Goal: Task Accomplishment & Management: Manage account settings

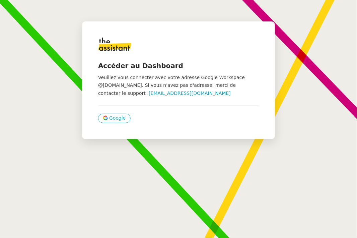
click at [119, 119] on span "Google" at bounding box center [117, 118] width 16 height 8
click at [112, 118] on span "Google" at bounding box center [117, 118] width 16 height 8
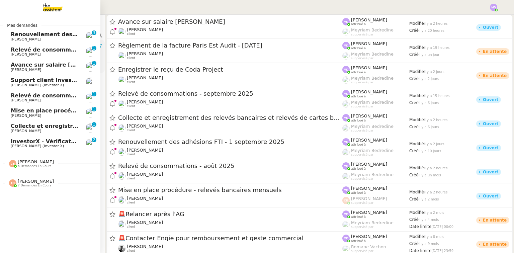
click at [16, 146] on span "[PERSON_NAME] (Investor X)" at bounding box center [37, 146] width 53 height 4
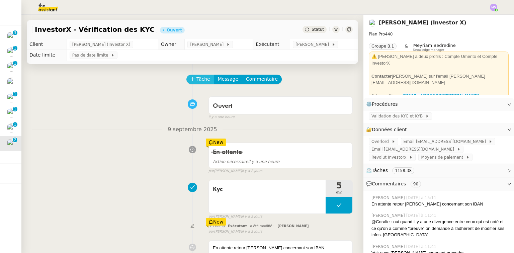
click at [199, 80] on span "Tâche" at bounding box center [204, 79] width 14 height 8
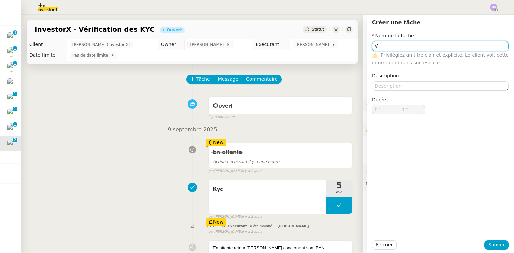
type input "V"
click at [357, 237] on span "Sauver" at bounding box center [497, 245] width 16 height 8
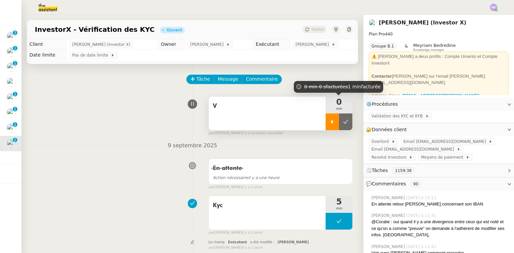
click at [330, 121] on icon at bounding box center [332, 121] width 5 height 5
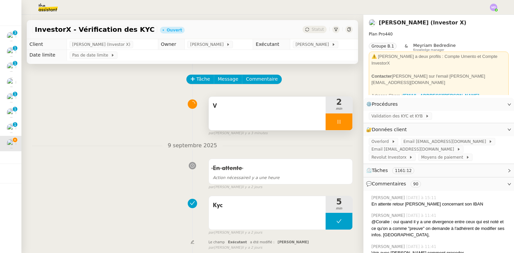
click at [268, 111] on span "V" at bounding box center [267, 106] width 109 height 10
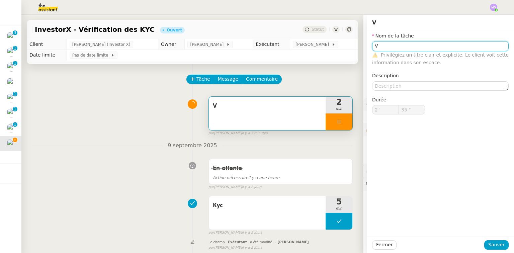
click at [357, 48] on input "V" at bounding box center [440, 46] width 137 height 10
type input "Véri"
type input "36 ""
type input "Vérification de"
type input "37 ""
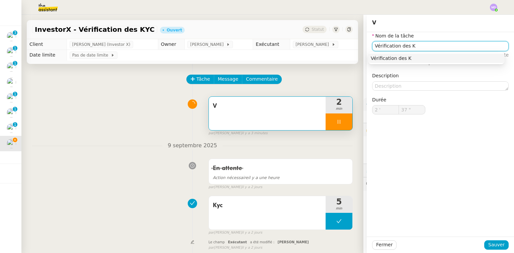
type input "Vérification des KY"
type input "38 ""
type input "Vérification des KYC"
type input "39 ""
type input "Vérification des KYC"
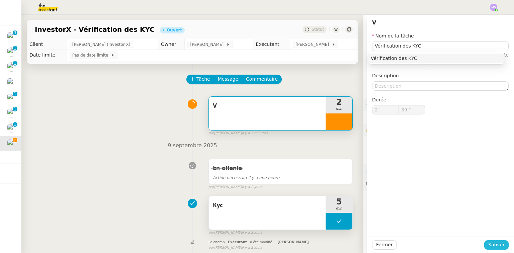
drag, startPoint x: 492, startPoint y: 244, endPoint x: 270, endPoint y: 228, distance: 222.6
click at [357, 237] on span "Sauver" at bounding box center [497, 245] width 16 height 8
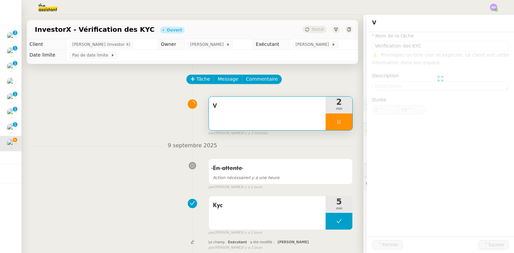
type input "41 ""
type input "Vérification des KYC"
type input "2 '"
type input "41 ""
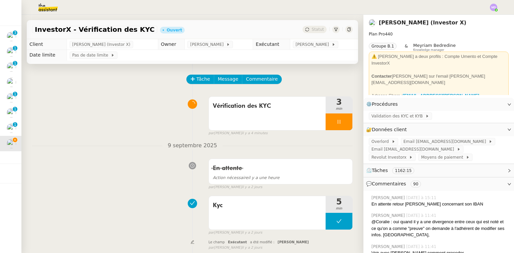
click at [336, 125] on div at bounding box center [339, 122] width 27 height 17
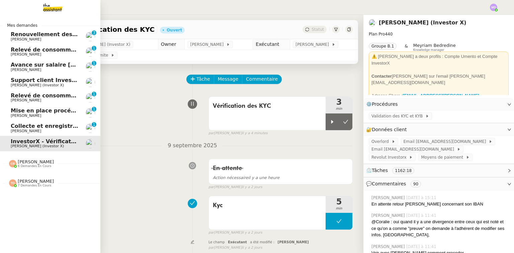
click at [27, 124] on span "Collecte et enregistrement des relevés bancaires et relevés de cartes bancaires…" at bounding box center [159, 126] width 297 height 6
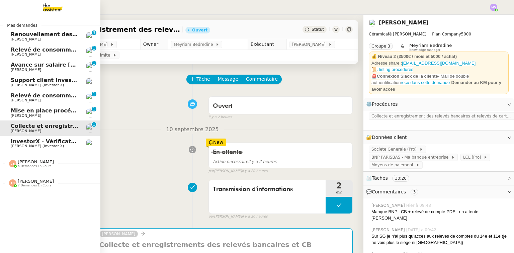
click at [47, 67] on span "Avance sur salaire Dorothée Dutech" at bounding box center [64, 65] width 107 height 6
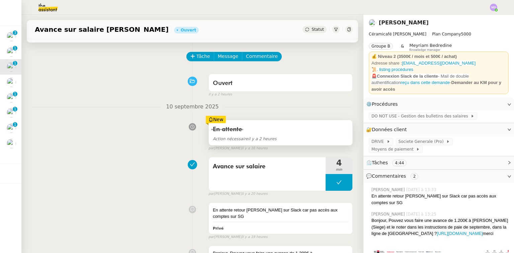
scroll to position [54, 0]
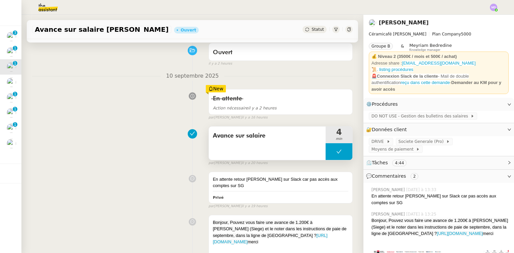
click at [333, 149] on button at bounding box center [339, 151] width 27 height 17
click at [339, 149] on button at bounding box center [345, 151] width 13 height 17
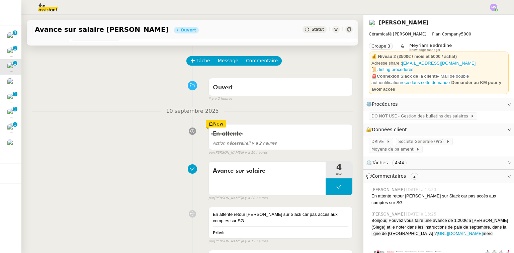
scroll to position [0, 0]
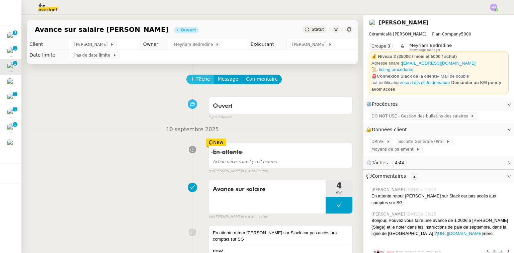
click at [197, 78] on span "Tâche" at bounding box center [204, 79] width 14 height 8
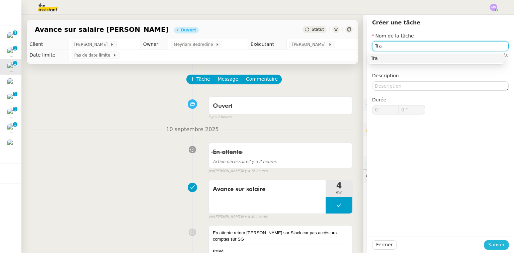
type input "Tra"
click at [357, 237] on span "Sauver" at bounding box center [497, 245] width 16 height 8
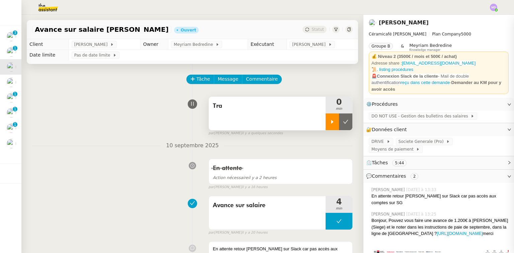
click at [326, 130] on div at bounding box center [332, 122] width 13 height 17
click at [276, 111] on span "Tra" at bounding box center [267, 106] width 109 height 10
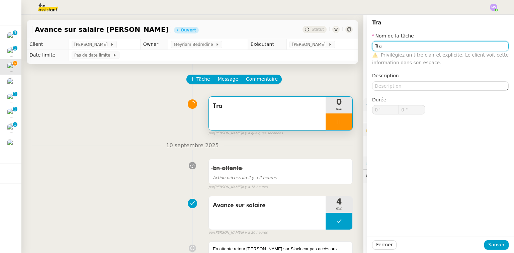
click at [357, 47] on input "Tra" at bounding box center [440, 46] width 137 height 10
type input "Tran"
type input "1 ""
type input "Transmission"
type input "2 ""
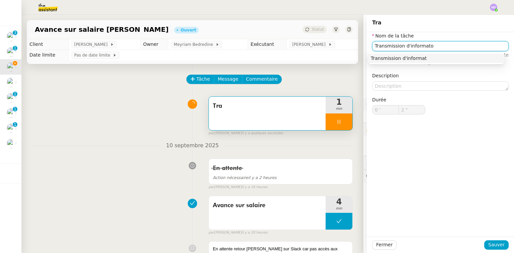
type input "Transmission d'informaton"
type input "3 ""
type input "Transmission d'informations"
type input "5 ""
type input "Transmission d'informations"
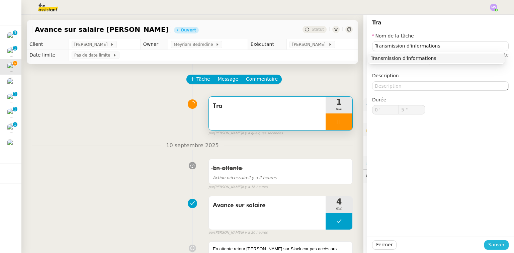
click at [357, 237] on span "Sauver" at bounding box center [497, 245] width 16 height 8
type input "6 ""
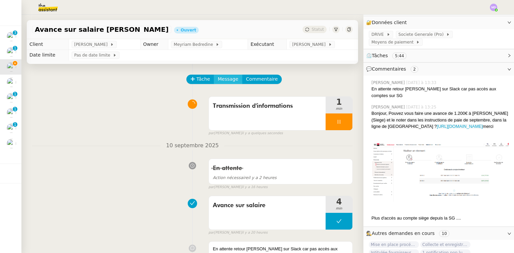
click at [225, 80] on span "Message" at bounding box center [228, 79] width 20 height 8
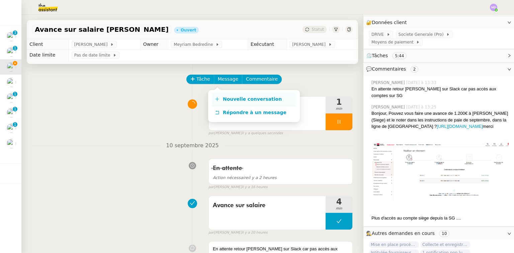
click at [227, 98] on span "Nouvelle conversation" at bounding box center [252, 98] width 59 height 5
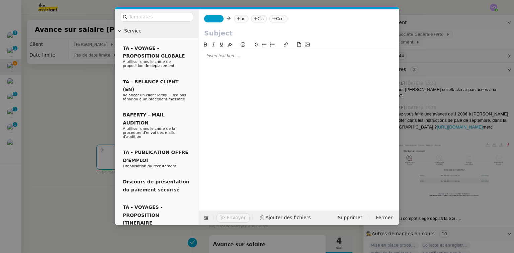
click at [225, 31] on input "text" at bounding box center [299, 33] width 190 height 10
type input "Avance sur salaire Dorothée Dutech"
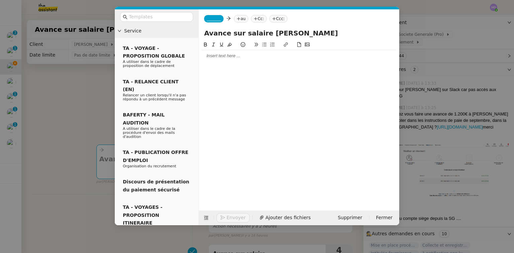
click at [207, 56] on div at bounding box center [299, 56] width 195 height 6
click at [132, 15] on input "text" at bounding box center [159, 17] width 60 height 8
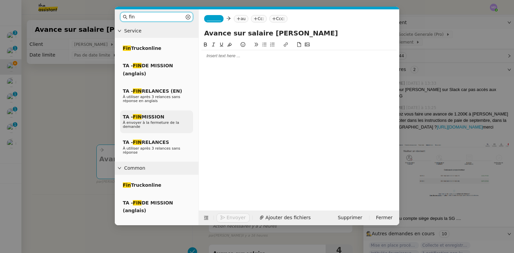
type input "fin"
click at [159, 119] on span "TA - FIN MISSION" at bounding box center [144, 116] width 42 height 5
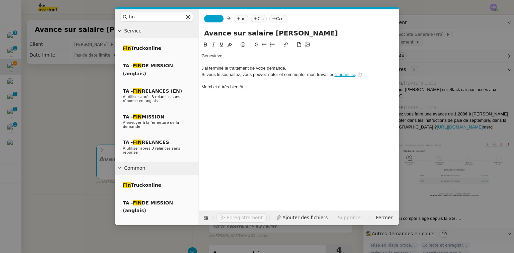
click at [202, 57] on div "﻿Genevieve﻿," at bounding box center [299, 56] width 195 height 6
click at [233, 57] on div "﻿Bonjour Genevieve﻿," at bounding box center [299, 56] width 195 height 6
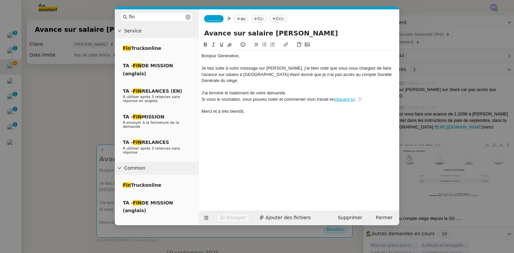
click at [226, 73] on div "Je fais suite à votre message sur Slack, j'ai bien noté que vous vous chargiez …" at bounding box center [299, 74] width 195 height 18
click at [208, 18] on span "_______" at bounding box center [214, 18] width 14 height 5
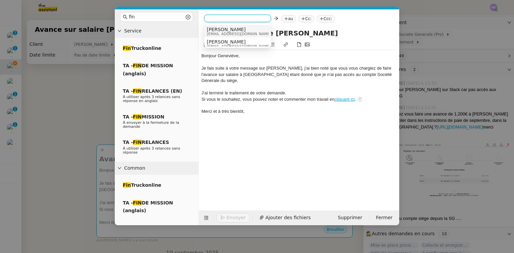
click at [211, 28] on span "[PERSON_NAME]" at bounding box center [254, 29] width 95 height 5
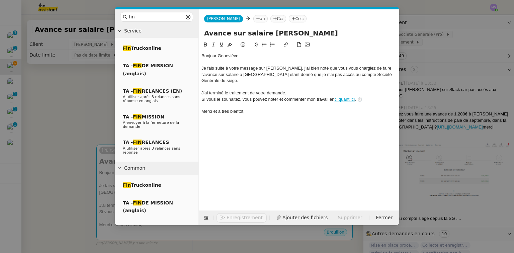
click at [253, 20] on nz-tag "au" at bounding box center [260, 18] width 14 height 7
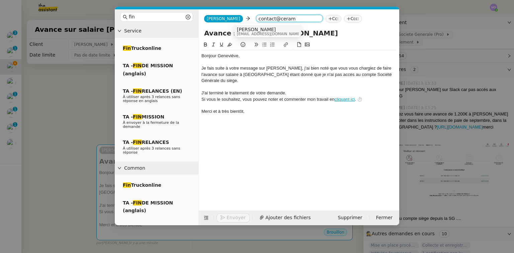
type input "contact@ceram"
click at [271, 31] on span "[PERSON_NAME]" at bounding box center [284, 29] width 95 height 5
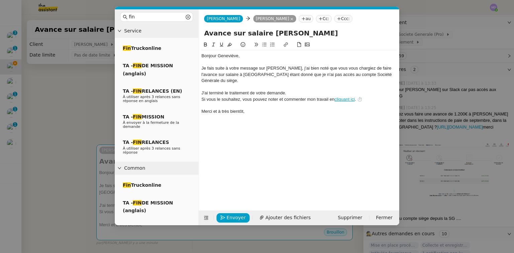
click at [70, 96] on nz-modal-container "fin Service Fin Truckonline TA - FIN DE MISSION (anglais) TA - FIN RELANCES (EN…" at bounding box center [257, 126] width 514 height 253
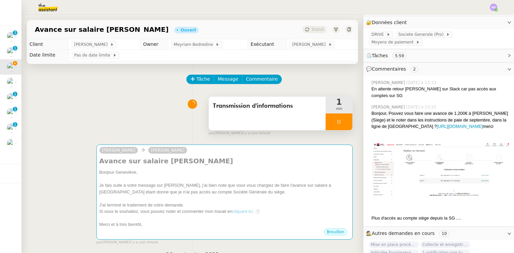
click at [337, 123] on icon at bounding box center [339, 121] width 5 height 5
click at [343, 122] on icon at bounding box center [345, 121] width 5 height 5
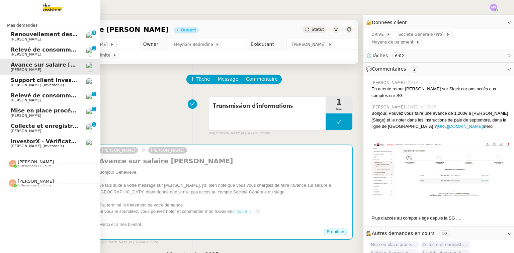
click at [32, 57] on link "Relevé de consommations - septembre 2025 Charles Da Conceicao 0 1 2 3 4 5 6 7 8…" at bounding box center [50, 51] width 100 height 15
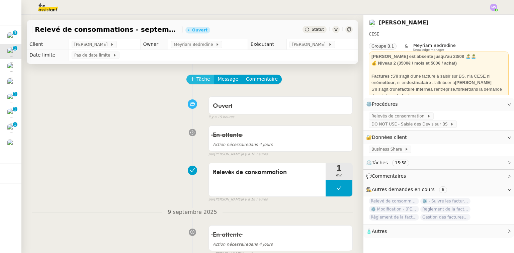
click at [191, 81] on icon at bounding box center [193, 79] width 5 height 5
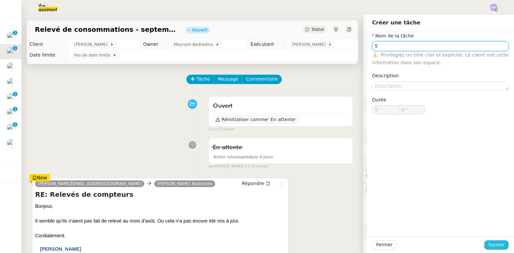
type input "S"
click at [357, 237] on span "Sauver" at bounding box center [497, 245] width 16 height 8
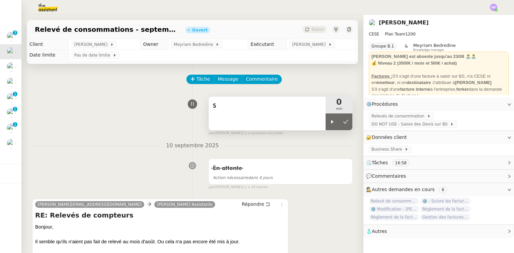
click at [309, 114] on div "S" at bounding box center [267, 113] width 117 height 33
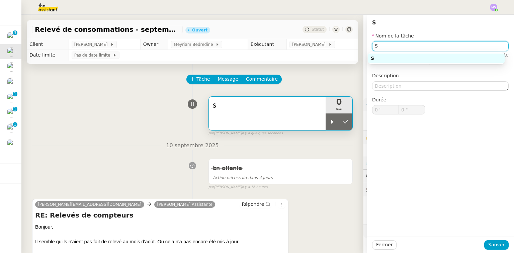
drag, startPoint x: 381, startPoint y: 46, endPoint x: 352, endPoint y: 49, distance: 28.9
click at [352, 49] on app-ticket "Relevé de consommations - septembre 2025 Ouvert Statut Client Charles Da Concei…" at bounding box center [267, 134] width 493 height 238
type input "Tra"
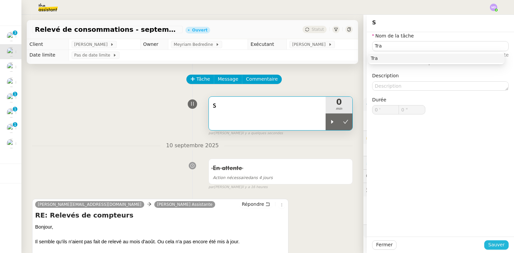
click at [357, 237] on span "Sauver" at bounding box center [497, 245] width 16 height 8
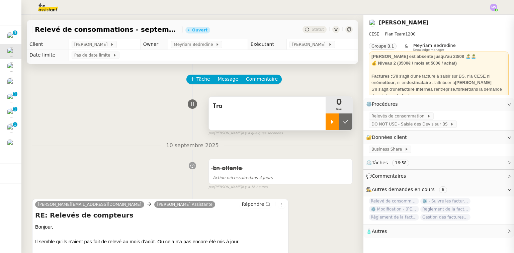
click at [329, 123] on div at bounding box center [332, 122] width 13 height 17
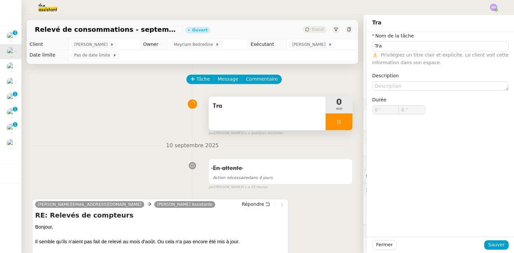
click at [278, 105] on span "Tra" at bounding box center [267, 106] width 109 height 10
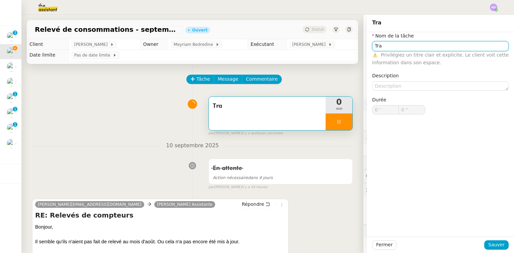
click at [357, 43] on input "Tra" at bounding box center [440, 46] width 137 height 10
type input "Traite"
type input "1 ""
type input "Traitement des i"
type input "2 ""
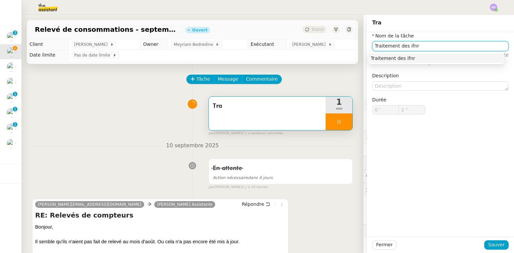
type input "Traitement des ifn"
type input "3 ""
type input "Traitement des infomr"
type input "4 ""
type input "Traitement des info"
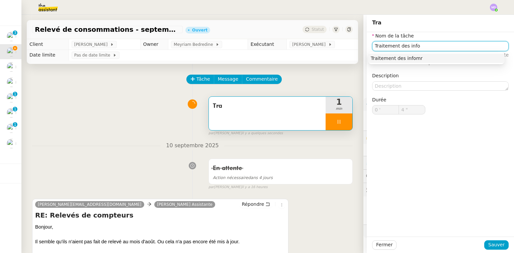
type input "5 ""
type input "Traitement des informatio"
type input "6 ""
type input "Traitement des informations"
type input "7 ""
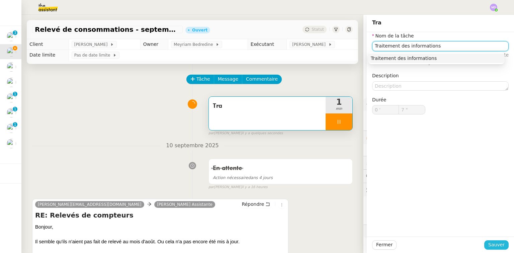
type input "Traitement des informations"
click at [357, 237] on button "Sauver" at bounding box center [497, 244] width 24 height 9
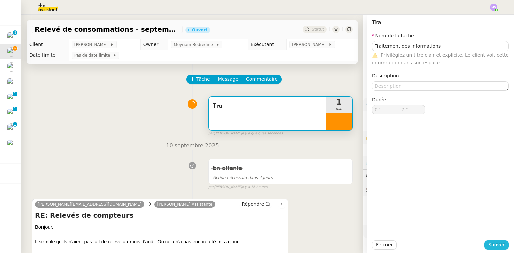
type input "8 ""
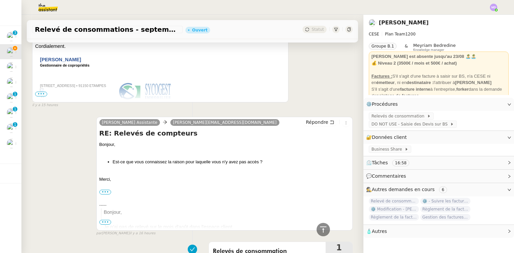
scroll to position [214, 0]
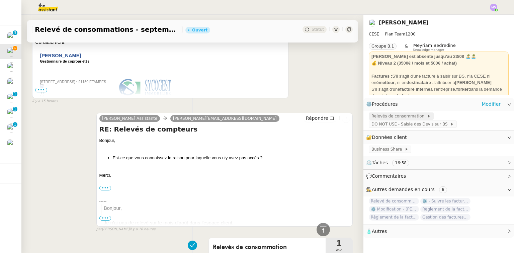
click at [357, 117] on span "Relevés de consommation" at bounding box center [400, 116] width 56 height 7
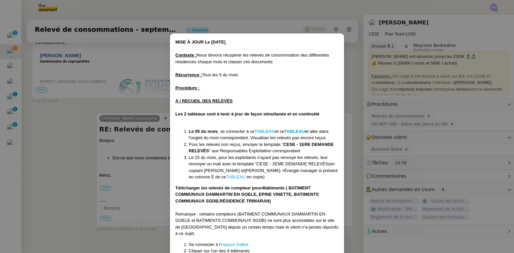
click at [268, 129] on strong "TABLEAU" at bounding box center [265, 131] width 20 height 5
click at [84, 127] on nz-modal-container "MISE À JOUR Le 17/07/2025 Contexte : Nous devons récupérer les relevés de conso…" at bounding box center [257, 126] width 514 height 253
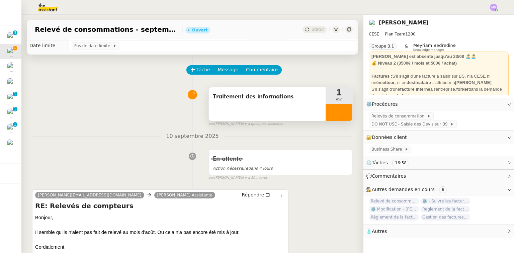
scroll to position [0, 0]
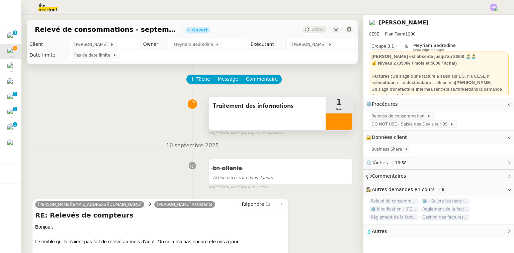
click at [326, 131] on div "Traitement des informations 1 min" at bounding box center [281, 113] width 144 height 34
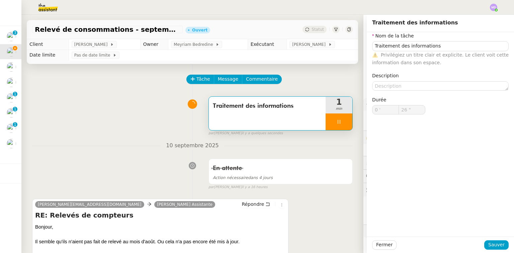
click at [342, 124] on div at bounding box center [339, 122] width 27 height 17
type input "Traitement des informations"
type input "0 '"
type input "25 ""
click at [343, 124] on icon at bounding box center [345, 121] width 5 height 5
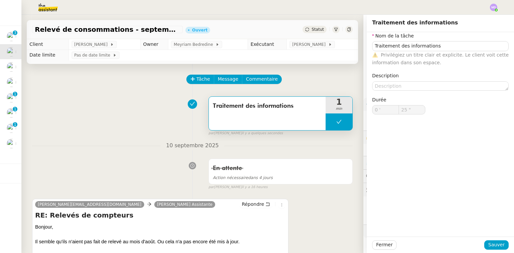
type input "Traitement des informations"
type input "0 '"
type input "25 ""
type input "Traitement des informations"
type input "0 '"
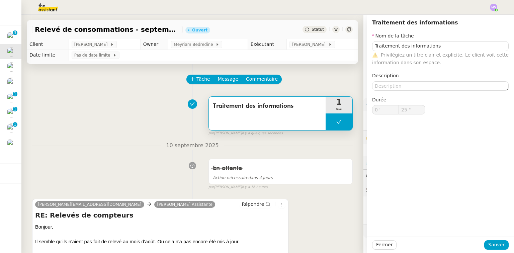
type input "25 ""
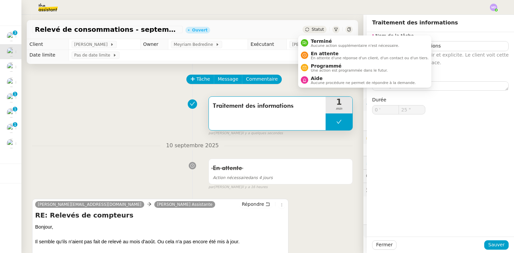
type input "Traitement des informations"
type input "0 '"
type input "25 ""
click at [315, 53] on span "En attente" at bounding box center [370, 53] width 118 height 5
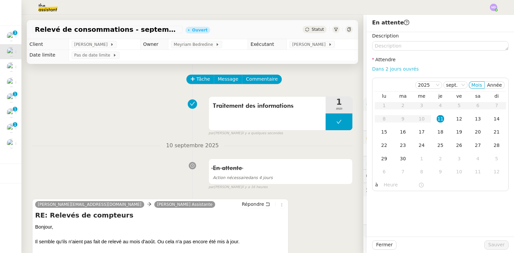
click at [357, 68] on link "Dans 2 jours ouvrés" at bounding box center [395, 68] width 47 height 5
type input "07:00"
drag, startPoint x: 492, startPoint y: 243, endPoint x: 397, endPoint y: 225, distance: 96.9
click at [357, 237] on span "Sauver" at bounding box center [497, 245] width 16 height 8
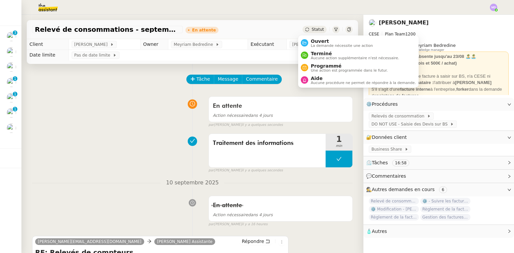
click at [311, 40] on span "Ouvert" at bounding box center [342, 41] width 62 height 5
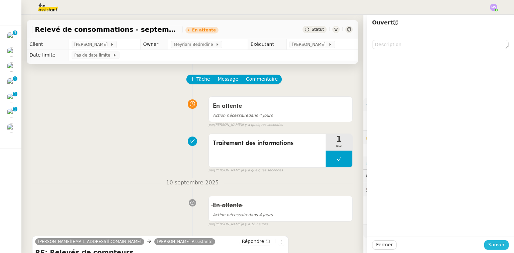
click at [357, 237] on button "Sauver" at bounding box center [497, 244] width 24 height 9
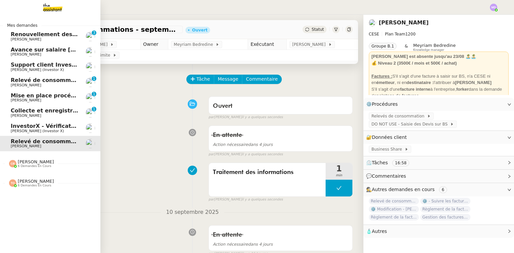
click at [24, 162] on span "[PERSON_NAME]" at bounding box center [36, 161] width 36 height 5
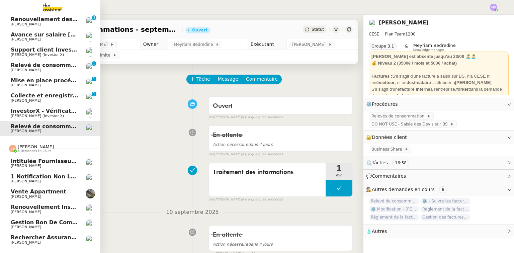
scroll to position [31, 0]
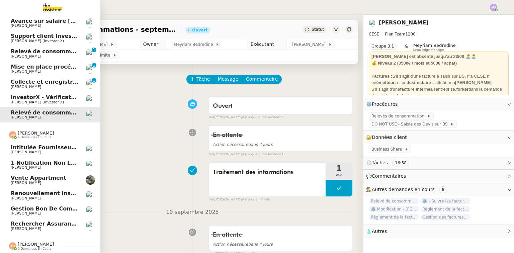
click at [7, 161] on link "1 notification non lue sur Pennylane Genevieve Landsmann" at bounding box center [50, 164] width 100 height 15
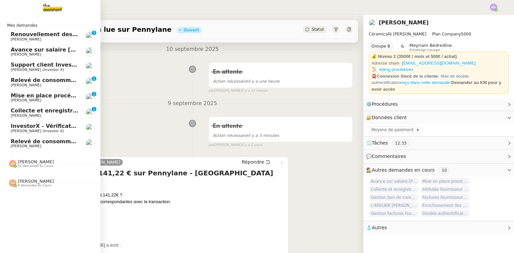
click at [29, 182] on span "[PERSON_NAME]" at bounding box center [36, 181] width 36 height 5
click at [55, 52] on span "Avance sur salaire Dorothée Dutech" at bounding box center [64, 50] width 107 height 6
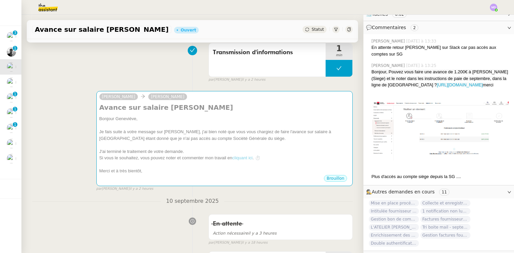
scroll to position [188, 0]
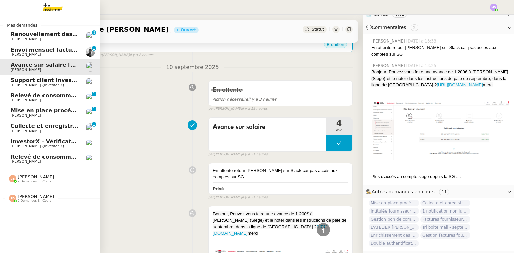
click at [34, 179] on span "[PERSON_NAME]" at bounding box center [36, 176] width 36 height 5
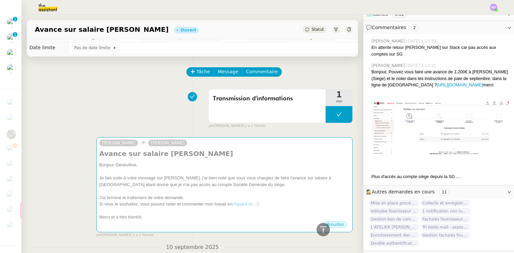
scroll to position [0, 0]
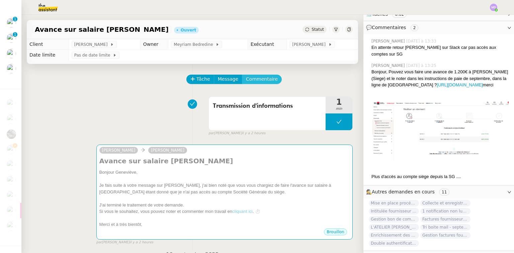
click at [265, 83] on span "Commentaire" at bounding box center [262, 79] width 32 height 8
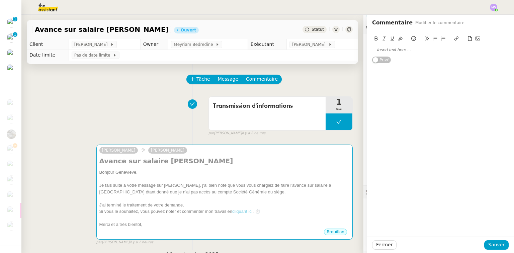
click at [357, 52] on div at bounding box center [440, 50] width 137 height 6
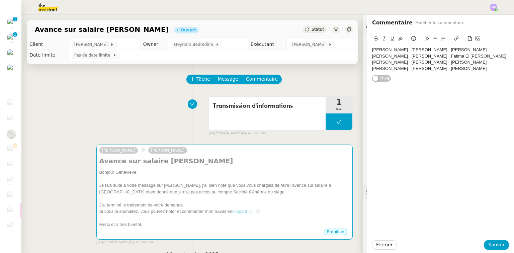
click at [357, 51] on div "Ambre Honigman Anais Arneodo Bernadette Merton Cécile CEROBSKI Clélia Sacadura …" at bounding box center [440, 59] width 137 height 25
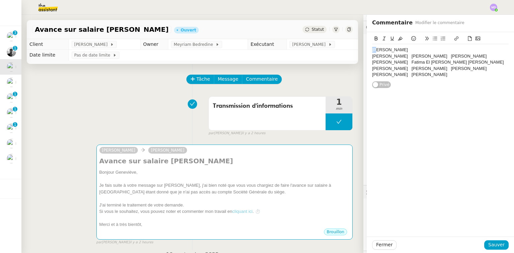
drag, startPoint x: 371, startPoint y: 49, endPoint x: 367, endPoint y: 50, distance: 4.5
click at [357, 50] on div "Ambre Honigman Anais Arneodo Bernadette Merton Cécile CEROBSKI Clélia Sacadura …" at bounding box center [440, 60] width 147 height 56
click at [357, 56] on div "Anais Arneodo Bernadette Merton Cécile CEROBSKI Clélia Sacadura Fabienne Sabati…" at bounding box center [440, 65] width 137 height 25
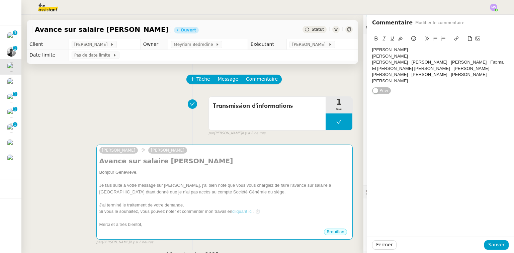
click at [357, 62] on div "Bernadette Merton Cécile CEROBSKI Clélia Sacadura Fabienne Sabatier Brioude Fat…" at bounding box center [440, 71] width 137 height 25
drag, startPoint x: 370, startPoint y: 69, endPoint x: 365, endPoint y: 70, distance: 5.1
click at [357, 70] on div "Ambre Honigman Anais Arneodo Bernadette Merton Cécile CEROBSKI Clélia Sacadura …" at bounding box center [440, 63] width 147 height 62
drag, startPoint x: 408, startPoint y: 69, endPoint x: 403, endPoint y: 70, distance: 4.1
click at [357, 70] on div "Cécile CEROBSKI Clélia Sacadura Fabienne Sabatier Brioude Fatima El Bahri Hanna…" at bounding box center [440, 75] width 137 height 18
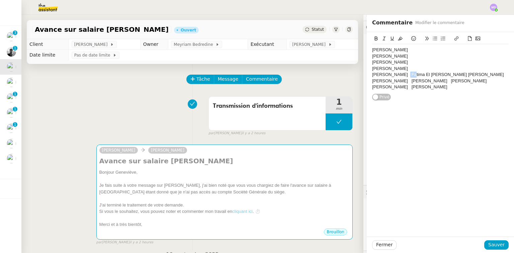
drag, startPoint x: 403, startPoint y: 74, endPoint x: 399, endPoint y: 75, distance: 4.6
click at [357, 75] on div "Clélia Sacadura Fabienne Sabatier Brioude Fatima El Bahri Hanna Talaga Lefebvre…" at bounding box center [440, 81] width 137 height 18
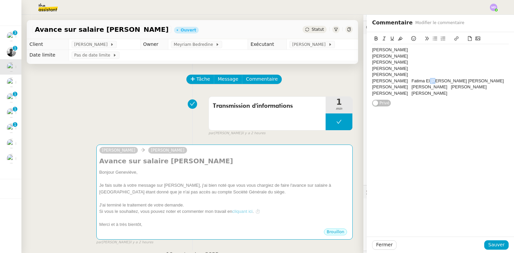
drag, startPoint x: 423, startPoint y: 80, endPoint x: 419, endPoint y: 83, distance: 4.8
click at [357, 83] on div "Fabienne Sabatier Brioude Fatima El Bahri Hanna Talaga Lefebvre Marie-Laure Pam…" at bounding box center [440, 87] width 137 height 18
drag, startPoint x: 402, startPoint y: 87, endPoint x: 398, endPoint y: 88, distance: 4.2
click at [357, 88] on div "Fatima El Bahri Hanna Talaga Lefebvre Marie-Laure Pambrun Mathilde Cabanis Nath…" at bounding box center [440, 93] width 137 height 18
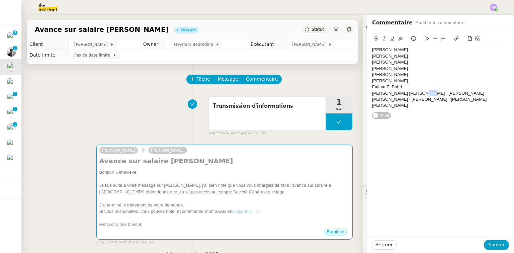
drag, startPoint x: 417, startPoint y: 91, endPoint x: 413, endPoint y: 94, distance: 4.7
click at [357, 94] on div "Hanna Talaga Lefebvre Marie-Laure Pambrun Mathilde Cabanis Nathalie AULBERT BAI…" at bounding box center [440, 99] width 137 height 18
drag, startPoint x: 415, startPoint y: 99, endPoint x: 410, endPoint y: 100, distance: 5.5
click at [357, 100] on div "Marie-Laure Pambrun Mathilde Cabanis Nathalie AULBERT BAILLY Sandra HURET Sophi…" at bounding box center [440, 102] width 137 height 12
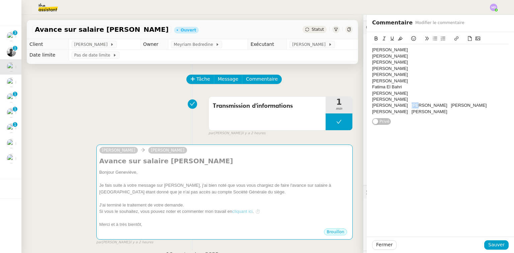
drag, startPoint x: 407, startPoint y: 105, endPoint x: 401, endPoint y: 106, distance: 5.1
click at [357, 106] on div "Mathilde Cabanis Nathalie AULBERT BAILLY Sandra HURET Sophie MARZIN-MICHELET Va…" at bounding box center [440, 108] width 137 height 12
drag, startPoint x: 424, startPoint y: 111, endPoint x: 420, endPoint y: 113, distance: 5.1
click at [357, 113] on div "Nathalie AULBERT BAILLY Sandra HURET Sophie MARZIN-MICHELET Vanessa Lopes" at bounding box center [440, 115] width 137 height 12
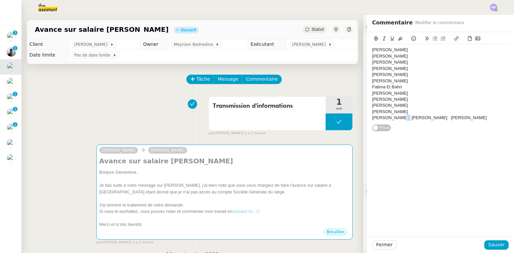
drag, startPoint x: 402, startPoint y: 118, endPoint x: 398, endPoint y: 119, distance: 4.4
click at [357, 119] on div "Sandra HURET Sophie MARZIN-MICHELET Vanessa Lopes" at bounding box center [440, 118] width 137 height 6
drag, startPoint x: 427, startPoint y: 123, endPoint x: 422, endPoint y: 125, distance: 5.2
click at [357, 125] on div "Sophie MARZIN-MICHELET Vanessa Lopes" at bounding box center [440, 124] width 137 height 6
click at [357, 72] on div "Clélia Sacadura" at bounding box center [440, 75] width 137 height 6
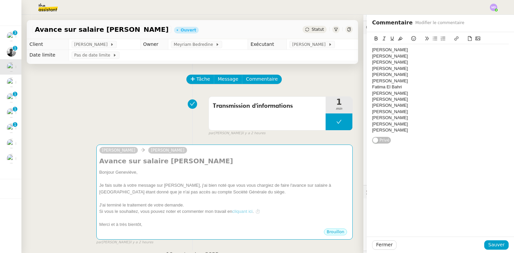
click at [357, 66] on div "Cécile CEROBSKI" at bounding box center [440, 69] width 137 height 6
click at [357, 59] on div "Bernadette Merton" at bounding box center [440, 62] width 137 height 6
click at [357, 52] on div "Ambre Honigman" at bounding box center [440, 50] width 137 height 6
click at [357, 131] on div "Vanessa Lopes" at bounding box center [440, 130] width 137 height 6
click at [357, 124] on div "Sophie MARZIN-MICHELET" at bounding box center [440, 124] width 137 height 6
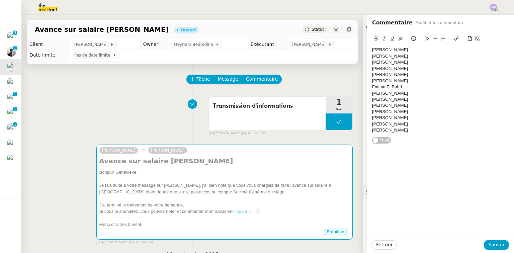
click at [357, 120] on div "Sandra HURET" at bounding box center [440, 118] width 137 height 6
click at [357, 113] on div "Nathalie AULBERT BAILLY" at bounding box center [440, 112] width 137 height 6
click at [357, 104] on div "Mathilde Cabanis" at bounding box center [440, 105] width 137 height 6
drag, startPoint x: 410, startPoint y: 44, endPoint x: 409, endPoint y: 48, distance: 4.8
click at [357, 44] on div "Ambre Honigman Anais Arneodo Bernadette Merton Cécile CEROBSKI Clélia Sacadura …" at bounding box center [440, 85] width 137 height 101
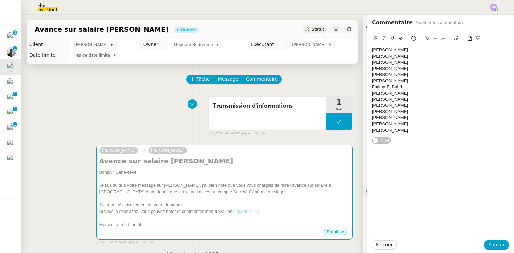
click at [357, 48] on div "Ambre Honigman" at bounding box center [440, 50] width 137 height 6
click at [357, 58] on div "Anais Arneodo" at bounding box center [440, 56] width 137 height 6
click at [357, 62] on div "Bernadette Merton" at bounding box center [440, 62] width 137 height 6
click at [357, 68] on div "Cécile CEROBSKI" at bounding box center [440, 69] width 137 height 6
click at [357, 76] on div "Clélia Sacadura" at bounding box center [440, 75] width 137 height 6
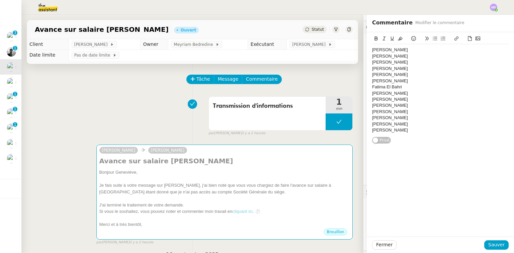
click at [357, 86] on div "Fatima El Bahri" at bounding box center [440, 87] width 137 height 6
click at [357, 78] on div "Fabienne Sabatier Brioude" at bounding box center [440, 81] width 137 height 6
click at [357, 86] on div "Fatima El Bahri" at bounding box center [440, 87] width 137 height 6
click at [357, 92] on div "Hanna Talaga Lefebvre" at bounding box center [440, 93] width 137 height 6
click at [357, 99] on div "Marie-Laure Pambrun" at bounding box center [440, 99] width 137 height 6
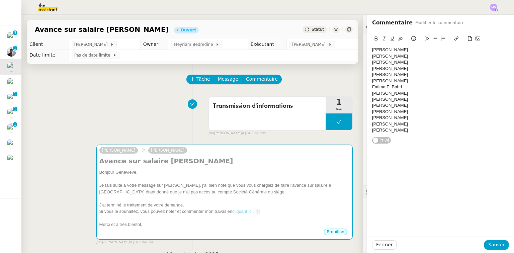
click at [357, 108] on div "Mathilde Cabanis" at bounding box center [440, 105] width 137 height 6
click at [357, 110] on div "Nathalie AULBERT BAILLY" at bounding box center [440, 112] width 137 height 6
click at [357, 116] on div "Sandra HURET" at bounding box center [440, 118] width 137 height 6
click at [357, 124] on div "Sophie MARZIN-MICHELET" at bounding box center [440, 124] width 137 height 6
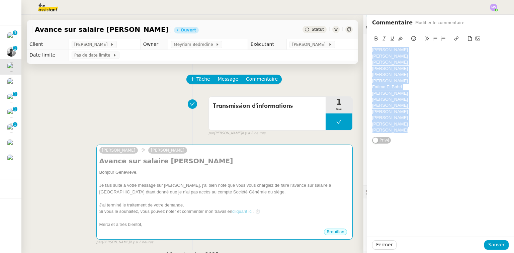
drag, startPoint x: 389, startPoint y: 129, endPoint x: 361, endPoint y: 51, distance: 82.7
click at [357, 51] on app-ticket "Avance sur salaire Dorothée Dutech Ouvert Statut Client Genevieve Landsmann Own…" at bounding box center [267, 134] width 493 height 238
copy div "Ambre Honigman Anais Arneodo Bernadette Merton Cécile CEROBSKI Clélia Sacadura …"
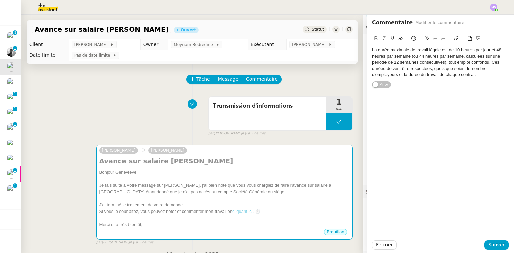
click at [357, 50] on div "La durée maximale de travail légale est de 10 heures par jour et 48 heures par …" at bounding box center [440, 60] width 147 height 56
click at [357, 48] on div "La durée maximale de travail légale est de 10 heures par jour et 48 heures par …" at bounding box center [440, 60] width 147 height 56
click at [357, 50] on div "La durée maximale de travail légale est de 10 heures par jour et 48 heures par …" at bounding box center [440, 62] width 137 height 31
drag, startPoint x: 435, startPoint y: 56, endPoint x: 477, endPoint y: 63, distance: 42.8
click at [357, 63] on div "A titre de rappel, la durée maximale de travail légale est de 10 heures par jou…" at bounding box center [440, 62] width 137 height 31
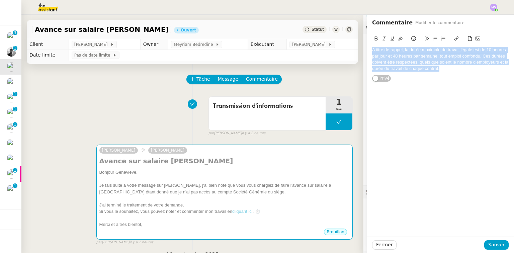
drag, startPoint x: 439, startPoint y: 68, endPoint x: 366, endPoint y: 50, distance: 74.7
click at [357, 50] on div "A titre de rappel, la durée maximale de travail légale est de 10 heures par jou…" at bounding box center [440, 57] width 147 height 50
click at [357, 52] on div "A titre de rappel, la durée maximale de travail légale est de 10 heures par jou…" at bounding box center [440, 59] width 137 height 25
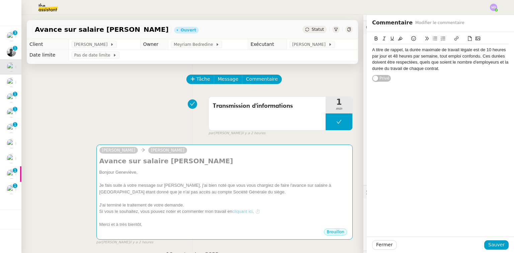
click at [357, 50] on div "A titre de rappel, la durée maximale de travail légale est de 10 heures par jou…" at bounding box center [440, 59] width 137 height 25
click at [0, 0] on lt-span "À" at bounding box center [0, 0] width 0 height 0
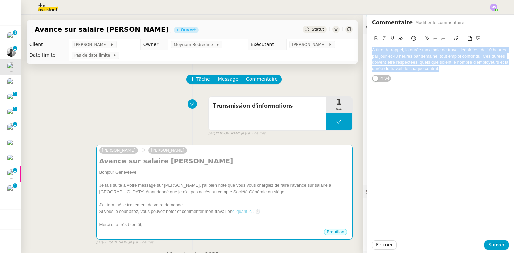
drag, startPoint x: 438, startPoint y: 69, endPoint x: 367, endPoint y: 49, distance: 74.1
click at [357, 49] on div "À titre de rappel, la durée maximale de travail légale est de 10 heures par jou…" at bounding box center [440, 57] width 147 height 50
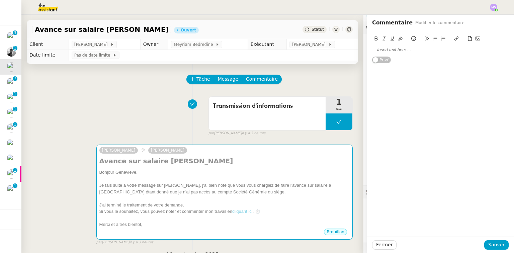
click at [58, 110] on div "Transmission d'informations 1 min false par Marylou D. il y a 3 heures" at bounding box center [192, 114] width 321 height 43
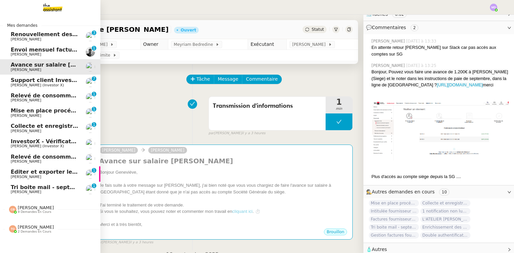
click at [38, 84] on span "[PERSON_NAME] (Investor X)" at bounding box center [37, 85] width 53 height 4
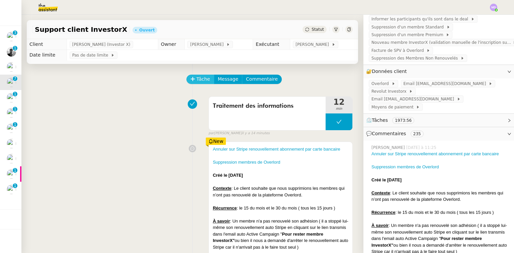
scroll to position [228, 0]
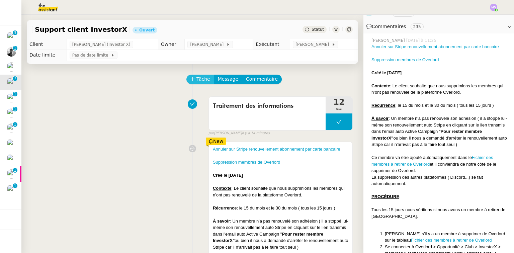
click at [199, 81] on span "Tâche" at bounding box center [204, 79] width 14 height 8
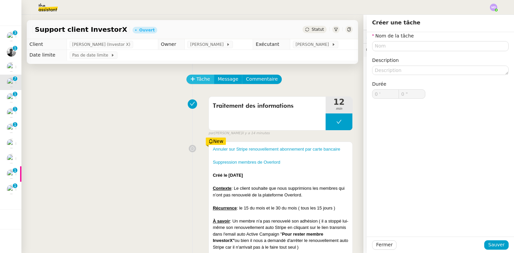
scroll to position [253, 0]
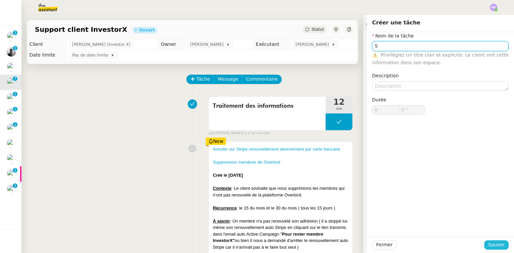
type input "S"
drag, startPoint x: 490, startPoint y: 243, endPoint x: 480, endPoint y: 235, distance: 13.0
click at [357, 237] on span "Sauver" at bounding box center [497, 245] width 16 height 8
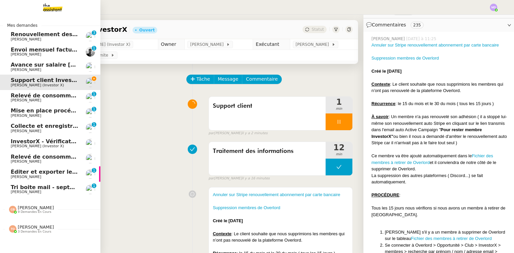
click at [33, 65] on span "Avance sur salaire Dorothée Dutech" at bounding box center [64, 65] width 107 height 6
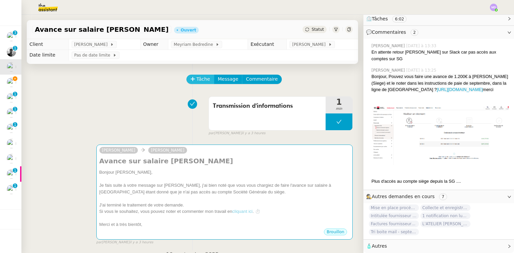
scroll to position [149, 0]
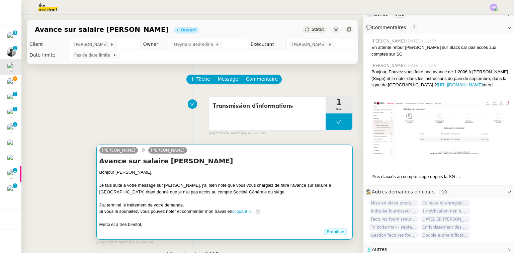
click at [241, 176] on div "﻿Bonjour Geneviève﻿," at bounding box center [224, 172] width 250 height 7
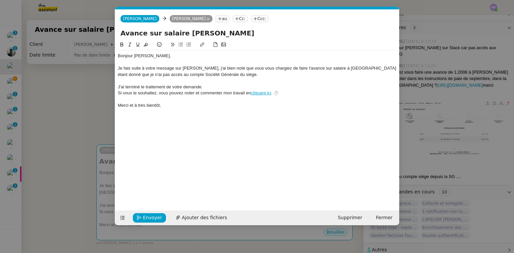
scroll to position [0, 14]
click at [150, 216] on span "Envoyer" at bounding box center [152, 218] width 19 height 8
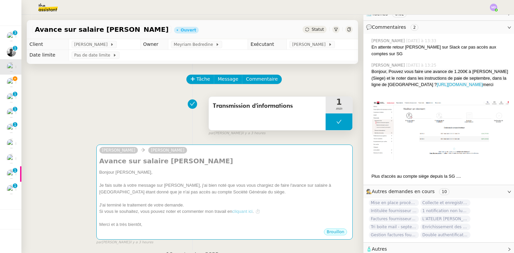
scroll to position [149, 0]
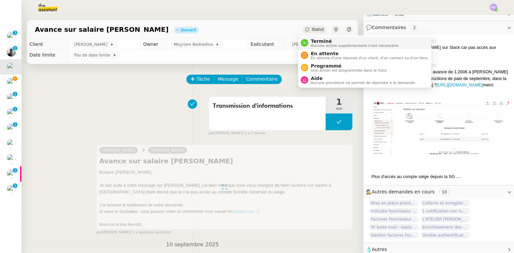
click at [314, 40] on span "Terminé" at bounding box center [355, 41] width 88 height 5
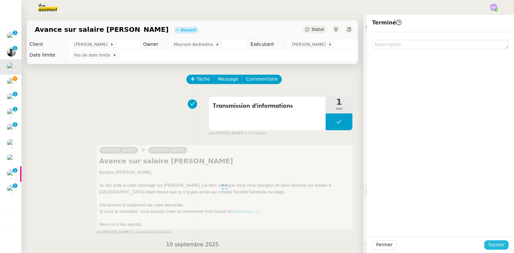
click at [498, 245] on span "Sauver" at bounding box center [497, 245] width 16 height 8
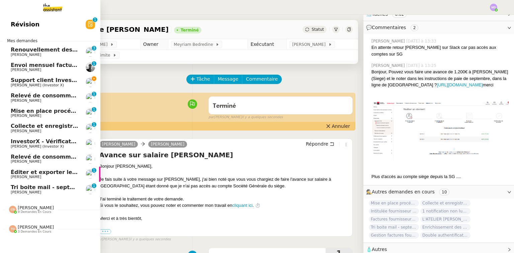
click at [31, 71] on span "[PERSON_NAME]" at bounding box center [45, 70] width 68 height 4
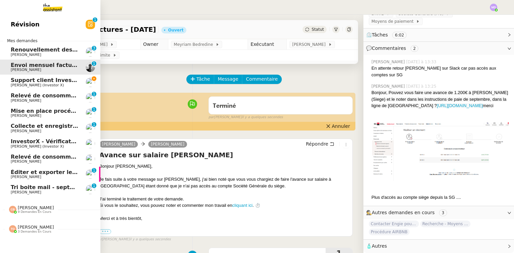
scroll to position [128, 0]
click at [31, 78] on span "Support client InvestorX" at bounding box center [48, 80] width 74 height 6
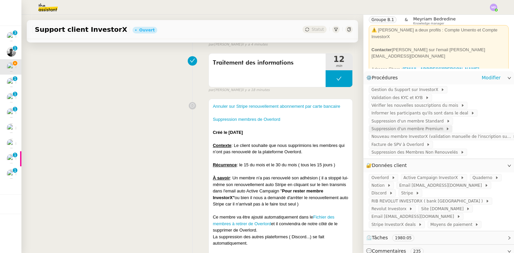
scroll to position [27, 0]
click at [419, 221] on span "Stripe InvestorX deals" at bounding box center [395, 224] width 47 height 7
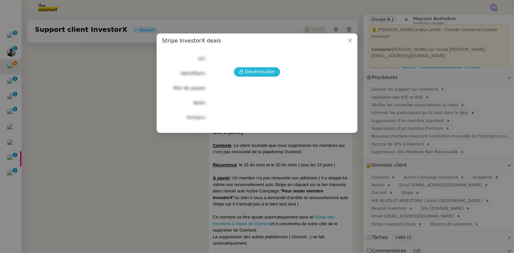
click at [249, 74] on span "Déverrouiller" at bounding box center [260, 72] width 30 height 8
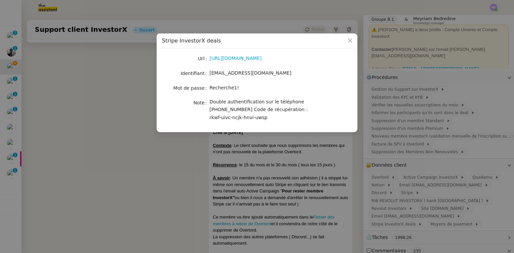
drag, startPoint x: 56, startPoint y: 138, endPoint x: 35, endPoint y: 145, distance: 22.0
click at [52, 139] on nz-modal-container "Stripe InvestorX deals Url https://stripe.com/fr Identifiant support@investorx.…" at bounding box center [257, 126] width 514 height 253
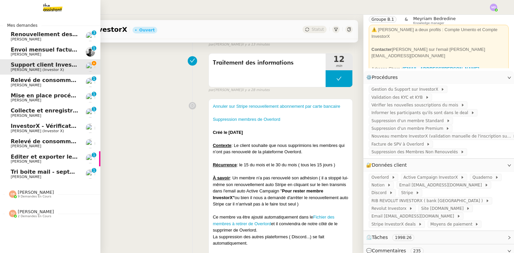
click at [11, 173] on span "Tri boite mail - septembre 2025" at bounding box center [58, 172] width 95 height 6
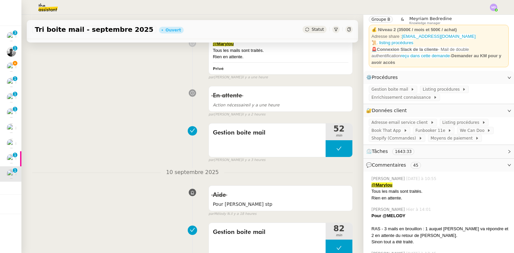
scroll to position [54, 0]
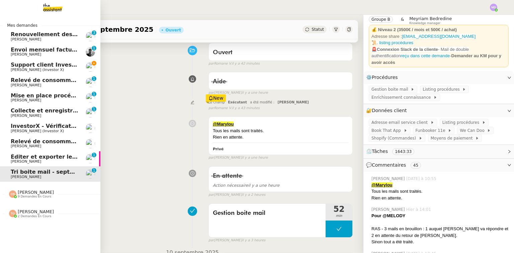
click at [28, 209] on span "[PERSON_NAME]" at bounding box center [36, 211] width 36 height 5
click at [37, 154] on span "Éditer et exporter le compte rendu" at bounding box center [63, 157] width 105 height 6
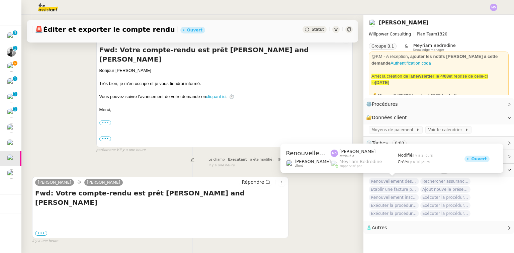
scroll to position [86, 0]
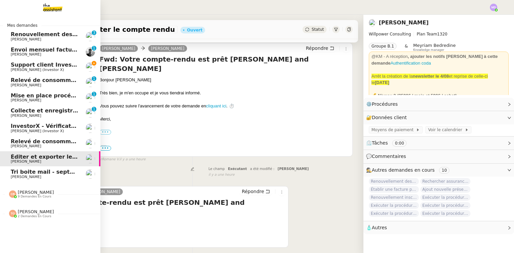
click at [11, 52] on span "Envoi mensuel factures - [DATE]" at bounding box center [59, 50] width 97 height 6
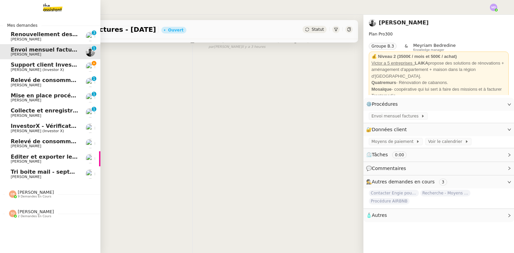
click at [19, 62] on span "Support client InvestorX" at bounding box center [48, 65] width 74 height 6
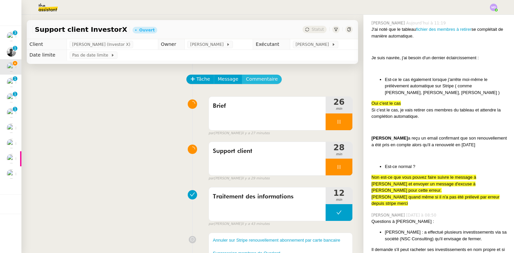
click at [262, 81] on span "Commentaire" at bounding box center [262, 79] width 32 height 8
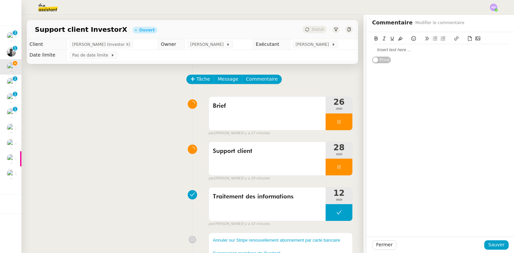
click at [379, 48] on div at bounding box center [440, 50] width 137 height 6
drag, startPoint x: 417, startPoint y: 47, endPoint x: 366, endPoint y: 50, distance: 51.3
click at [367, 50] on div "En attente retour Cédric : Privé" at bounding box center [440, 54] width 147 height 44
click at [375, 41] on icon at bounding box center [376, 38] width 3 height 4
click at [391, 38] on icon at bounding box center [392, 38] width 3 height 4
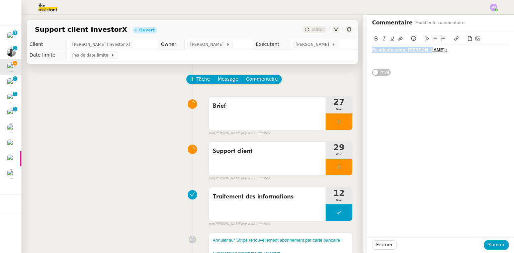
click at [381, 63] on div at bounding box center [440, 62] width 137 height 6
drag, startPoint x: 491, startPoint y: 243, endPoint x: 348, endPoint y: 155, distance: 168.3
click at [492, 243] on span "Sauver" at bounding box center [497, 245] width 16 height 8
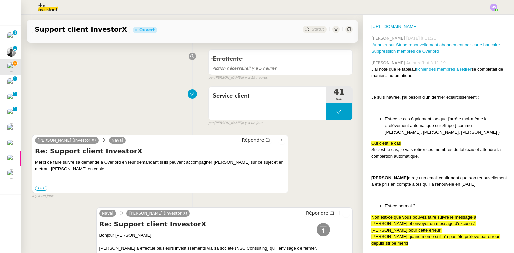
scroll to position [830, 0]
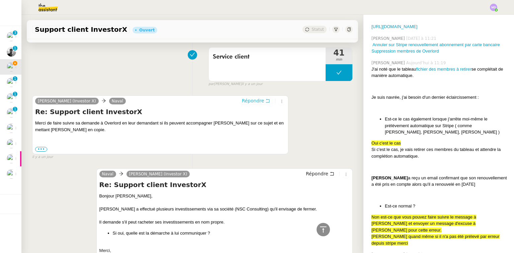
click at [266, 103] on icon at bounding box center [268, 100] width 5 height 5
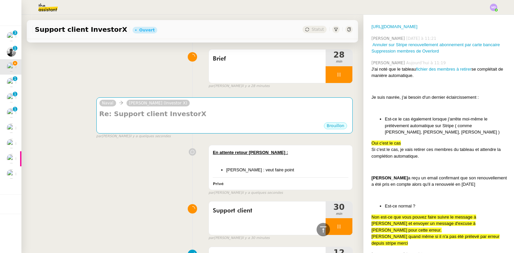
scroll to position [0, 0]
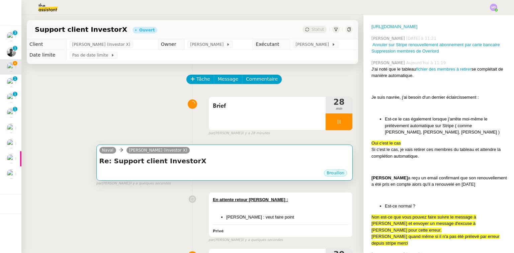
click at [202, 174] on div "Brouillon" at bounding box center [224, 174] width 250 height 10
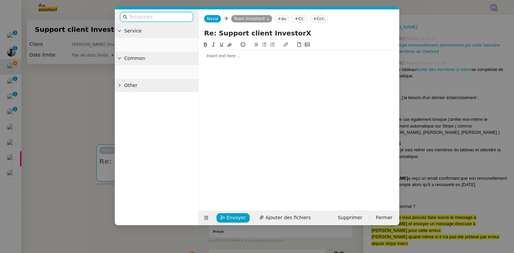
scroll to position [556, 0]
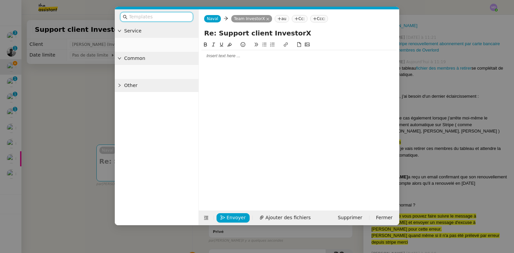
click at [222, 53] on div at bounding box center [299, 55] width 195 height 11
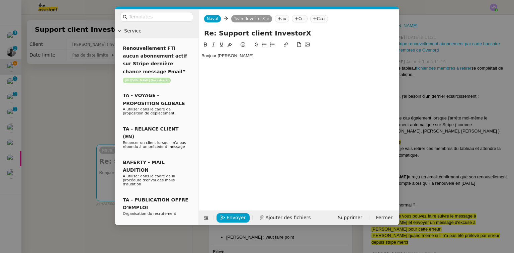
click at [83, 120] on nz-modal-container "Service Renouvellement FTI aucun abonnement actif sur Stripe dernière chance me…" at bounding box center [257, 126] width 514 height 253
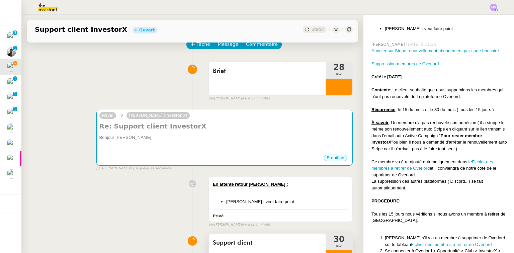
scroll to position [80, 0]
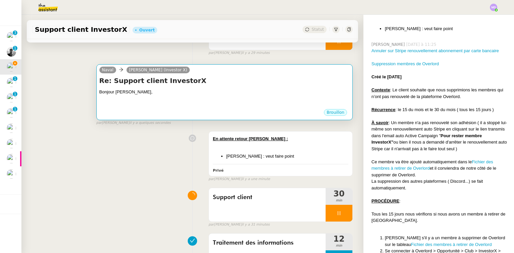
click at [238, 104] on div at bounding box center [224, 105] width 250 height 7
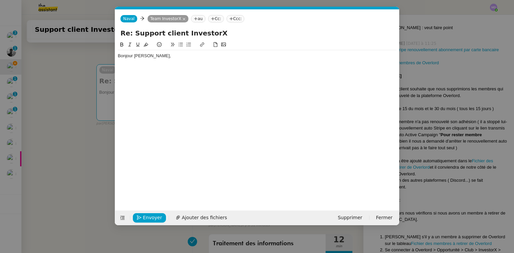
scroll to position [288, 0]
click at [201, 62] on div at bounding box center [257, 62] width 279 height 6
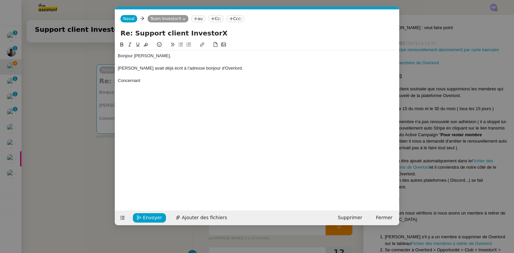
click at [441, 90] on nz-modal-container "Service Renouvellement FTI aucun abonnement actif sur Stripe dernière chance me…" at bounding box center [257, 126] width 514 height 253
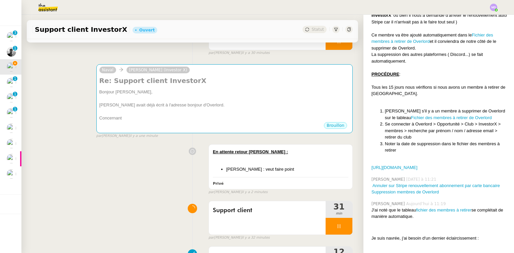
scroll to position [421, 0]
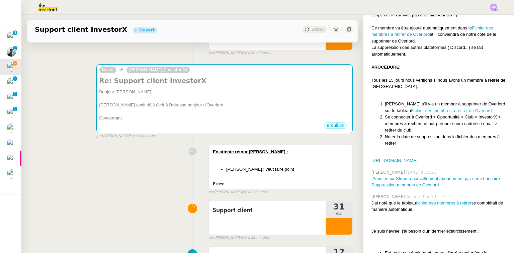
click at [439, 108] on link "Fichier des membres à retirer de Overlord" at bounding box center [451, 110] width 81 height 5
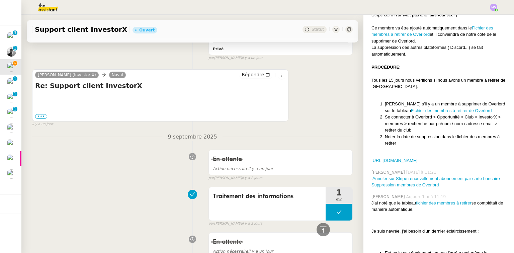
scroll to position [1420, 0]
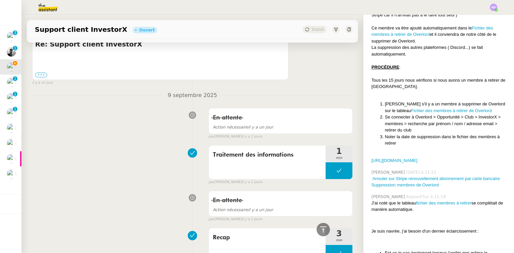
click at [41, 77] on label "•••" at bounding box center [41, 75] width 12 height 5
click at [0, 0] on input "•••" at bounding box center [0, 0] width 0 height 0
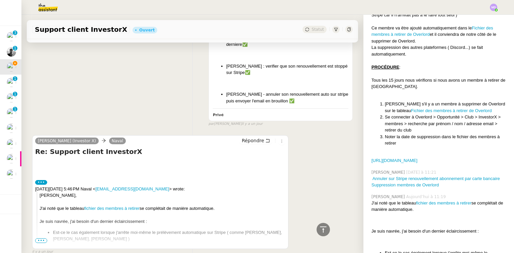
scroll to position [1339, 0]
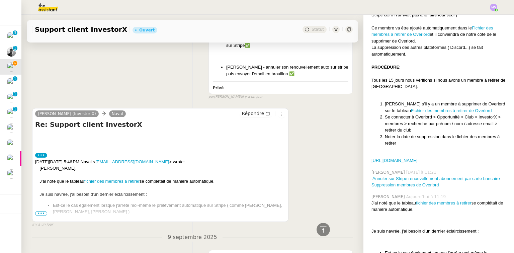
click at [34, 220] on div "Cédric Tempestini (Investor X) Naval Répondre Re: Support client InvestorX ••• …" at bounding box center [160, 165] width 256 height 114
click at [40, 216] on span "•••" at bounding box center [41, 213] width 12 height 5
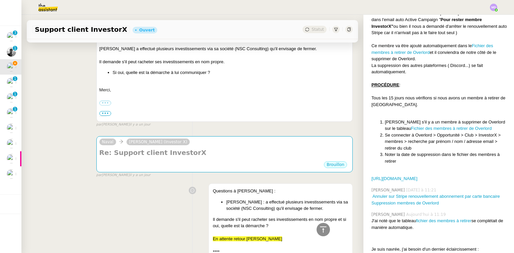
scroll to position [1081, 0]
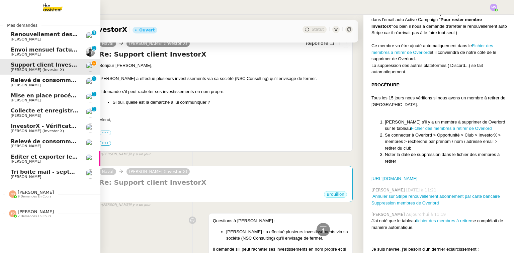
click at [45, 195] on span "Coralie Bordas 9 demandes en cours" at bounding box center [31, 194] width 53 height 9
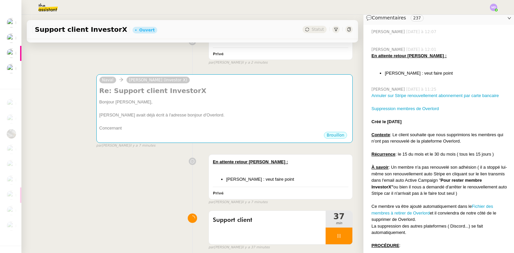
scroll to position [0, 0]
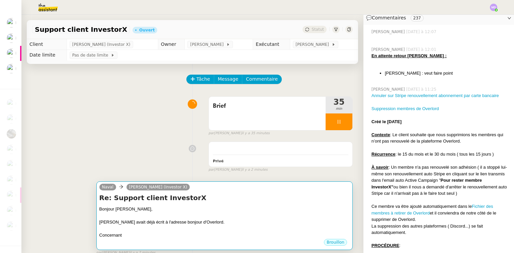
click at [216, 196] on h4 "Re: Support client InvestorX" at bounding box center [224, 197] width 250 height 9
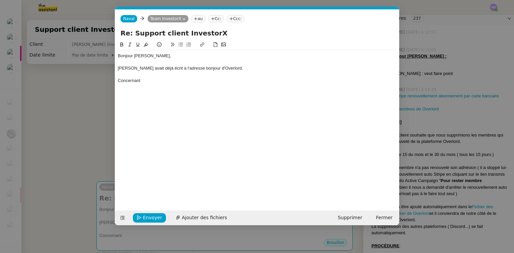
click at [165, 78] on div "Concernant" at bounding box center [257, 81] width 279 height 6
click at [72, 156] on nz-modal-container "Service Renouvellement FTI aucun abonnement actif sur Stripe dernière chance me…" at bounding box center [257, 126] width 514 height 253
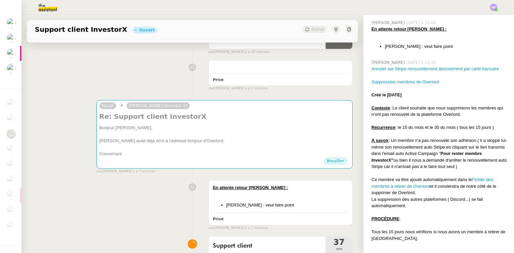
scroll to position [80, 0]
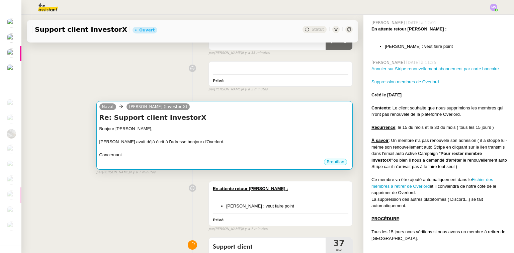
click at [243, 130] on div "Bonjour [PERSON_NAME]," at bounding box center [224, 129] width 250 height 7
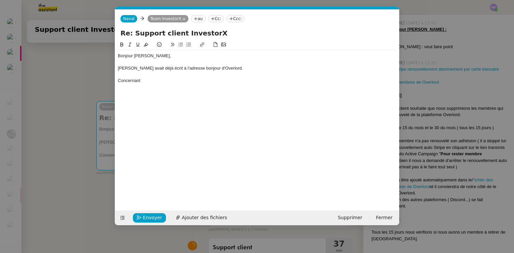
scroll to position [0, 14]
click at [189, 71] on div "Julien Krieger avait déjà écrit à l'adresse bonjour d'Overlord." at bounding box center [257, 68] width 279 height 6
click at [224, 69] on div "Julien Krieger avait déjà écrit à l'adresse bonjour d'Overlord." at bounding box center [257, 68] width 279 height 6
click at [243, 69] on div "Julien Krieger avait déjà écrit à l'adresse bonjour d'Overlord." at bounding box center [257, 68] width 279 height 6
click at [237, 68] on div "Julien Krieger avait déjà écrit à l'adresse bonjour d'Overlord." at bounding box center [257, 68] width 279 height 6
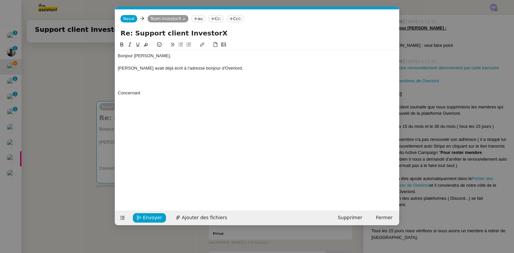
scroll to position [0, 0]
click at [175, 76] on div at bounding box center [257, 75] width 279 height 6
click at [167, 80] on div at bounding box center [257, 81] width 279 height 6
click at [150, 83] on div at bounding box center [257, 81] width 279 height 6
click at [95, 88] on nz-modal-container "Service Renouvellement FTI aucun abonnement actif sur Stripe dernière chance me…" at bounding box center [257, 126] width 514 height 253
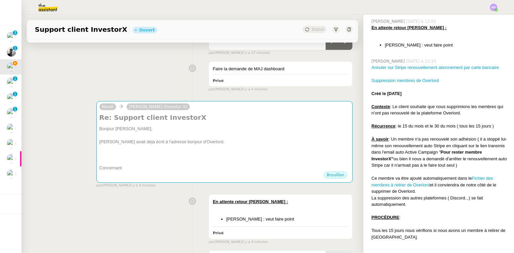
scroll to position [287, 0]
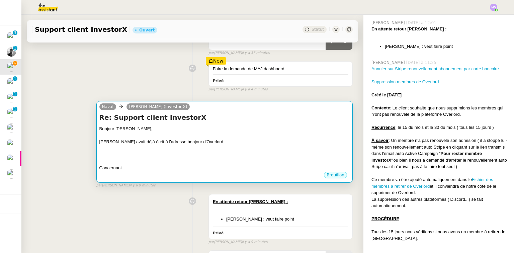
click at [184, 134] on div at bounding box center [224, 135] width 250 height 7
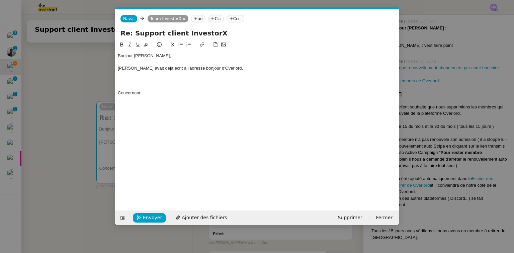
scroll to position [288, 0]
click at [169, 77] on div at bounding box center [257, 75] width 279 height 6
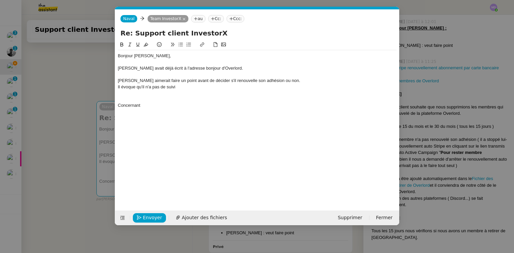
click at [292, 84] on div "Il évoque qu'il n'a pas de suivi" at bounding box center [257, 87] width 279 height 6
click at [288, 82] on div "Alain Simon aimerait faire un point avant de décider s'il renouvelle son adhési…" at bounding box center [257, 81] width 279 height 6
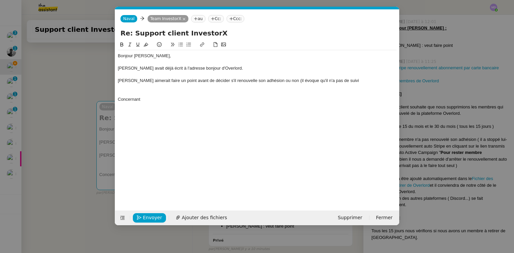
click at [316, 81] on div "Alain Simon aimerait faire un point avant de décider s'il renouvelle son adhési…" at bounding box center [257, 81] width 279 height 6
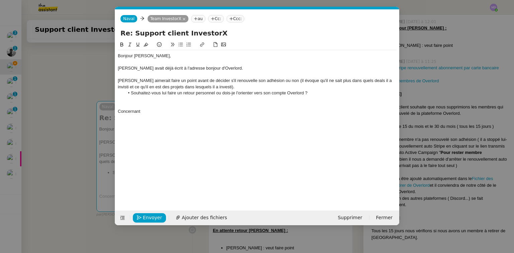
drag, startPoint x: 346, startPoint y: 90, endPoint x: 346, endPoint y: 141, distance: 50.9
click at [346, 141] on div "Bonjour Cédric, Julien Krieger avait déjà écrit à l'adresse bonjour d'Overlord.…" at bounding box center [257, 120] width 279 height 159
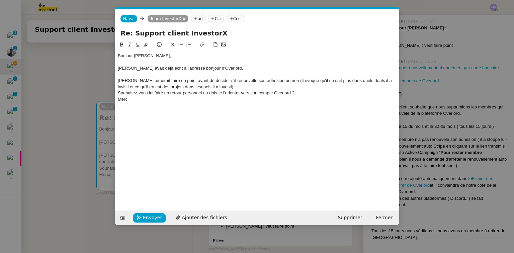
click at [329, 95] on div "Souhaitez-vous lui faire un retour personnel ou dois-je l'orienter vers son com…" at bounding box center [257, 93] width 279 height 6
click at [119, 93] on div "Souhaitez-vous lui faire un retour personnel ou dois-je l'orienter vers son com…" at bounding box center [257, 93] width 279 height 6
click at [82, 95] on nz-modal-container "Service Renouvellement FTI aucun abonnement actif sur Stripe dernière chance me…" at bounding box center [257, 126] width 514 height 253
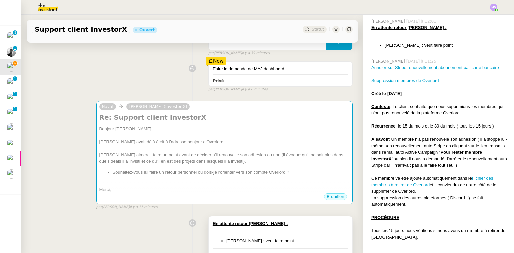
scroll to position [287, 0]
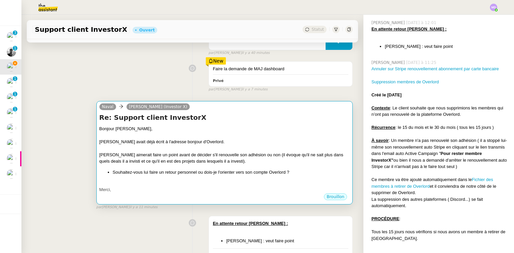
click at [205, 141] on div "Julien Krieger avait déjà écrit à l'adresse bonjour d'Overlord." at bounding box center [224, 142] width 250 height 7
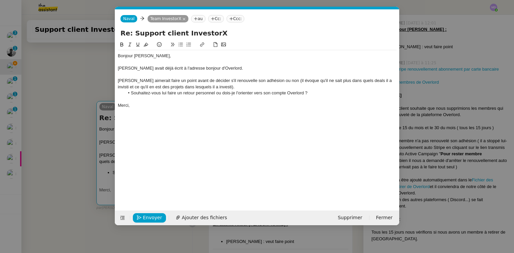
scroll to position [0, 14]
click at [168, 69] on div "Julien Krieger avait déjà écrit à l'adresse bonjour d'Overlord." at bounding box center [257, 68] width 279 height 6
click at [386, 82] on div "Alain Simon aimerait faire un point avant de décider s'il renouvelle son adhési…" at bounding box center [257, 84] width 279 height 12
click at [0, 0] on lt-span "inv e sti" at bounding box center [0, 0] width 0 height 0
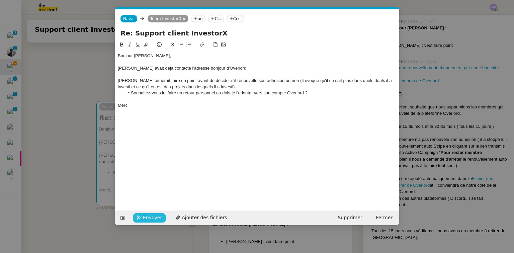
click at [150, 220] on span "Envoyer" at bounding box center [152, 218] width 19 height 8
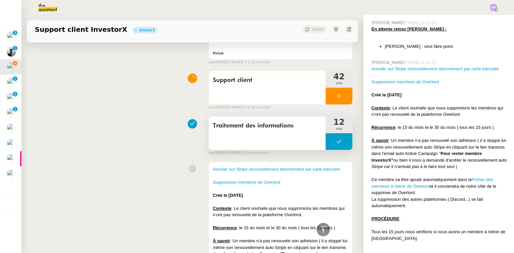
scroll to position [214, 0]
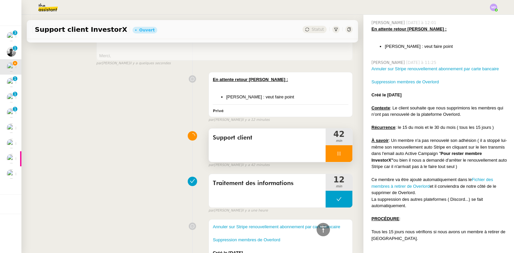
click at [337, 151] on div at bounding box center [339, 153] width 27 height 17
click at [343, 154] on div at bounding box center [339, 153] width 27 height 17
click at [353, 154] on button at bounding box center [353, 153] width 0 height 17
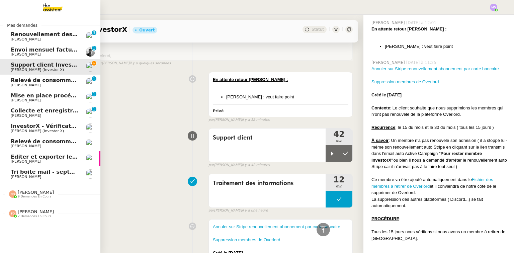
click at [86, 173] on img at bounding box center [90, 173] width 9 height 9
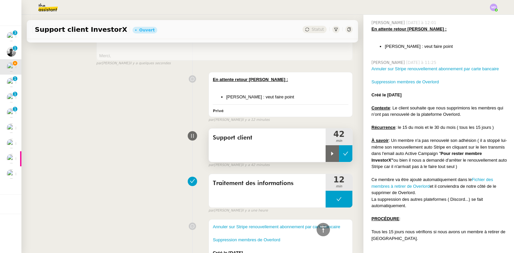
click at [344, 155] on button at bounding box center [345, 153] width 13 height 17
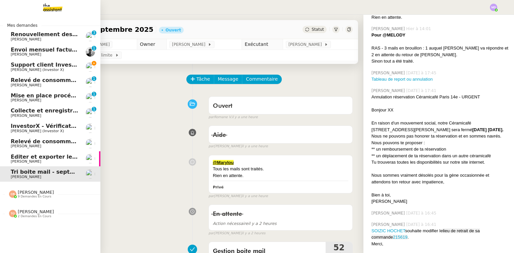
click at [2, 67] on link "Support client InvestorX Cédric Tempestini (Investor X)" at bounding box center [50, 66] width 100 height 15
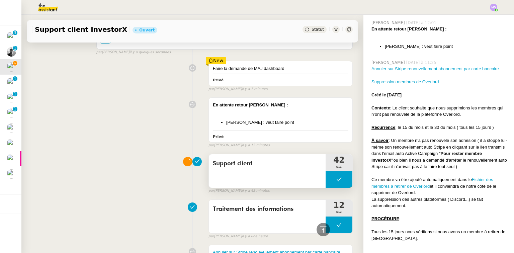
scroll to position [241, 0]
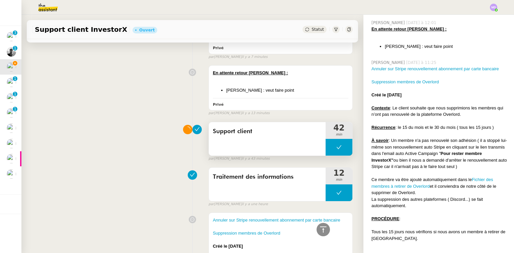
click at [338, 147] on button at bounding box center [339, 147] width 27 height 17
click at [340, 147] on button at bounding box center [339, 147] width 27 height 17
click at [340, 147] on div at bounding box center [339, 147] width 27 height 17
click at [342, 146] on div at bounding box center [339, 147] width 27 height 17
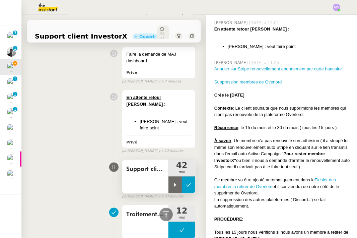
click at [186, 178] on button at bounding box center [188, 184] width 13 height 17
click at [186, 183] on icon at bounding box center [188, 185] width 5 height 4
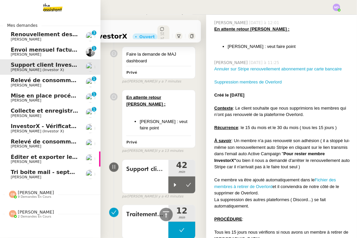
click at [11, 174] on span "Tri boite mail - septembre 2025" at bounding box center [58, 172] width 95 height 6
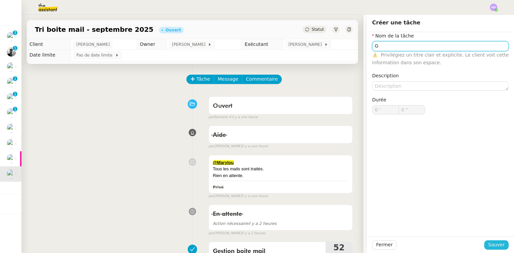
type input "G"
click at [492, 244] on span "Sauver" at bounding box center [497, 245] width 16 height 8
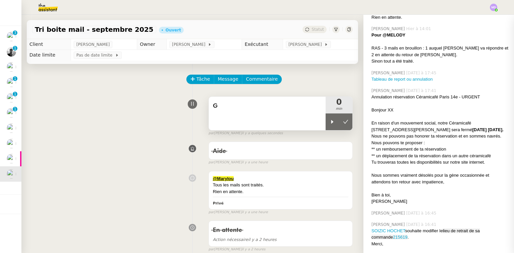
drag, startPoint x: 325, startPoint y: 123, endPoint x: 296, endPoint y: 118, distance: 29.6
click at [330, 123] on icon at bounding box center [332, 121] width 5 height 5
click at [295, 118] on div "G" at bounding box center [267, 113] width 117 height 33
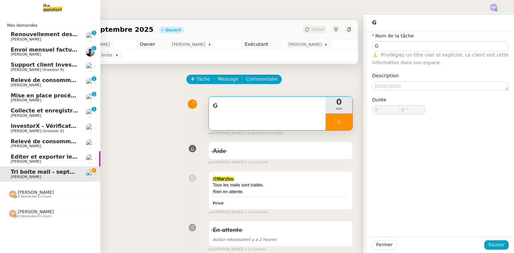
type input "G"
type input "0 '"
type input "0 ""
click at [38, 106] on link "Collecte et enregistrement des relevés bancaires et relevés de cartes bancaires…" at bounding box center [50, 112] width 100 height 15
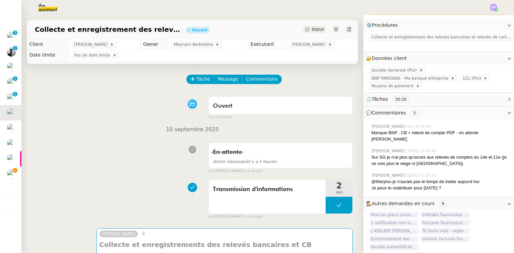
scroll to position [134, 0]
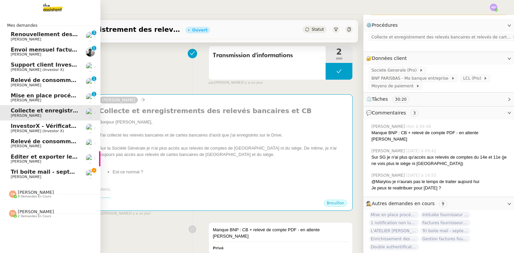
click at [26, 170] on span "Tri boite mail - septembre 2025" at bounding box center [58, 172] width 95 height 6
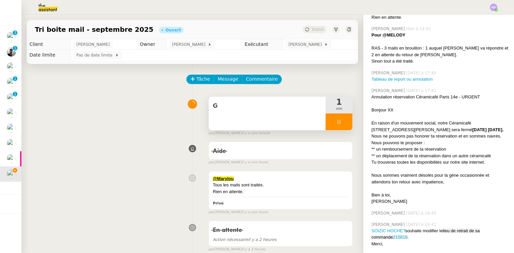
click at [265, 114] on div "G" at bounding box center [267, 113] width 117 height 33
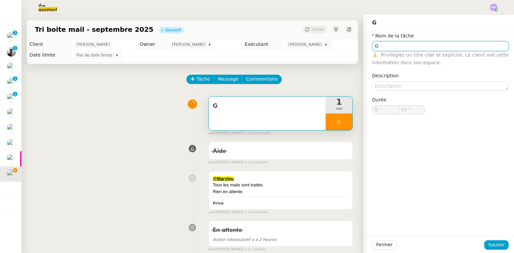
click at [423, 46] on input "G" at bounding box center [440, 46] width 137 height 10
type input "Gest"
type input "58 ""
type input "Gestion boite"
type input "59 ""
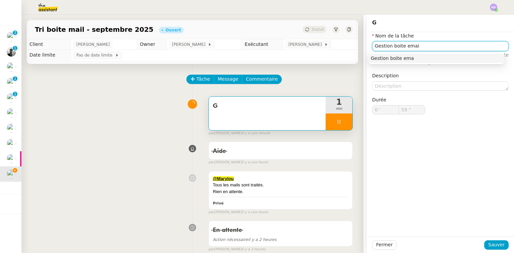
type input "Gestion boite email"
type input "1 '"
type input "0 ""
type input "Gestion boite email"
click at [490, 244] on span "Sauver" at bounding box center [497, 245] width 16 height 8
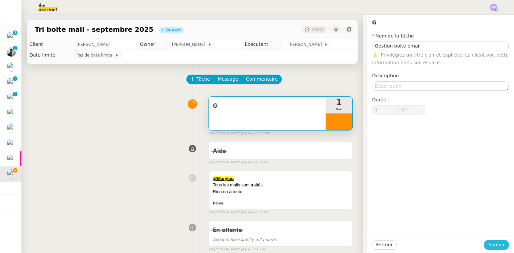
type input "1 ""
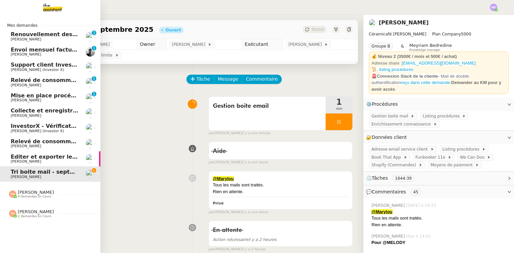
scroll to position [208, 0]
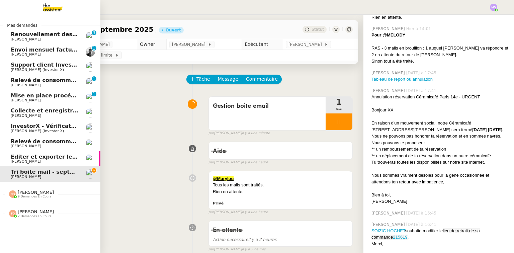
click at [37, 74] on link "Support client InvestorX [PERSON_NAME] (Investor X)" at bounding box center [50, 66] width 100 height 15
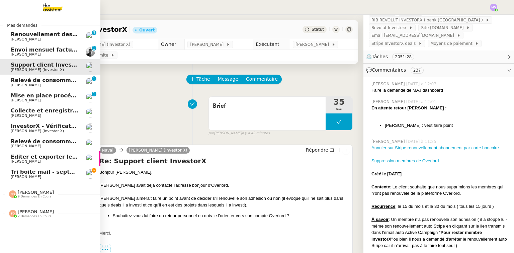
scroll to position [287, 0]
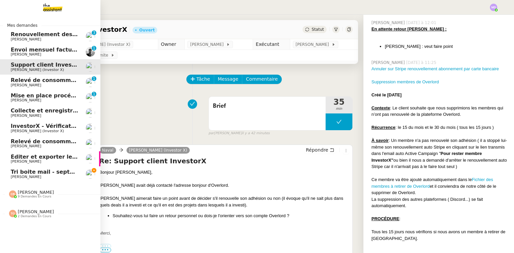
click at [13, 173] on span "Tri boite mail - septembre 2025" at bounding box center [58, 172] width 95 height 6
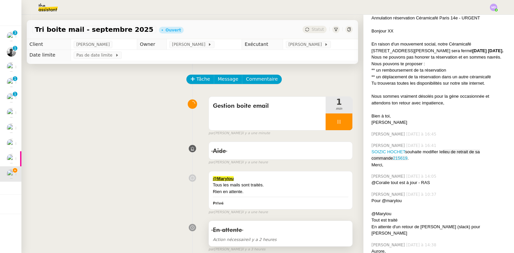
scroll to position [208, 0]
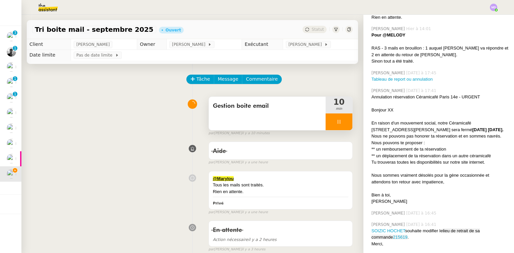
click at [337, 121] on icon at bounding box center [339, 121] width 5 height 5
click at [343, 121] on icon at bounding box center [345, 121] width 5 height 5
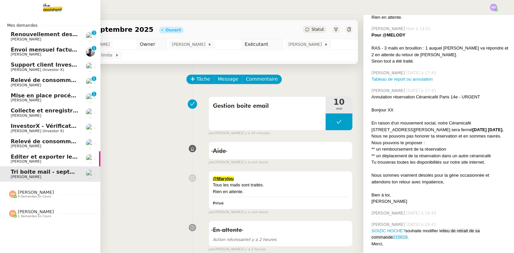
click at [7, 156] on link "Éditer et exporter le compte rendu [PERSON_NAME]" at bounding box center [50, 158] width 100 height 15
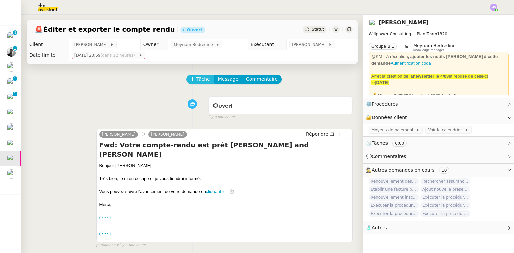
click at [197, 78] on span "Tâche" at bounding box center [204, 79] width 14 height 8
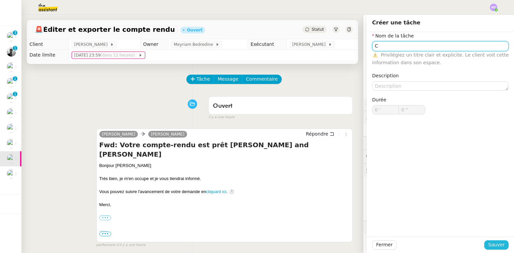
type input "C"
click at [501, 248] on span "Sauver" at bounding box center [497, 245] width 16 height 8
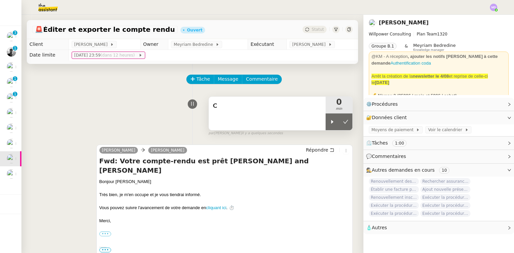
drag, startPoint x: 327, startPoint y: 126, endPoint x: 314, endPoint y: 120, distance: 14.4
click at [326, 125] on div at bounding box center [332, 122] width 13 height 17
click at [294, 107] on div "C" at bounding box center [267, 113] width 117 height 33
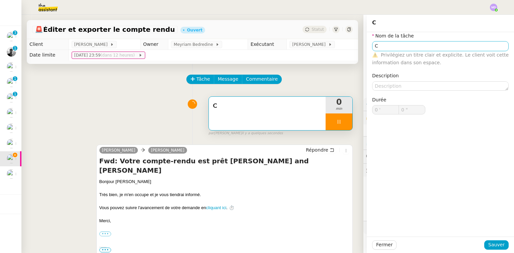
drag, startPoint x: 426, startPoint y: 39, endPoint x: 426, endPoint y: 43, distance: 4.0
click at [427, 39] on nz-form-item "Nom de la tâche C ⚠️ Privilégiez un titre clair et explicite. Le client voit ce…" at bounding box center [440, 49] width 137 height 34
click at [426, 44] on input "C" at bounding box center [440, 46] width 137 height 10
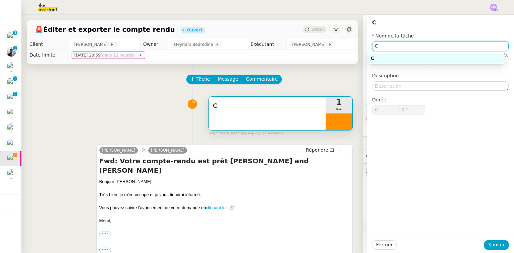
type input "1 ""
type input "Compte"
type input "3 ""
type input "Compte-ren"
type input "4 ""
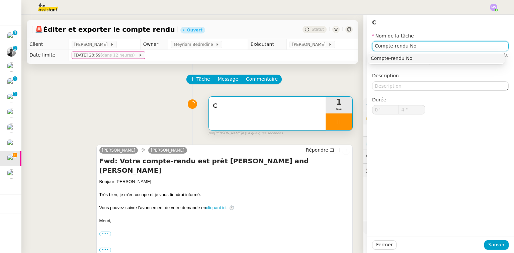
type input "Compte-rendu Noo"
type input "5 ""
type input "Compte-rendu Noota"
type input "6 ""
type input "Compte-rendu Noota"
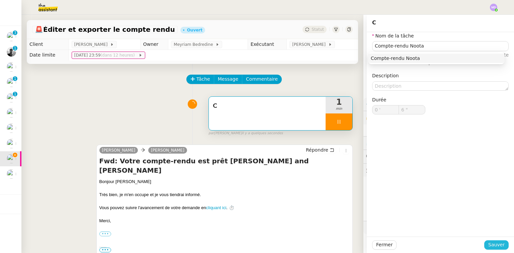
click at [489, 243] on span "Sauver" at bounding box center [497, 245] width 16 height 8
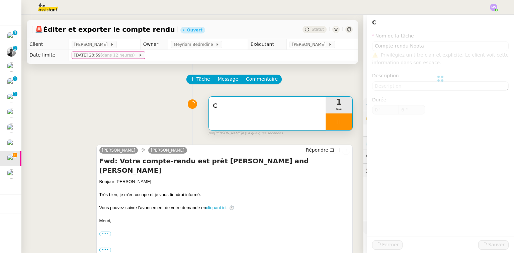
type input "7 ""
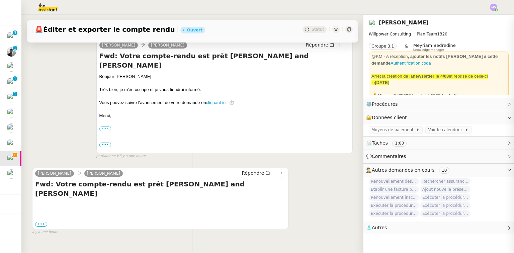
scroll to position [107, 0]
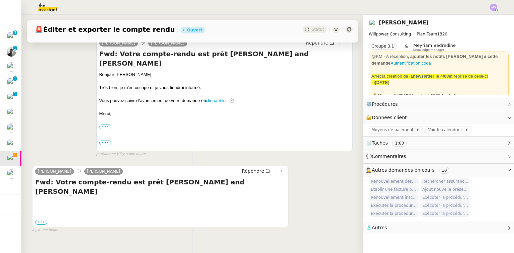
click at [45, 220] on label "•••" at bounding box center [41, 222] width 12 height 5
click at [0, 0] on input "•••" at bounding box center [0, 0] width 0 height 0
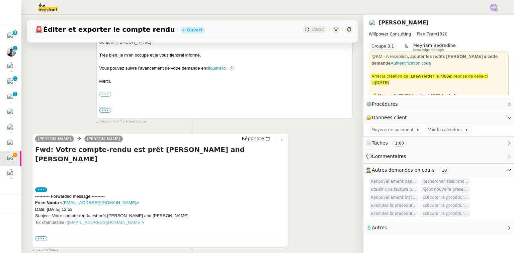
scroll to position [175, 0]
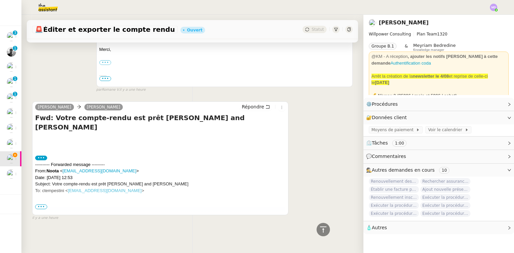
click at [44, 205] on span "•••" at bounding box center [41, 207] width 12 height 5
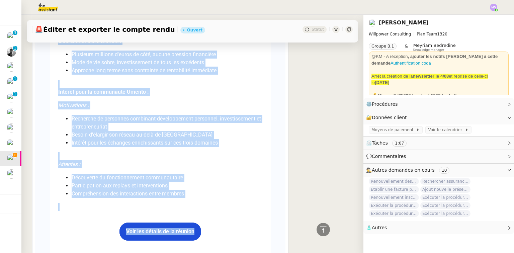
scroll to position [2704, 0]
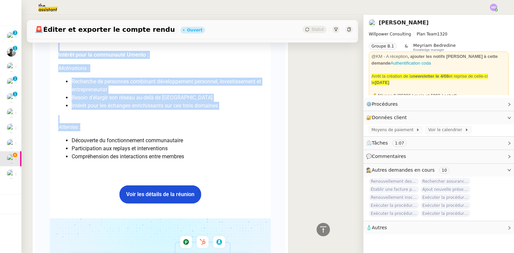
drag, startPoint x: 56, startPoint y: 185, endPoint x: 176, endPoint y: 131, distance: 131.7
copy div "Loremipsum dolors Ametco Adipiscingel seddoeiusmod Temp-Incid Utla Etd : 78 mag…"
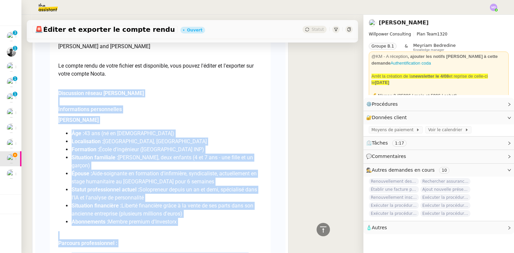
scroll to position [383, 0]
copy div "Loremipsum dolors Ametco Adipiscingel seddoeiusmod Temp-Incid Utla Etd : 78 mag…"
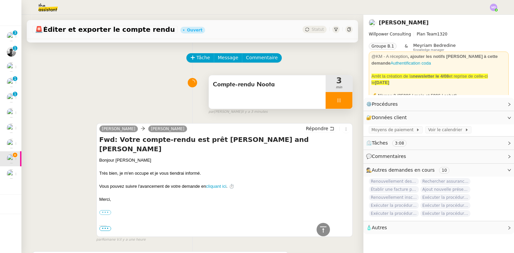
scroll to position [0, 0]
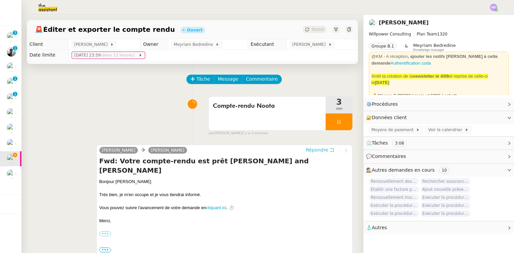
click at [330, 149] on icon at bounding box center [332, 150] width 5 height 5
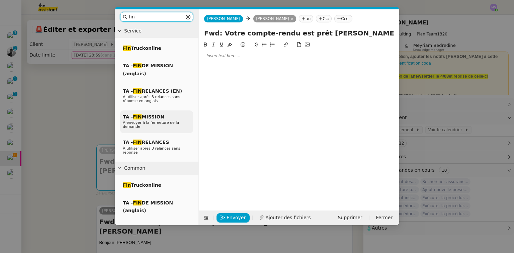
type input "fin"
drag, startPoint x: 165, startPoint y: 122, endPoint x: 179, endPoint y: 111, distance: 17.9
click at [165, 122] on span "À envoyer à la fermeture de la demande" at bounding box center [151, 125] width 56 height 8
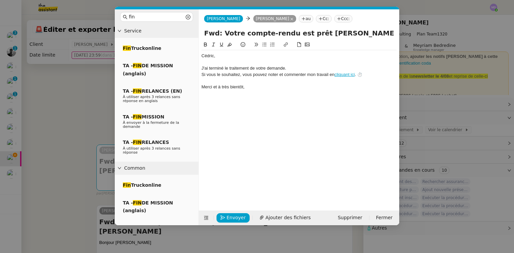
click at [213, 62] on div at bounding box center [299, 62] width 195 height 6
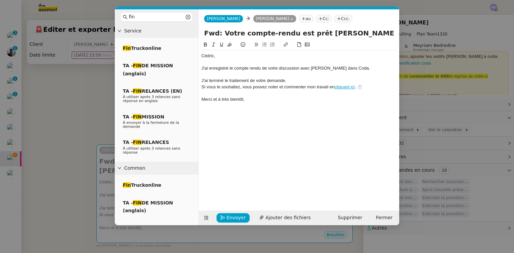
click at [250, 69] on div "J'ai enregistré le compte rendu de votre discussion avec Jean-Marie Dang dans C…" at bounding box center [299, 68] width 195 height 6
click at [236, 218] on span "Envoyer" at bounding box center [236, 218] width 19 height 8
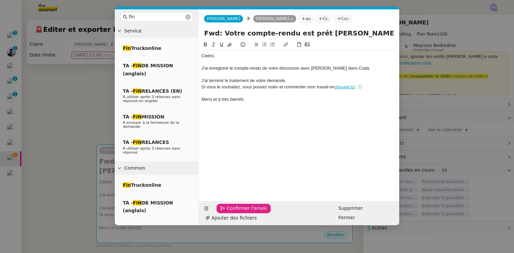
click at [236, 212] on span "Confirmer l'envoi" at bounding box center [247, 209] width 40 height 8
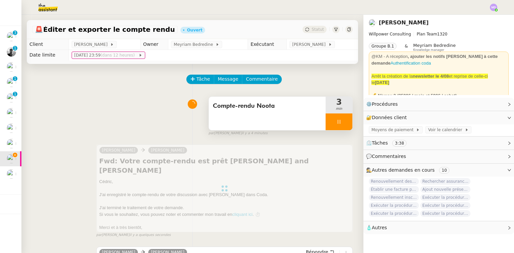
drag, startPoint x: 334, startPoint y: 131, endPoint x: 337, endPoint y: 127, distance: 4.1
click at [335, 130] on div at bounding box center [339, 122] width 27 height 17
click at [339, 126] on button at bounding box center [345, 122] width 13 height 17
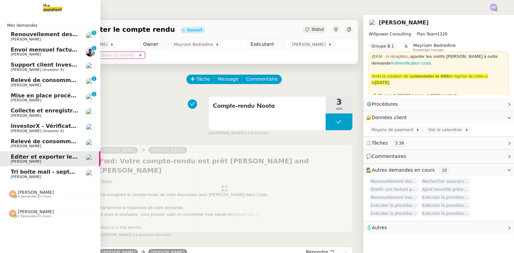
click at [40, 171] on span "Tri boite mail - septembre 2025" at bounding box center [58, 172] width 95 height 6
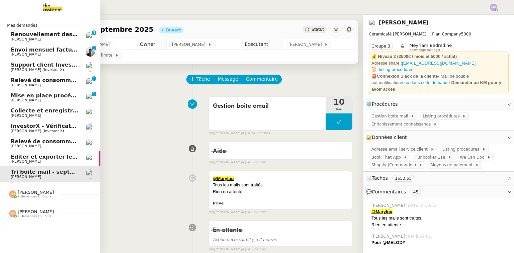
click at [35, 147] on span "[PERSON_NAME]" at bounding box center [26, 146] width 30 height 4
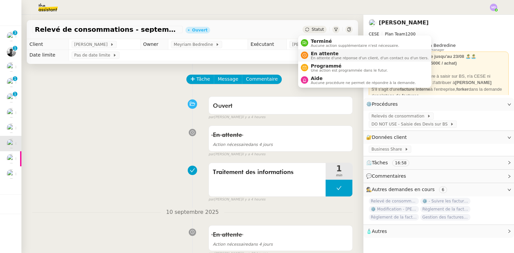
click at [317, 51] on span "En attente" at bounding box center [370, 53] width 118 height 5
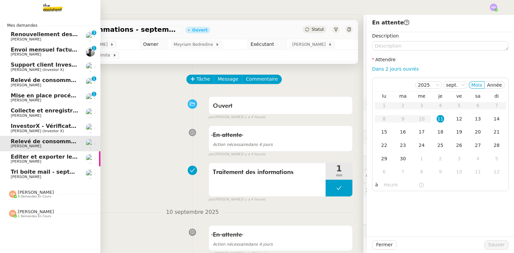
click at [13, 127] on span "InvestorX - Vérification des KYC" at bounding box center [59, 126] width 96 height 6
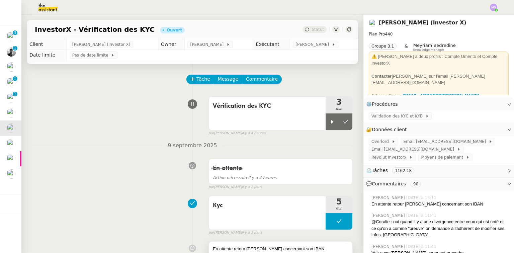
drag, startPoint x: 325, startPoint y: 127, endPoint x: 342, endPoint y: 249, distance: 123.3
click at [326, 127] on div at bounding box center [332, 122] width 13 height 17
click at [261, 78] on span "Commentaire" at bounding box center [262, 79] width 32 height 8
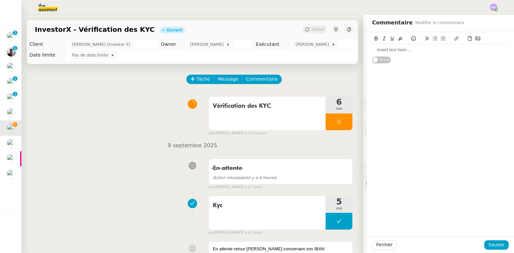
click at [378, 49] on div at bounding box center [440, 50] width 137 height 6
click at [494, 245] on span "Sauver" at bounding box center [497, 245] width 16 height 8
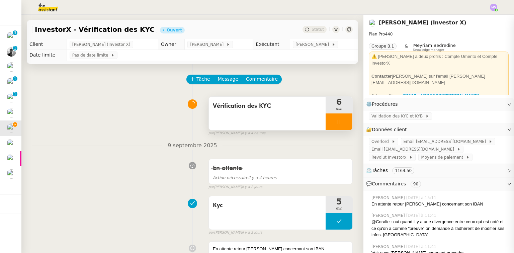
click at [340, 130] on div at bounding box center [339, 122] width 27 height 17
click at [342, 125] on div at bounding box center [339, 122] width 27 height 17
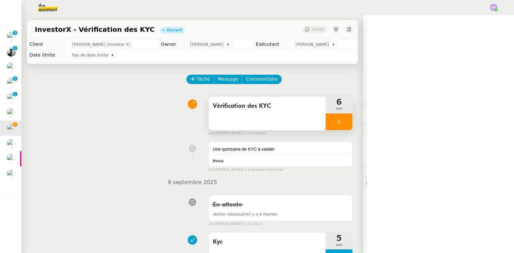
click at [342, 125] on div at bounding box center [339, 122] width 27 height 17
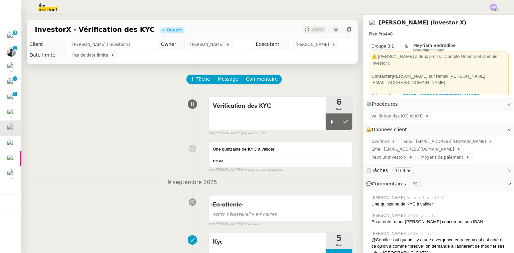
drag, startPoint x: 342, startPoint y: 121, endPoint x: 294, endPoint y: 253, distance: 140.7
click at [344, 120] on button at bounding box center [345, 122] width 13 height 17
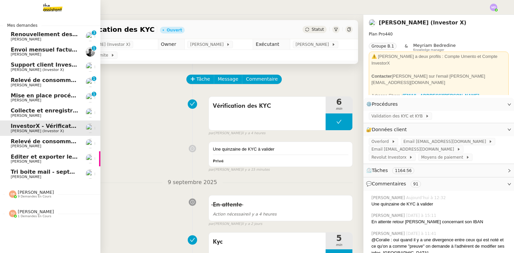
click at [48, 176] on span "[PERSON_NAME]" at bounding box center [45, 177] width 68 height 4
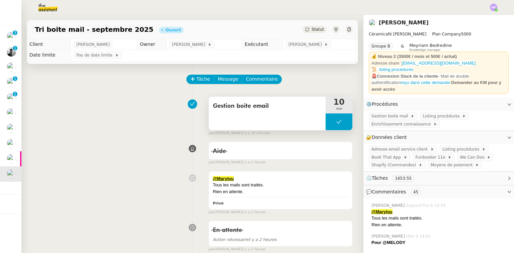
click at [326, 118] on button at bounding box center [339, 122] width 27 height 17
click at [326, 118] on div at bounding box center [332, 122] width 13 height 17
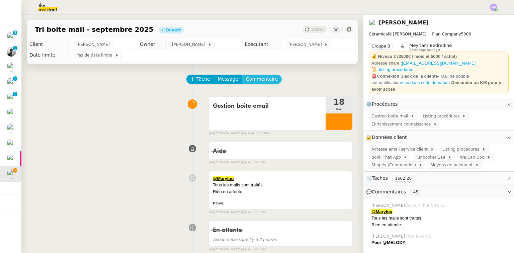
click at [260, 77] on span "Commentaire" at bounding box center [262, 79] width 32 height 8
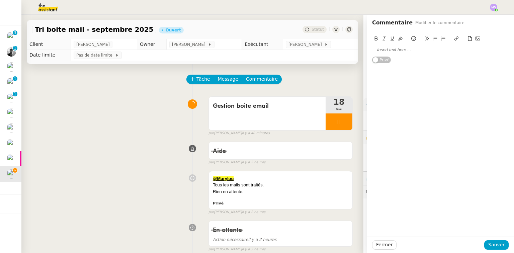
click at [378, 51] on div at bounding box center [440, 50] width 137 height 6
click at [491, 236] on div "[EMAIL_ADDRESS][DOMAIN_NAME] : veut faire modelage + peinture mais peindre lors…" at bounding box center [440, 134] width 147 height 205
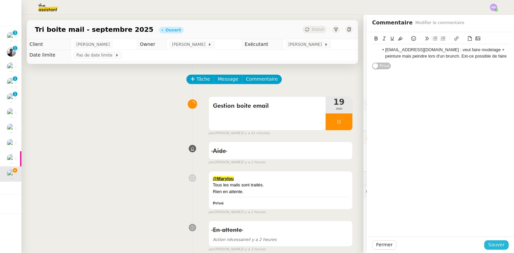
drag, startPoint x: 496, startPoint y: 245, endPoint x: 415, endPoint y: 161, distance: 117.0
click at [496, 245] on span "Sauver" at bounding box center [497, 245] width 16 height 8
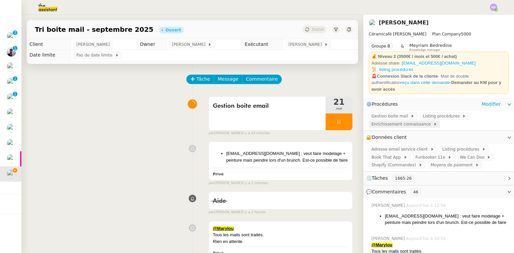
click at [407, 121] on span "Enrichissement connaissance" at bounding box center [403, 124] width 62 height 7
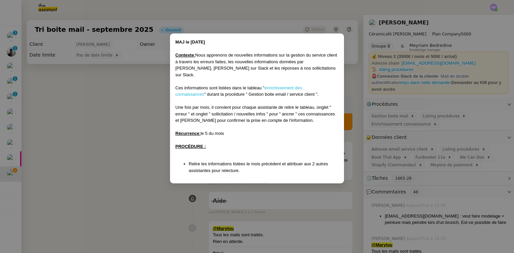
click at [302, 85] on link "enrichissement des connaissances" at bounding box center [238, 91] width 127 height 12
click at [113, 127] on nz-modal-container "MAJ le [DATE] Contexte : Nous apprenons de nouvelles informations sur la gestio…" at bounding box center [257, 126] width 514 height 253
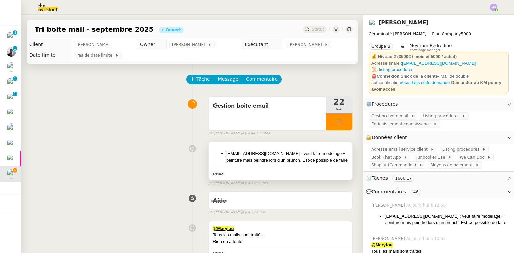
click at [293, 155] on li "[EMAIL_ADDRESS][DOMAIN_NAME] : veut faire modelage + peinture mais peindre lors…" at bounding box center [287, 156] width 122 height 13
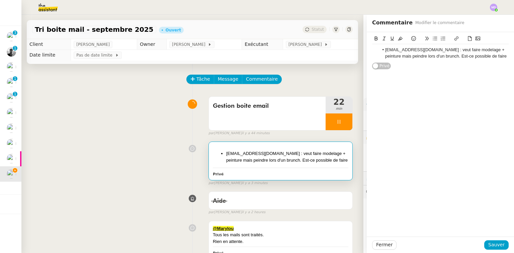
click at [492, 56] on li "[EMAIL_ADDRESS][DOMAIN_NAME] : veut faire modelage + peinture mais peindre lors…" at bounding box center [444, 53] width 130 height 12
drag, startPoint x: 495, startPoint y: 244, endPoint x: 463, endPoint y: 228, distance: 35.9
click at [494, 244] on span "Sauver" at bounding box center [497, 245] width 16 height 8
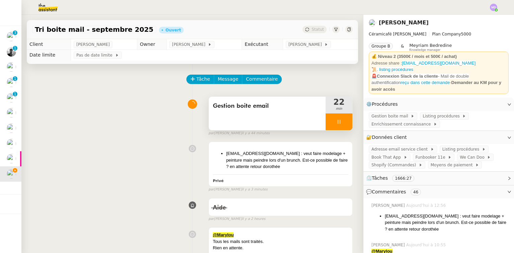
click at [339, 116] on div at bounding box center [339, 122] width 27 height 17
click at [341, 118] on button at bounding box center [345, 122] width 13 height 17
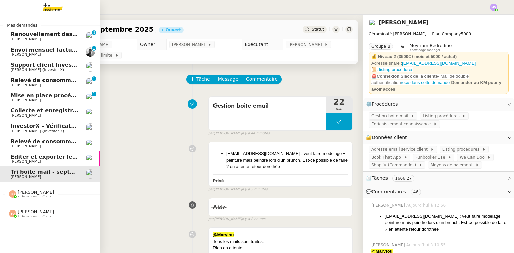
click at [17, 127] on span "InvestorX - Vérification des KYC" at bounding box center [59, 126] width 96 height 6
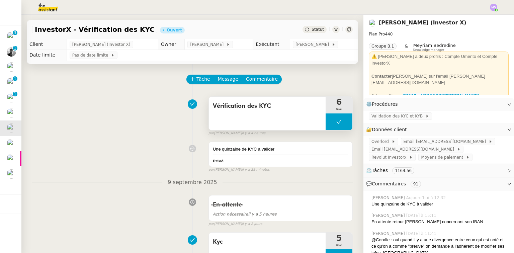
drag, startPoint x: 333, startPoint y: 130, endPoint x: 328, endPoint y: 125, distance: 7.1
click at [333, 130] on button at bounding box center [339, 122] width 27 height 17
click at [329, 125] on button at bounding box center [339, 122] width 27 height 17
click at [326, 124] on button at bounding box center [339, 122] width 27 height 17
click at [326, 122] on button at bounding box center [339, 122] width 27 height 17
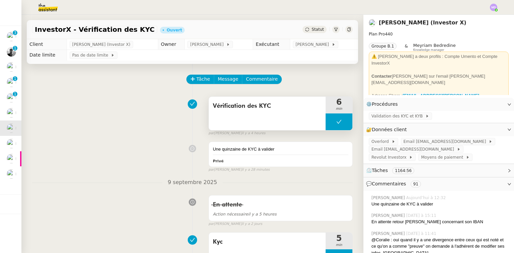
click at [326, 122] on button at bounding box center [339, 122] width 27 height 17
click at [326, 132] on div "par Marylou D. il y a 4 heures" at bounding box center [281, 134] width 144 height 6
click at [330, 124] on icon at bounding box center [332, 121] width 5 height 5
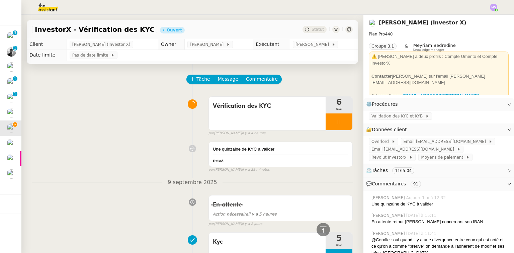
scroll to position [1072, 0]
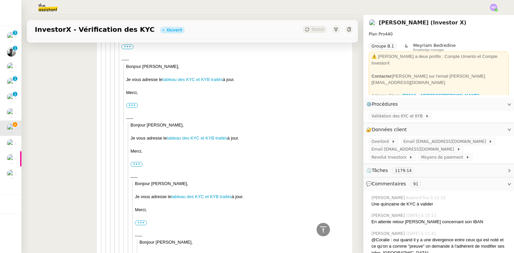
scroll to position [1447, 0]
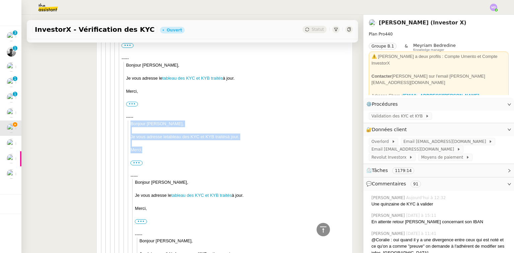
drag, startPoint x: 143, startPoint y: 150, endPoint x: 127, endPoint y: 123, distance: 31.9
copy blockquote "Bonjour Cédric, Je vous adresse le tableau des KYC et KYB traités à jour. Merci,"
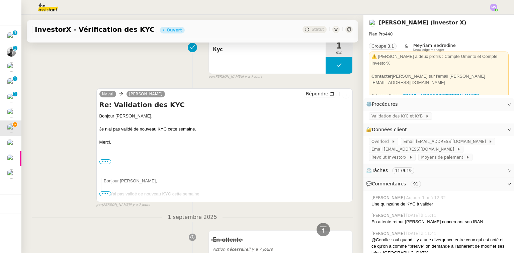
scroll to position [750, 0]
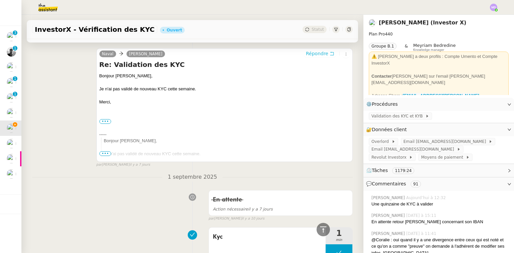
click at [317, 54] on span "Répondre" at bounding box center [317, 53] width 22 height 7
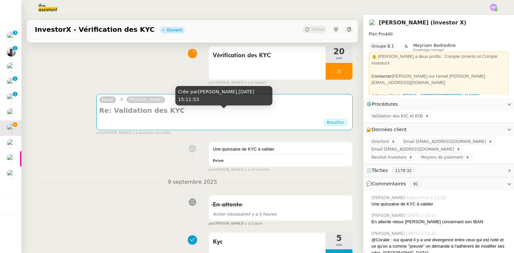
scroll to position [0, 0]
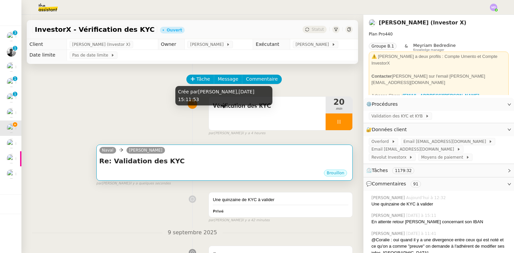
click at [190, 165] on h4 "Re: Validation des KYC" at bounding box center [224, 160] width 250 height 9
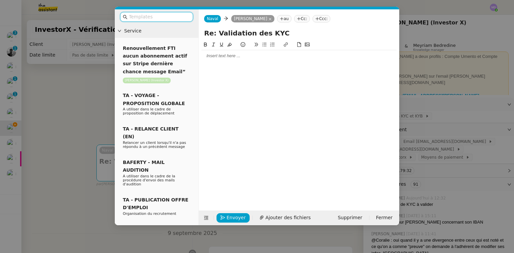
click at [213, 55] on div at bounding box center [299, 56] width 195 height 6
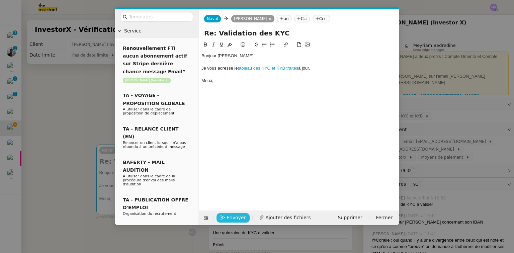
click at [232, 217] on span "Envoyer" at bounding box center [236, 218] width 19 height 8
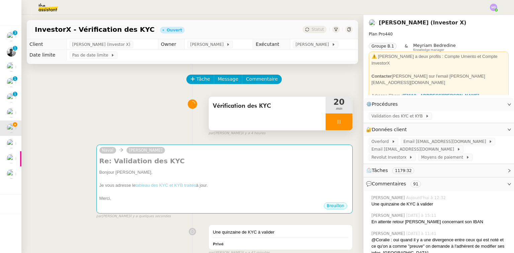
click at [327, 126] on div at bounding box center [339, 122] width 27 height 17
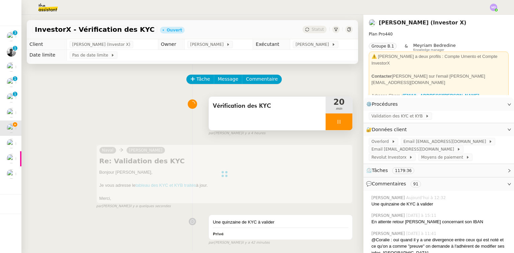
click at [353, 125] on button at bounding box center [353, 122] width 0 height 17
click at [343, 125] on icon at bounding box center [345, 121] width 5 height 5
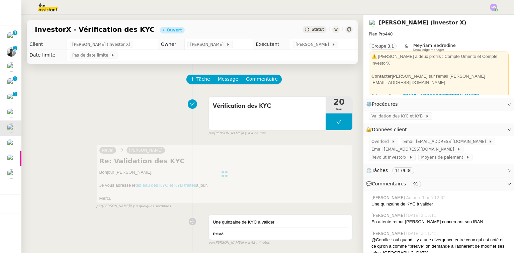
click at [309, 44] on span "[PERSON_NAME]" at bounding box center [314, 44] width 36 height 7
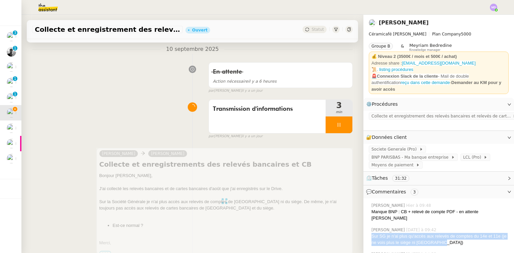
click at [369, 224] on div "[PERSON_NAME] [DATE] à 09:42 Sur SG je n'ai plus qu'accès aux relevés de compte…" at bounding box center [439, 236] width 140 height 24
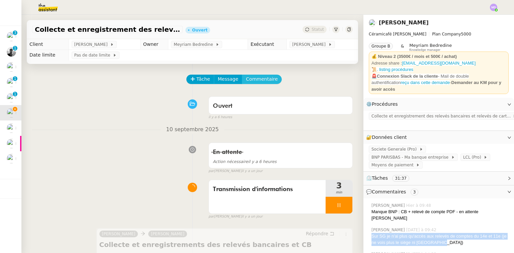
click at [255, 80] on span "Commentaire" at bounding box center [262, 79] width 32 height 8
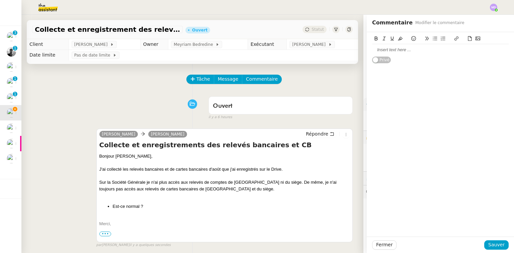
click at [383, 51] on div at bounding box center [440, 50] width 137 height 6
click at [492, 242] on span "Sauver" at bounding box center [497, 245] width 16 height 8
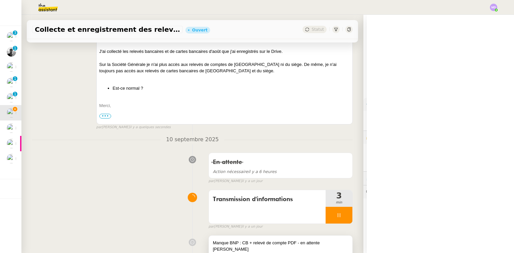
scroll to position [214, 0]
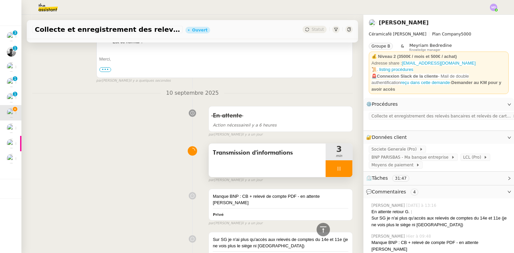
click at [344, 166] on div at bounding box center [339, 168] width 27 height 17
drag, startPoint x: 344, startPoint y: 166, endPoint x: 341, endPoint y: 155, distance: 11.5
click at [344, 164] on button at bounding box center [345, 168] width 13 height 17
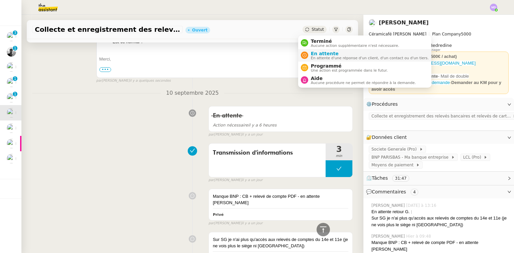
click at [321, 54] on span "En attente" at bounding box center [370, 53] width 118 height 5
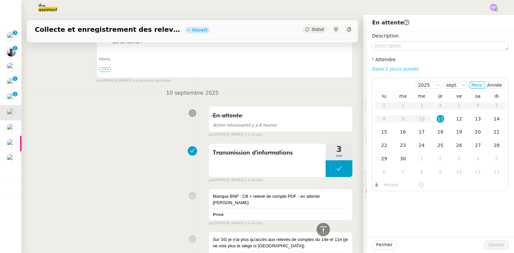
click at [390, 68] on link "Dans 2 jours ouvrés" at bounding box center [395, 68] width 47 height 5
type input "07:00"
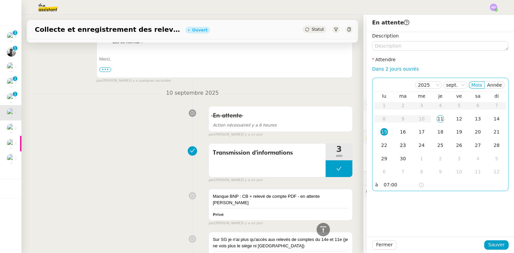
drag, startPoint x: 403, startPoint y: 134, endPoint x: 407, endPoint y: 140, distance: 7.4
click at [403, 134] on td "16" at bounding box center [403, 132] width 19 height 13
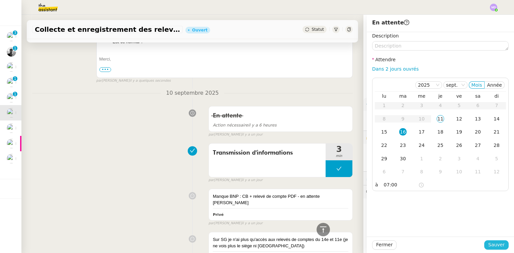
click at [491, 244] on span "Sauver" at bounding box center [497, 245] width 16 height 8
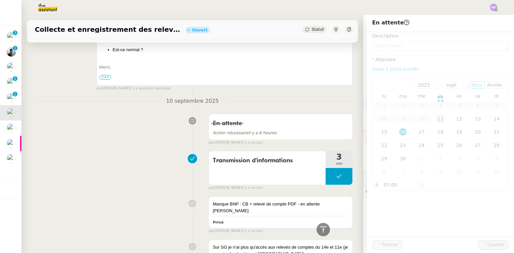
scroll to position [222, 0]
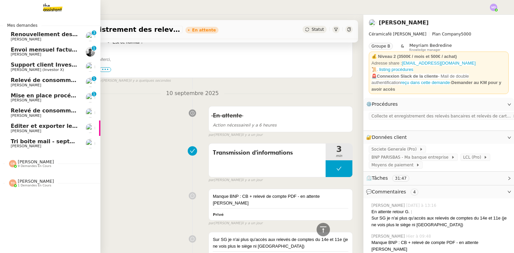
click at [47, 114] on span "[PERSON_NAME]" at bounding box center [45, 116] width 68 height 4
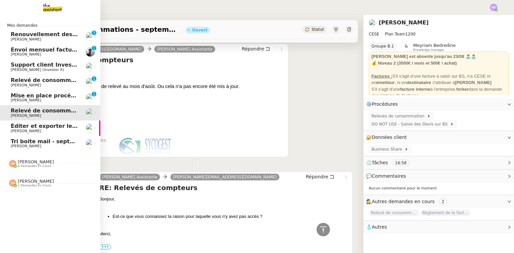
click at [48, 98] on span "[PERSON_NAME]" at bounding box center [45, 100] width 68 height 4
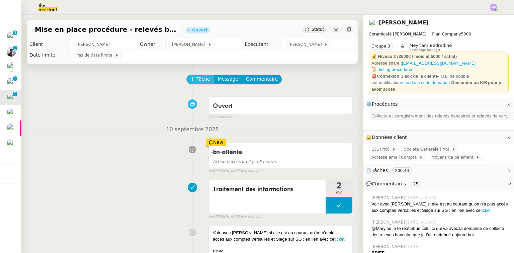
click at [197, 80] on span "Tâche" at bounding box center [204, 79] width 14 height 8
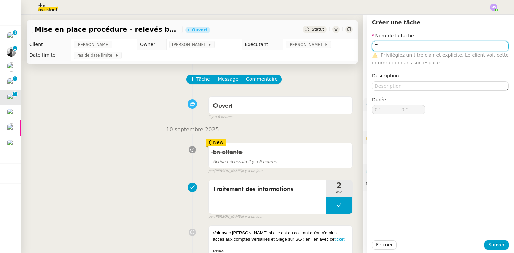
type input "T"
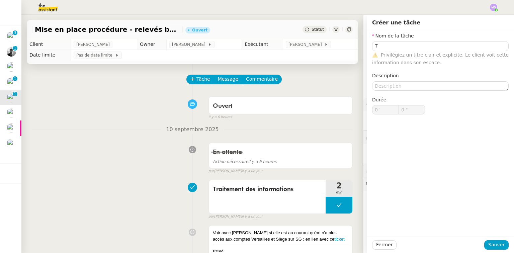
drag, startPoint x: 148, startPoint y: 126, endPoint x: 169, endPoint y: 136, distance: 23.7
click at [147, 126] on nz-divider "10 septembre 2025" at bounding box center [192, 129] width 321 height 9
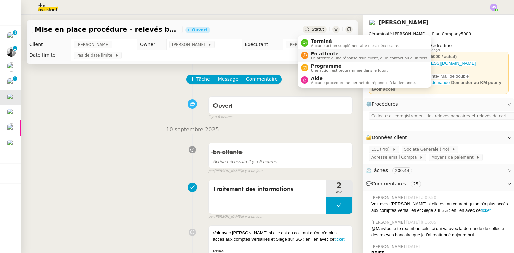
click at [318, 55] on span "En attente" at bounding box center [370, 53] width 118 height 5
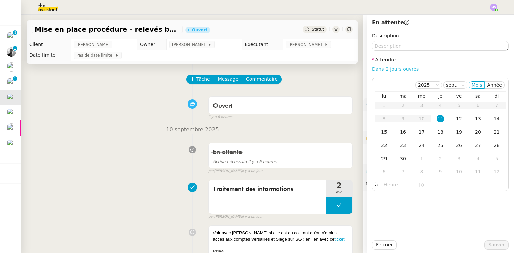
click at [380, 69] on link "Dans 2 jours ouvrés" at bounding box center [395, 68] width 47 height 5
type input "07:00"
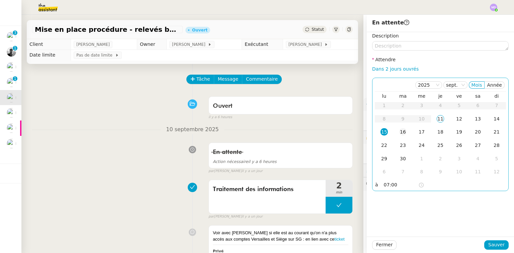
click at [394, 133] on td "16" at bounding box center [403, 132] width 19 height 13
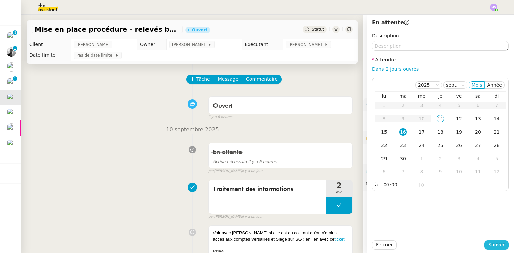
click at [489, 245] on span "Sauver" at bounding box center [497, 245] width 16 height 8
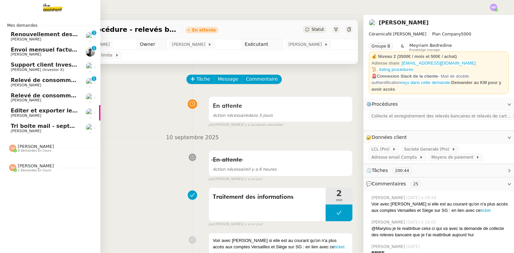
click at [32, 150] on span "9 demandes en cours" at bounding box center [34, 151] width 33 height 4
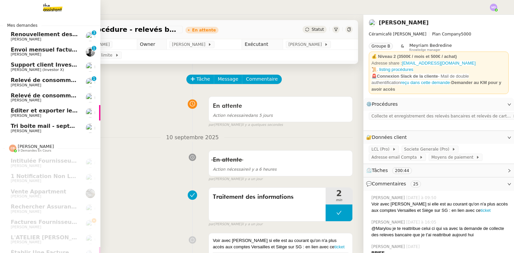
click at [55, 52] on span "Envoi mensuel factures - septembre 2025" at bounding box center [74, 50] width 126 height 6
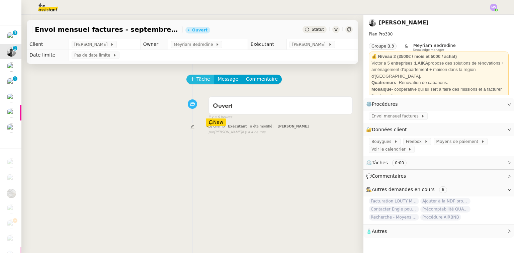
click at [199, 77] on div "Tâche Message Commentaire Veuillez patienter une erreur s'est produite 👌👌👌 mess…" at bounding box center [192, 190] width 342 height 253
click at [199, 78] on span "Tâche" at bounding box center [204, 79] width 14 height 8
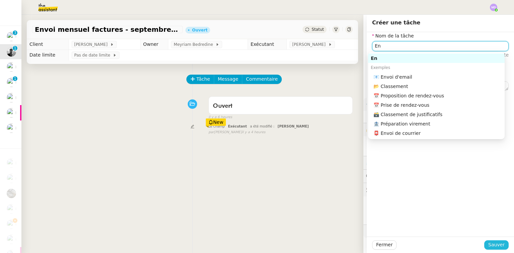
type input "En"
click at [492, 245] on span "Sauver" at bounding box center [497, 245] width 16 height 8
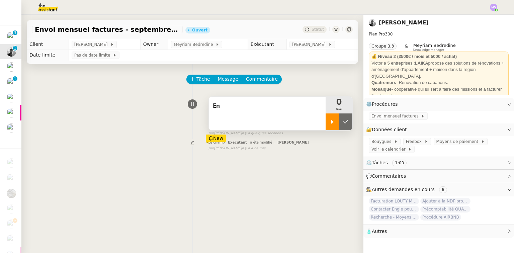
click at [328, 125] on div at bounding box center [332, 122] width 13 height 17
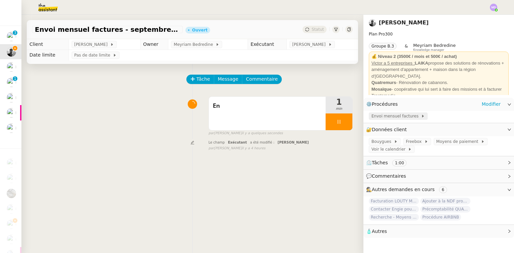
click at [406, 119] on span "Envoi mensuel factures" at bounding box center [397, 116] width 50 height 7
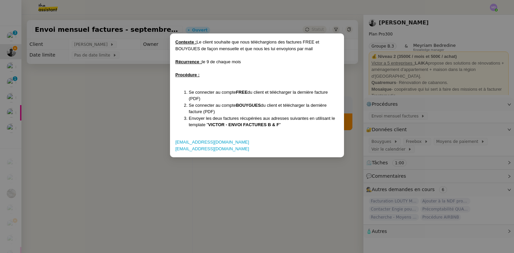
click at [441, 120] on nz-modal-container "Contexte : Le client souhaite que nous téléchargions des factures FREE et BOUYG…" at bounding box center [257, 126] width 514 height 253
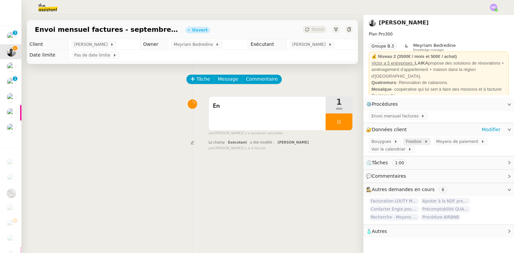
click at [422, 142] on span at bounding box center [423, 141] width 3 height 5
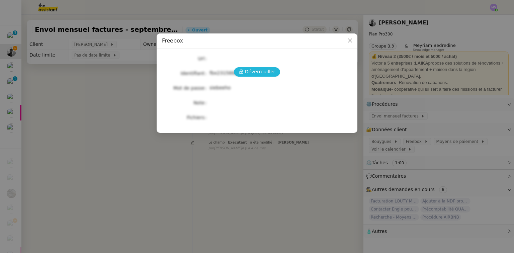
click at [248, 72] on span "Déverrouiller" at bounding box center [260, 72] width 30 height 8
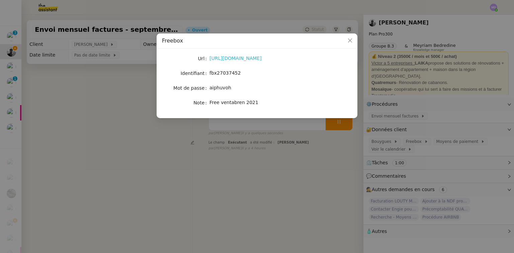
click at [234, 57] on link "[URL][DOMAIN_NAME]" at bounding box center [236, 58] width 52 height 5
click at [220, 72] on span "fbx27037452" at bounding box center [225, 72] width 31 height 5
copy span "fbx27037452"
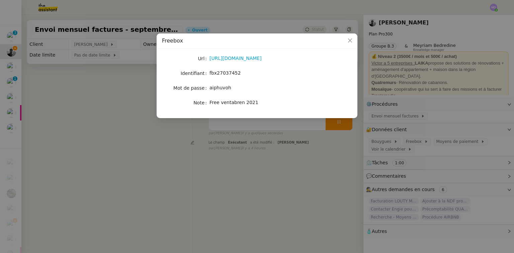
click at [222, 86] on span "aiphuvoh" at bounding box center [221, 87] width 22 height 5
copy span "aiphuvoh"
drag, startPoint x: 256, startPoint y: 155, endPoint x: 260, endPoint y: 148, distance: 8.4
click at [256, 155] on nz-modal-container "Freebox Url [URL][DOMAIN_NAME] Identifiant fbx27037452 Mot de passe aiphuvoh No…" at bounding box center [257, 126] width 514 height 253
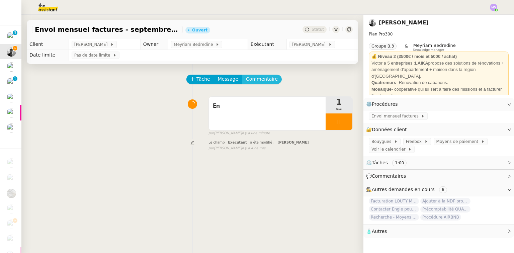
click at [259, 76] on span "Commentaire" at bounding box center [262, 79] width 32 height 8
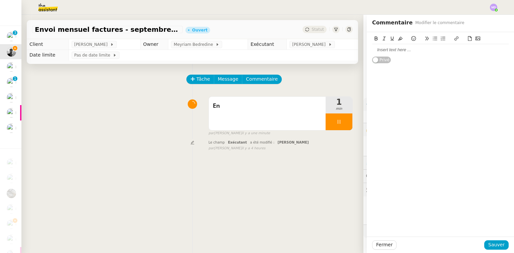
click at [468, 38] on icon at bounding box center [470, 38] width 4 height 5
click at [495, 247] on span "Sauver" at bounding box center [497, 245] width 16 height 8
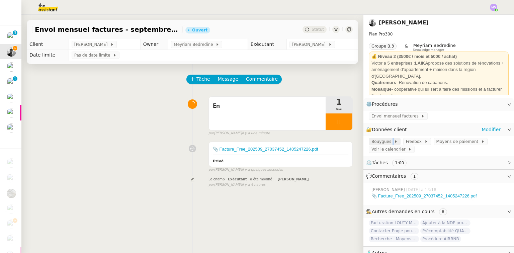
click at [386, 143] on div "Bouygues" at bounding box center [385, 141] width 26 height 7
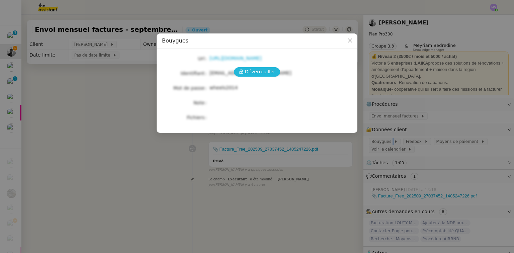
click at [259, 71] on span "Déverrouiller" at bounding box center [260, 72] width 30 height 8
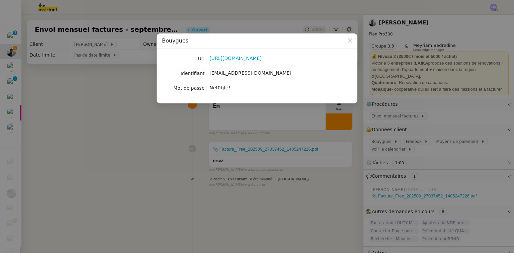
click at [254, 59] on link "[URL][DOMAIN_NAME]" at bounding box center [236, 58] width 52 height 5
click at [231, 74] on span "[EMAIL_ADDRESS][DOMAIN_NAME]" at bounding box center [251, 72] width 82 height 5
copy span "[EMAIL_ADDRESS][DOMAIN_NAME]"
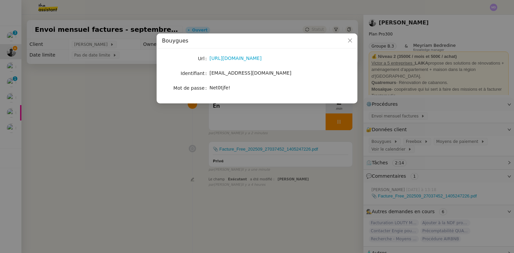
drag, startPoint x: 91, startPoint y: 135, endPoint x: 101, endPoint y: 140, distance: 11.8
click at [91, 137] on nz-modal-container "Bouygues Url [URL][DOMAIN_NAME] Identifiant [EMAIL_ADDRESS][DOMAIN_NAME] Mot de…" at bounding box center [257, 126] width 514 height 253
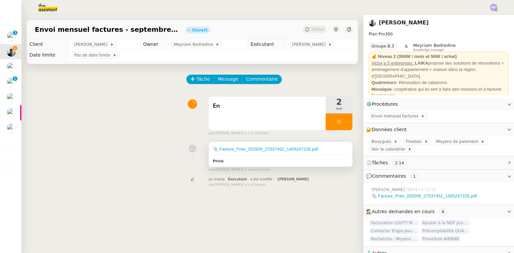
click at [326, 149] on div "📎 Facture_Free_202509_27037452_1405247226.pdf" at bounding box center [281, 149] width 136 height 7
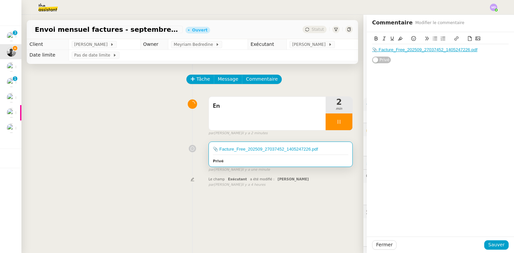
click at [478, 50] on div "📎 Facture_Free_202509_27037452_1405247226.pdf" at bounding box center [440, 50] width 137 height 6
click at [468, 38] on icon at bounding box center [470, 38] width 5 height 5
click at [500, 244] on span "Sauver" at bounding box center [497, 245] width 16 height 8
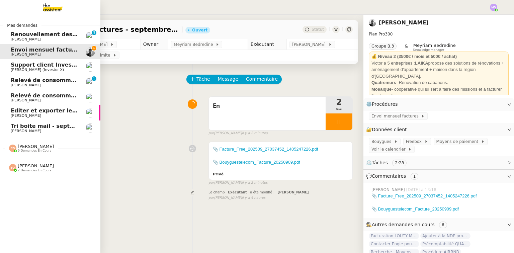
click at [18, 147] on span "[PERSON_NAME]" at bounding box center [36, 146] width 36 height 5
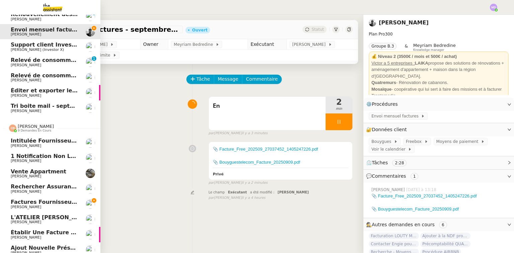
scroll to position [54, 0]
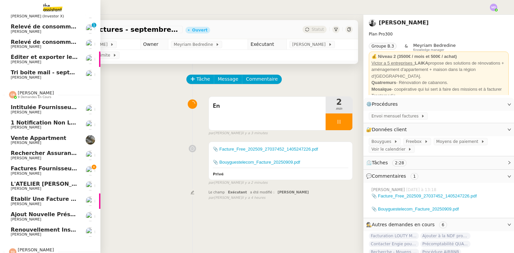
click at [51, 166] on span "Factures fournisseurs règlement par prélèvement, CB et espèces via Pennylane - …" at bounding box center [161, 168] width 300 height 6
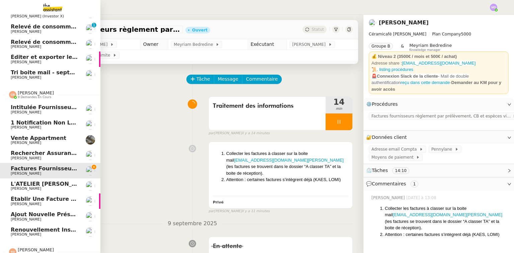
click at [40, 211] on link "Ajout nouvelle présentation - 2024 [PERSON_NAME]" at bounding box center [50, 216] width 100 height 15
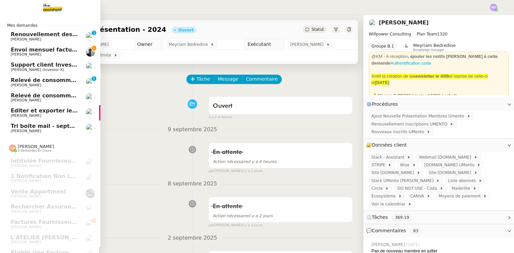
click at [47, 51] on span "Envoi mensuel factures - septembre 2025" at bounding box center [74, 50] width 126 height 6
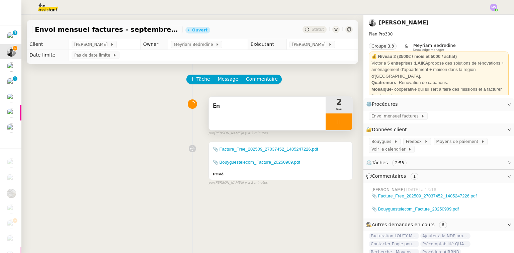
click at [249, 107] on span "En" at bounding box center [267, 106] width 109 height 10
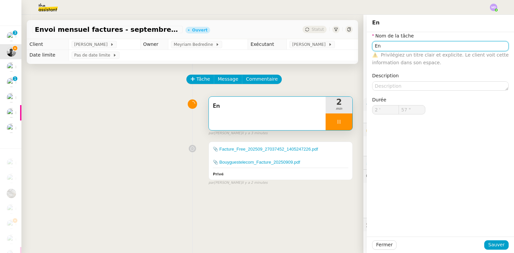
click at [400, 46] on input "En" at bounding box center [440, 46] width 137 height 10
type input "Envoi"
type input "58 ""
type input "Envoi des fact"
type input "59 ""
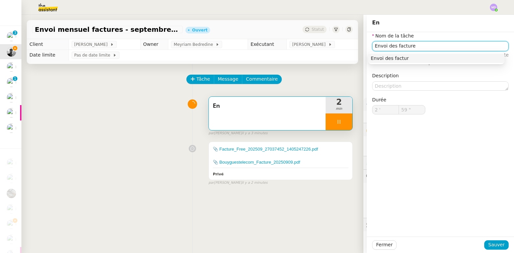
type input "Envoi des factures"
type input "3 '"
type input "0 ""
click at [398, 56] on div "Envoi des factures" at bounding box center [436, 58] width 131 height 6
type input "Envoi des factures"
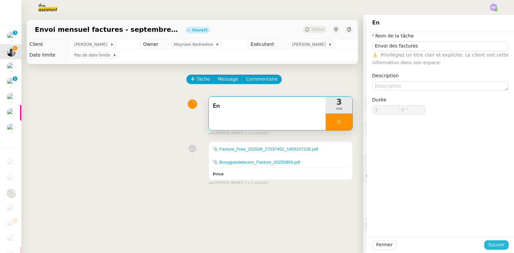
click at [490, 247] on span "Sauver" at bounding box center [497, 245] width 16 height 8
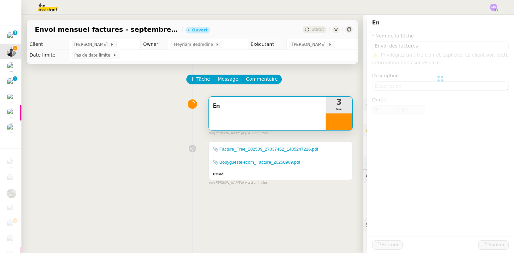
type input "1 ""
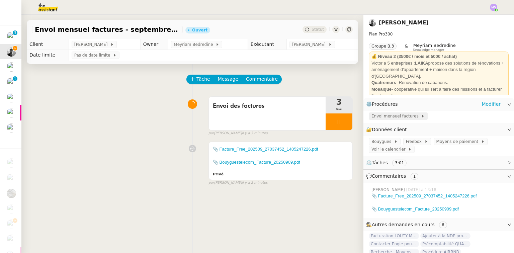
click at [402, 116] on span "Envoi mensuel factures" at bounding box center [397, 116] width 50 height 7
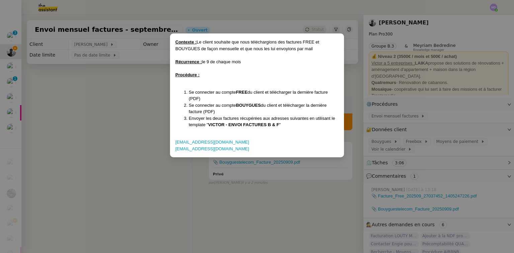
click at [469, 155] on nz-modal-container "Contexte : Le client souhaite que nous téléchargions des factures FREE et BOUYG…" at bounding box center [257, 126] width 514 height 253
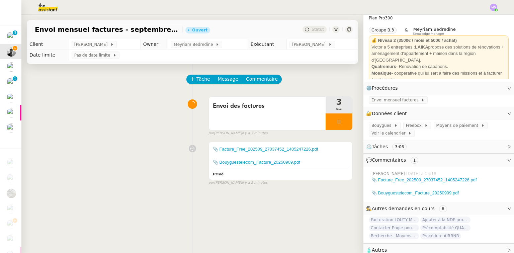
scroll to position [24, 0]
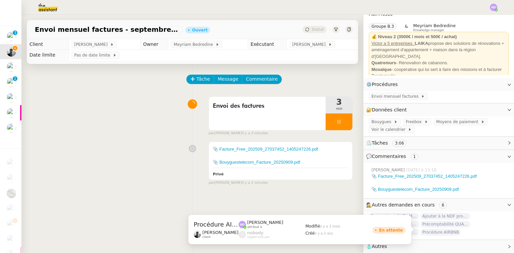
click at [419, 244] on span "🧴 Autres" at bounding box center [433, 247] width 135 height 8
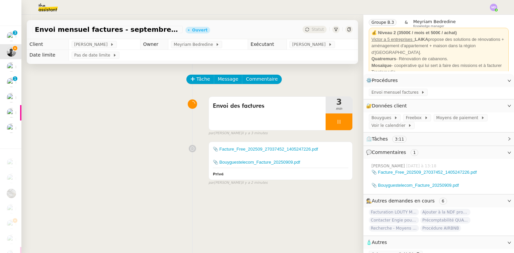
scroll to position [36, 0]
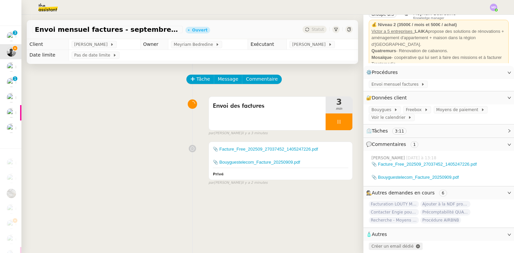
click at [401, 244] on span "Créer un email dédié" at bounding box center [393, 246] width 42 height 5
click at [385, 244] on icon "button" at bounding box center [387, 246] width 4 height 4
click at [226, 80] on span "Message" at bounding box center [228, 79] width 20 height 8
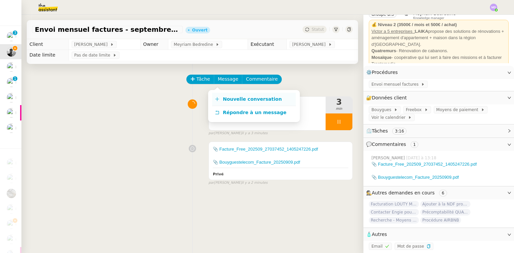
click at [228, 93] on link "Nouvelle conversation" at bounding box center [254, 99] width 84 height 13
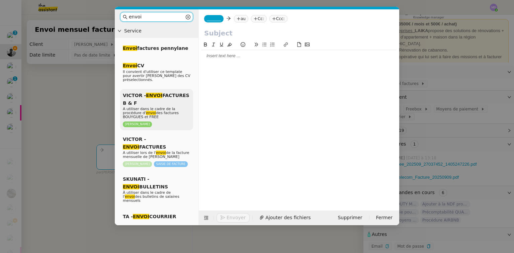
type input "envoi"
click at [168, 100] on div "VICTOR - ENVOI FACTURES B & F A utiliser dans le cadre de la procédure d' envoi…" at bounding box center [156, 109] width 73 height 41
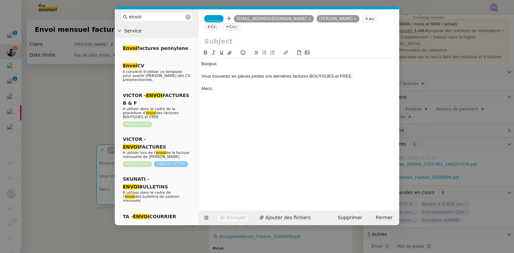
click at [217, 19] on span "_______" at bounding box center [214, 18] width 14 height 5
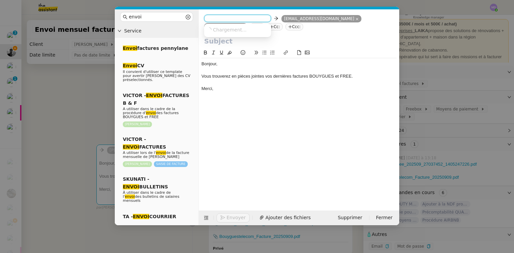
paste input "[EMAIL_ADDRESS][DOMAIN_NAME]"
type input "[EMAIL_ADDRESS][DOMAIN_NAME]"
click at [228, 26] on nz-option-item "[EMAIL_ADDRESS][DOMAIN_NAME]" at bounding box center [237, 29] width 67 height 9
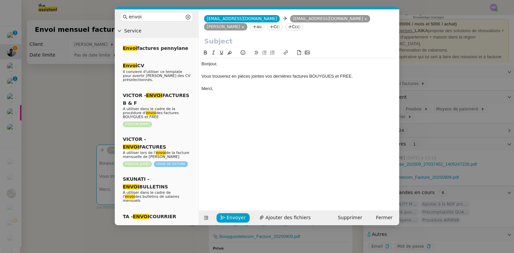
click at [226, 39] on input "text" at bounding box center [299, 41] width 190 height 10
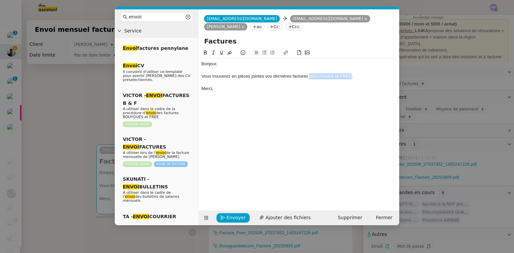
drag, startPoint x: 310, startPoint y: 76, endPoint x: 351, endPoint y: 76, distance: 40.5
click at [351, 76] on div "Vous trouverez en pièces jointes vos dernières factures BOUYGUES et FREE." at bounding box center [299, 76] width 195 height 6
copy div "BOUYGUES et FREE"
click at [280, 40] on input "Factures" at bounding box center [299, 41] width 190 height 10
paste input "BOUYGUES et FREE"
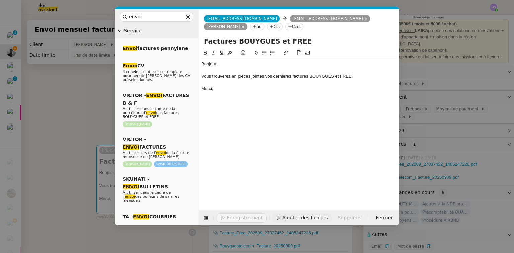
type input "Factures BOUYGUES et FREE"
click at [283, 216] on span "Ajouter des fichiers" at bounding box center [305, 218] width 45 height 8
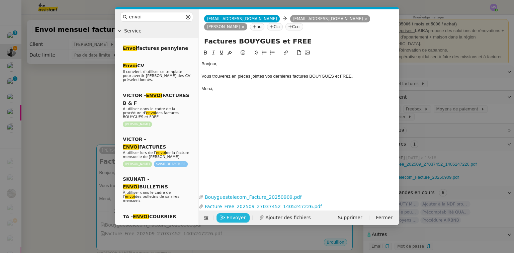
click at [230, 216] on span "Envoyer" at bounding box center [236, 218] width 19 height 8
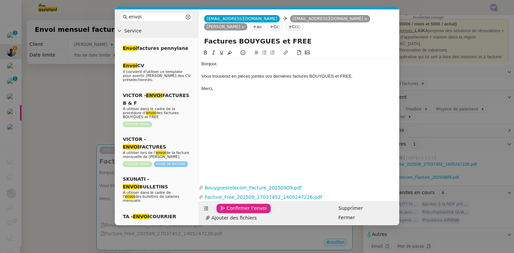
click at [230, 212] on span "Confirmer l'envoi" at bounding box center [247, 209] width 40 height 8
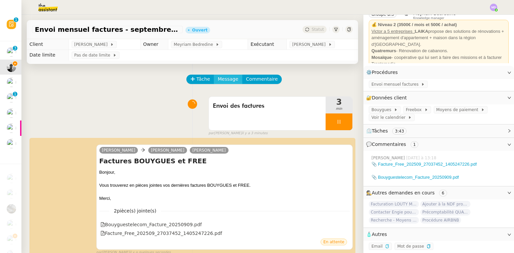
click at [227, 78] on span "Message" at bounding box center [228, 79] width 20 height 8
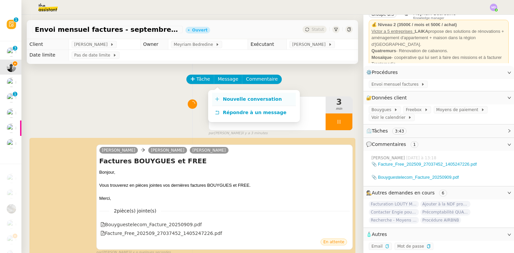
click at [228, 95] on link "Nouvelle conversation" at bounding box center [254, 99] width 84 height 13
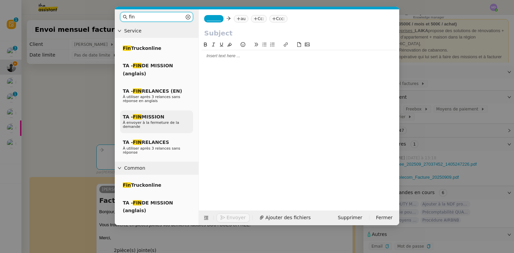
type input "fin"
click at [172, 122] on span "À envoyer à la fermeture de la demande" at bounding box center [151, 125] width 56 height 8
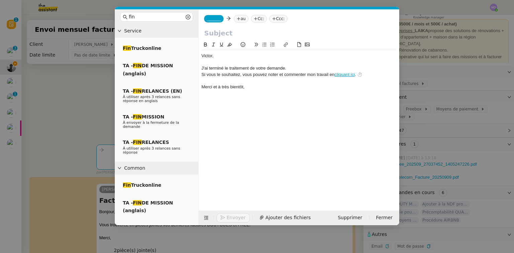
click at [217, 34] on input "text" at bounding box center [299, 33] width 190 height 10
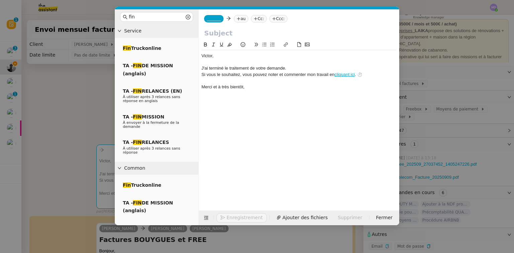
paste input "BOUYGUES et FREE"
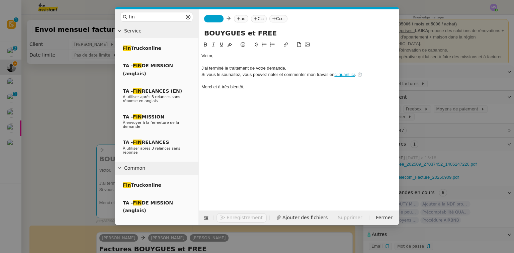
click at [205, 33] on input "BOUYGUES et FREE" at bounding box center [299, 33] width 190 height 10
type input "Factures BOUYGUES et FREE"
click at [212, 16] on span "_______" at bounding box center [214, 18] width 14 height 5
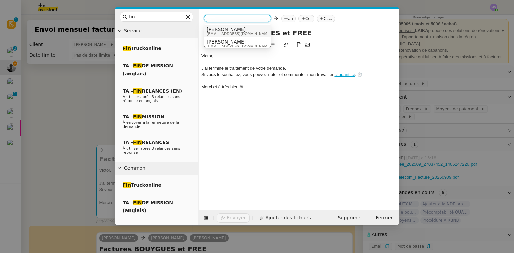
click at [213, 24] on nz-option-container "Marion marion@theassistant.com Marion marion.t5qr@theassistant.com" at bounding box center [237, 36] width 67 height 24
click at [216, 26] on nz-option-item "Marion marion@theassistant.com" at bounding box center [237, 31] width 67 height 12
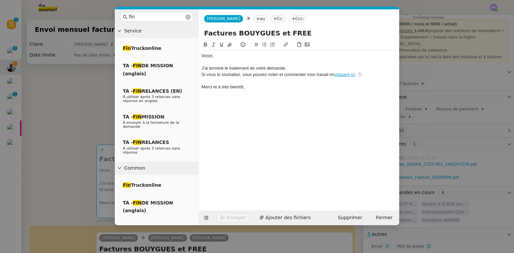
click at [253, 17] on nz-tag "au" at bounding box center [260, 18] width 14 height 7
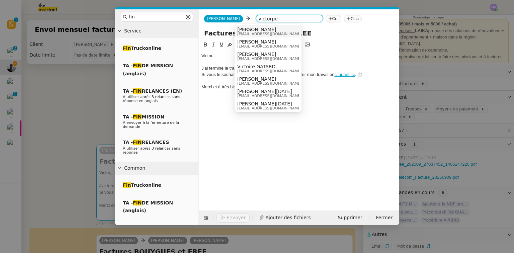
type input "victorpe"
click at [259, 27] on span "Victor Peyre" at bounding box center [269, 29] width 64 height 5
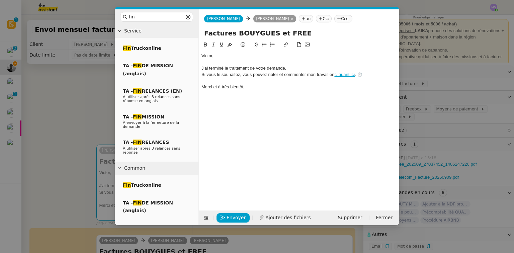
click at [204, 56] on div "﻿Victor﻿," at bounding box center [299, 56] width 195 height 6
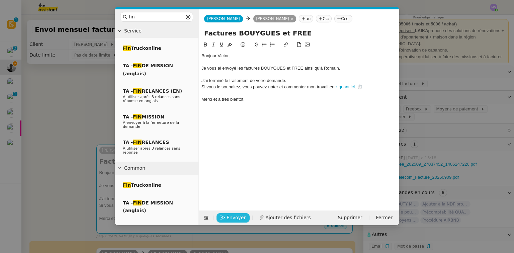
click at [230, 217] on span "Envoyer" at bounding box center [236, 218] width 19 height 8
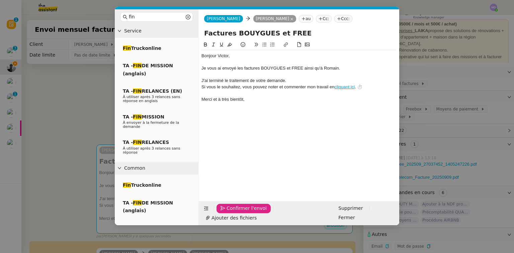
click at [230, 212] on span "Confirmer l'envoi" at bounding box center [247, 209] width 40 height 8
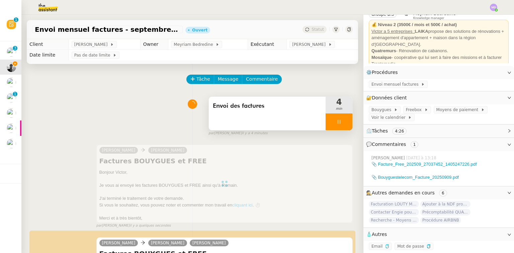
click at [345, 130] on div at bounding box center [339, 122] width 27 height 17
drag, startPoint x: 344, startPoint y: 128, endPoint x: 338, endPoint y: 98, distance: 30.9
click at [343, 126] on button at bounding box center [345, 122] width 13 height 17
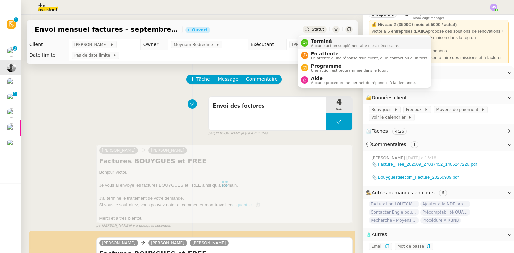
click at [314, 39] on span "Terminé" at bounding box center [355, 41] width 88 height 5
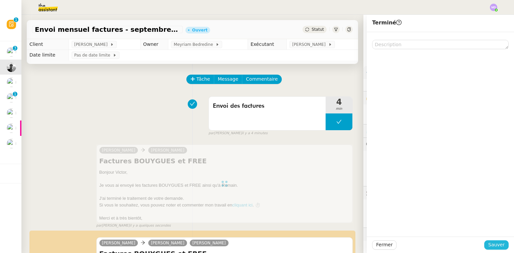
click at [493, 247] on span "Sauver" at bounding box center [497, 245] width 16 height 8
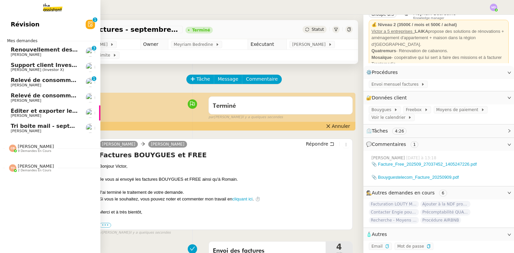
click at [36, 68] on span "[PERSON_NAME] (Investor X)" at bounding box center [37, 70] width 53 height 4
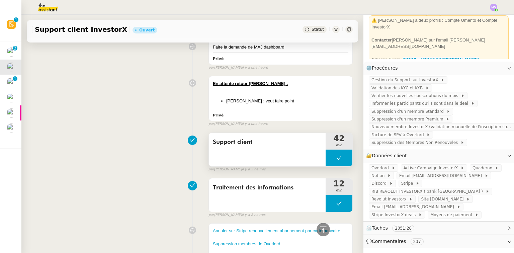
scroll to position [268, 0]
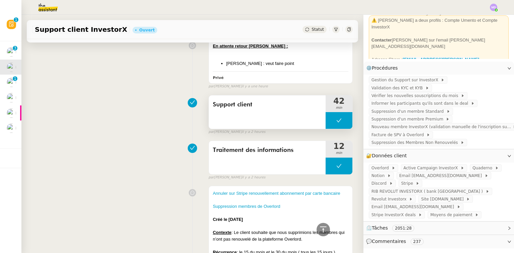
click at [337, 121] on icon at bounding box center [339, 120] width 5 height 5
click at [326, 121] on button at bounding box center [339, 120] width 27 height 17
click at [327, 119] on button at bounding box center [339, 120] width 27 height 17
click at [330, 120] on icon at bounding box center [332, 120] width 5 height 5
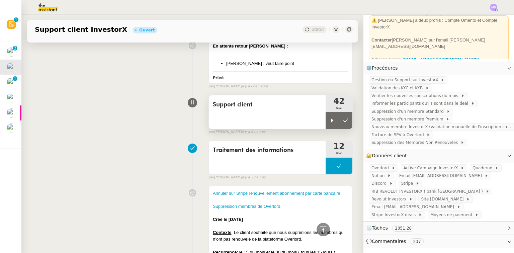
click at [332, 120] on icon at bounding box center [333, 121] width 2 height 4
click at [330, 122] on icon at bounding box center [332, 120] width 5 height 5
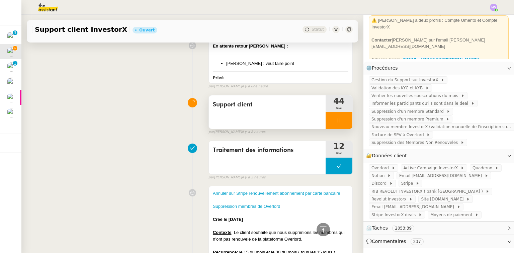
drag, startPoint x: 335, startPoint y: 118, endPoint x: 340, endPoint y: 117, distance: 5.6
click at [337, 119] on icon at bounding box center [339, 120] width 5 height 5
click at [326, 117] on div at bounding box center [332, 120] width 13 height 17
click at [331, 123] on div at bounding box center [332, 120] width 13 height 17
click at [327, 116] on div at bounding box center [332, 120] width 13 height 17
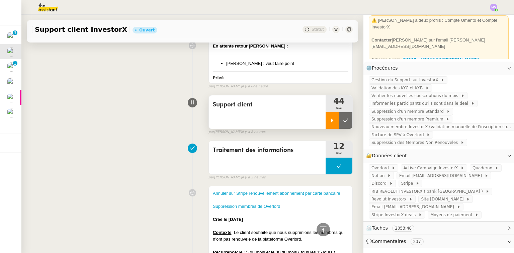
click at [330, 121] on icon at bounding box center [332, 120] width 5 height 5
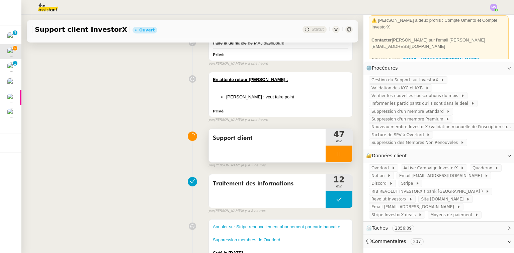
scroll to position [241, 0]
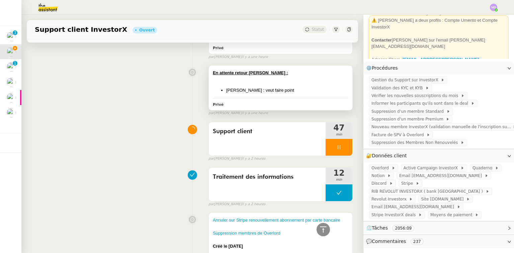
click at [304, 94] on li "Alain Simon : veut faire point" at bounding box center [287, 90] width 122 height 7
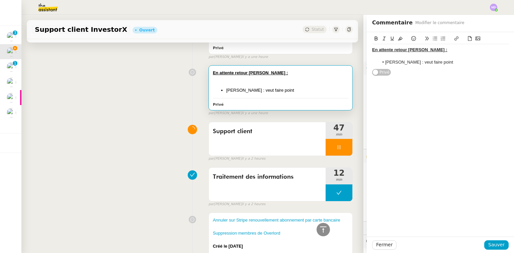
click at [447, 63] on li "Alain Simon : veut faire point" at bounding box center [444, 62] width 130 height 6
drag, startPoint x: 406, startPoint y: 82, endPoint x: 471, endPoint y: 82, distance: 65.0
click at [471, 82] on div "[PERSON_NAME] a répondu mais je ne comprend pas tout ..." at bounding box center [440, 81] width 137 height 6
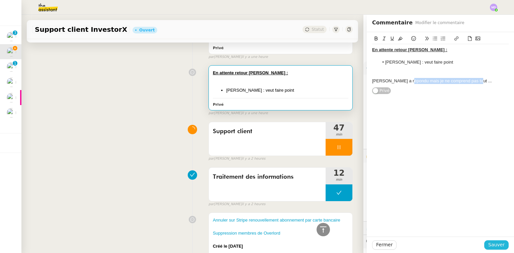
drag, startPoint x: 494, startPoint y: 244, endPoint x: 336, endPoint y: 148, distance: 185.1
click at [494, 244] on span "Sauver" at bounding box center [497, 245] width 16 height 8
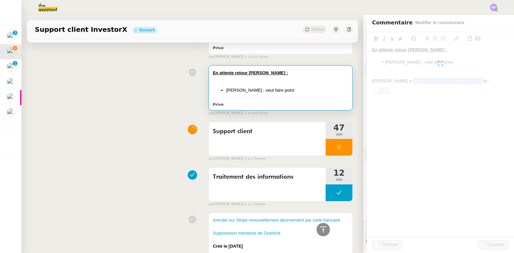
click at [340, 145] on div at bounding box center [339, 147] width 27 height 17
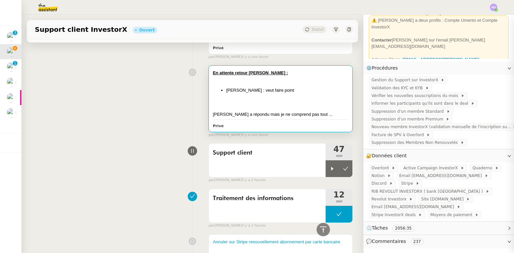
click at [12, 67] on img at bounding box center [11, 66] width 9 height 9
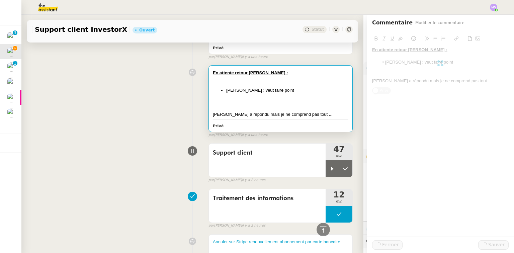
click at [341, 165] on button at bounding box center [345, 168] width 13 height 17
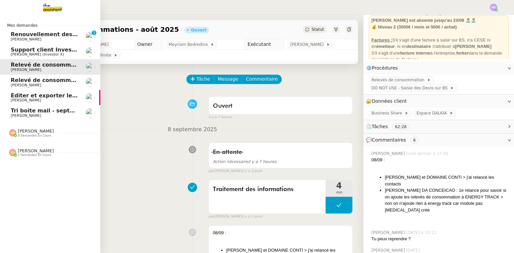
click at [65, 94] on span "Éditer et exporter le compte rendu" at bounding box center [63, 95] width 105 height 6
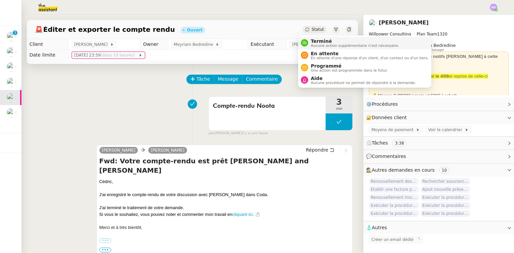
click at [312, 40] on span "Terminé" at bounding box center [355, 41] width 88 height 5
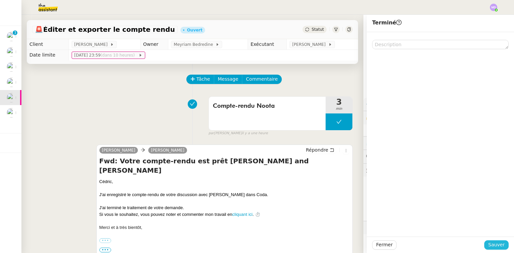
click at [496, 245] on span "Sauver" at bounding box center [497, 245] width 16 height 8
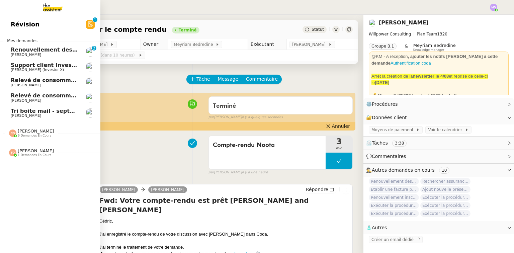
click at [44, 112] on span "Tri boite mail - septembre 2025" at bounding box center [58, 111] width 95 height 6
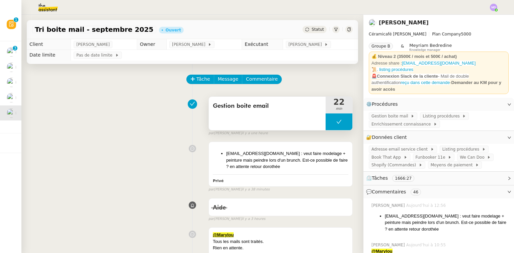
click at [326, 125] on button at bounding box center [339, 122] width 27 height 17
click at [330, 125] on icon at bounding box center [332, 121] width 5 height 5
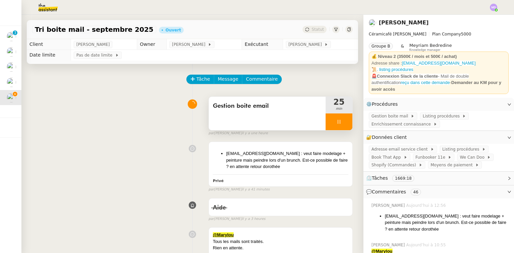
click at [326, 119] on div at bounding box center [339, 122] width 27 height 17
click at [339, 119] on button at bounding box center [345, 122] width 13 height 17
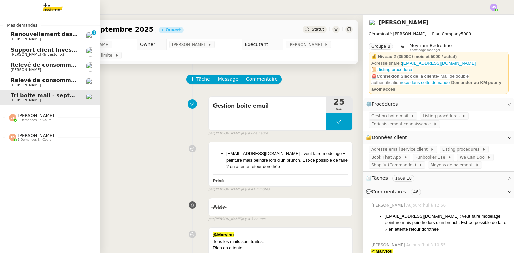
click at [13, 83] on span "[PERSON_NAME]" at bounding box center [26, 85] width 30 height 4
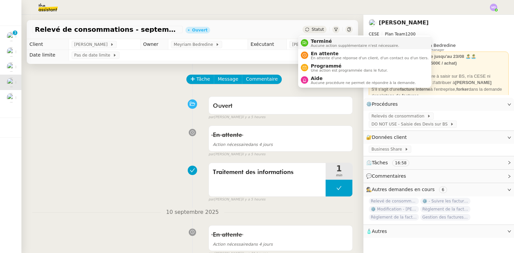
click at [316, 49] on li "Terminé Aucune action supplémentaire n'est nécessaire." at bounding box center [364, 43] width 133 height 12
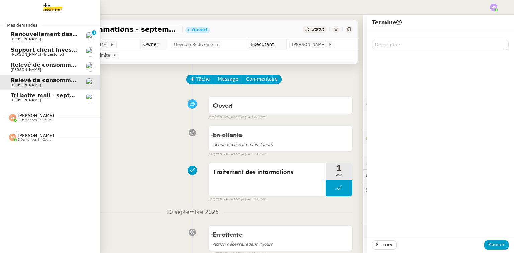
click at [11, 68] on span "[PERSON_NAME]" at bounding box center [26, 70] width 30 height 4
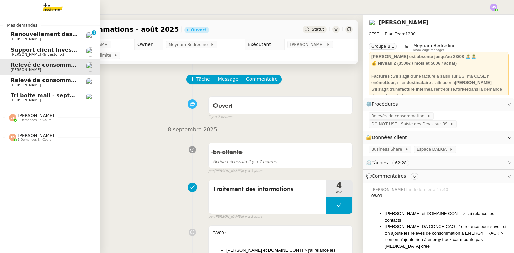
click at [37, 52] on span "Support client InvestorX" at bounding box center [48, 50] width 74 height 6
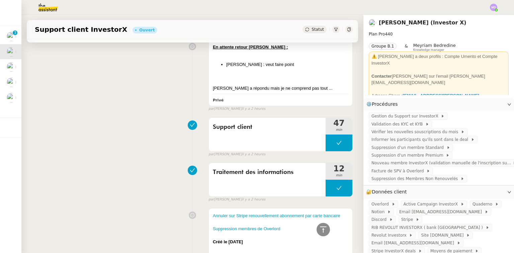
scroll to position [429, 0]
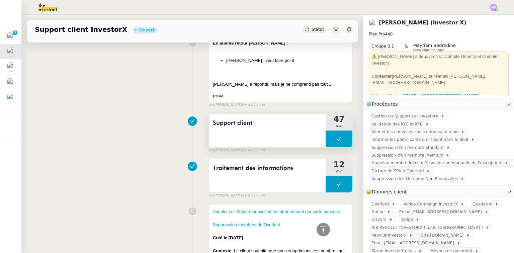
drag, startPoint x: 331, startPoint y: 142, endPoint x: 325, endPoint y: 142, distance: 5.1
click at [337, 141] on icon at bounding box center [339, 138] width 5 height 5
click at [326, 142] on button at bounding box center [339, 139] width 27 height 17
click at [330, 141] on icon at bounding box center [332, 138] width 5 height 5
click at [330, 140] on icon at bounding box center [332, 138] width 5 height 5
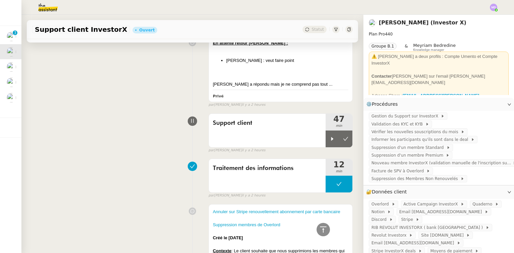
scroll to position [134, 0]
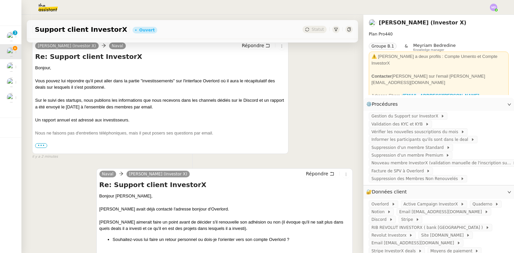
click at [307, 193] on div "Bonjour Cédric, Julien Krieger avait déjà contacté l'adresse bonjour d'Overlord…" at bounding box center [224, 256] width 250 height 126
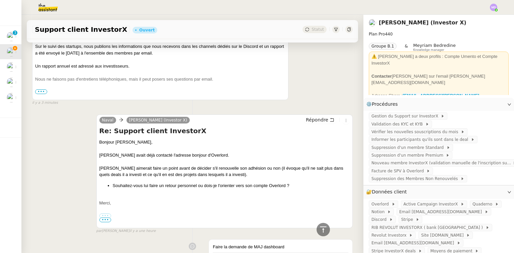
scroll to position [150, 0]
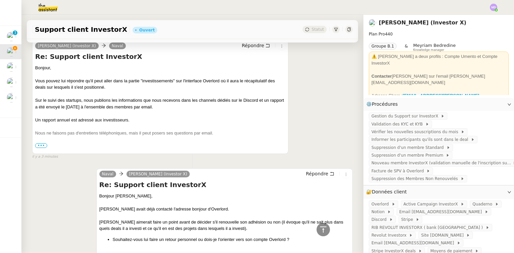
click at [41, 145] on span "•••" at bounding box center [41, 145] width 12 height 5
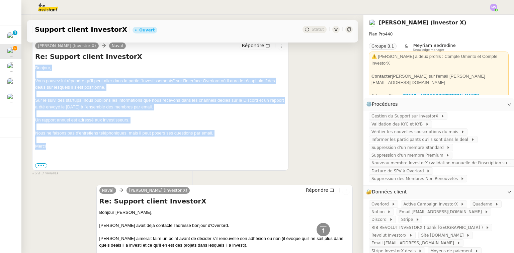
drag, startPoint x: 50, startPoint y: 148, endPoint x: 27, endPoint y: 71, distance: 80.1
copy div "Bonjour, Vous pouvez lui répondre qu'il peut aller dans la partie "investisseme…"
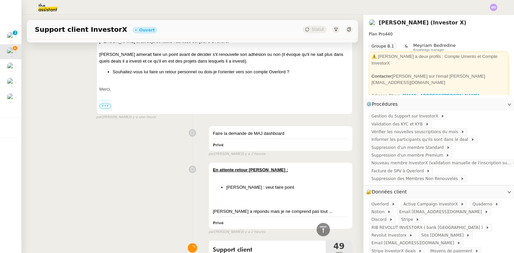
scroll to position [391, 0]
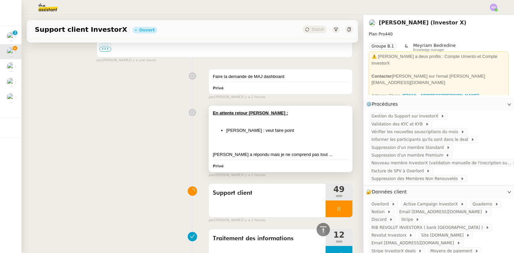
click at [304, 137] on div "En attente retour Cédric : Alain Simon : veut faire point Mélodie a répondu mai…" at bounding box center [281, 134] width 136 height 48
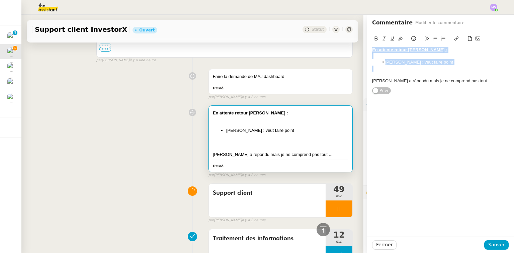
drag, startPoint x: 328, startPoint y: 35, endPoint x: 317, endPoint y: 33, distance: 11.2
click at [317, 33] on app-ticket "Support client InvestorX Ouvert Statut Client Cédric Tempestini (Investor X) Ow…" at bounding box center [267, 134] width 493 height 238
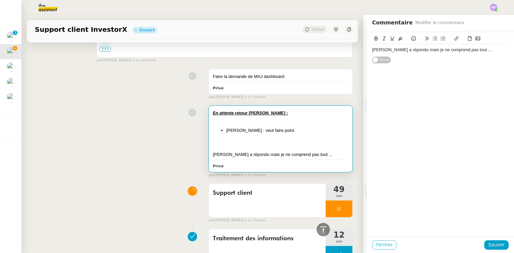
click at [379, 242] on span "Fermer" at bounding box center [384, 245] width 16 height 8
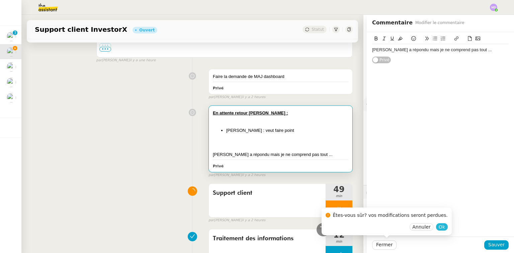
click at [439, 226] on span "Ok" at bounding box center [442, 227] width 6 height 7
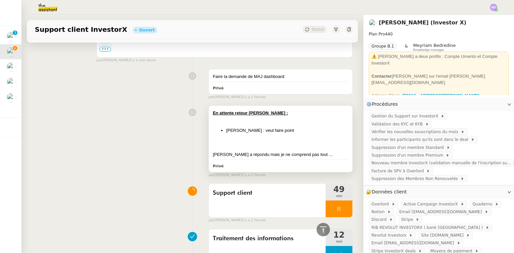
click at [285, 125] on div "En attente retour Cédric : Alain Simon : veut faire point Mélodie a répondu mai…" at bounding box center [281, 134] width 136 height 48
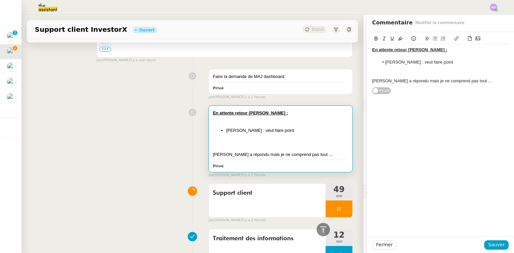
click at [457, 61] on li "Alain Simon : veut faire point" at bounding box center [444, 62] width 130 height 6
drag, startPoint x: 462, startPoint y: 67, endPoint x: 364, endPoint y: 49, distance: 99.4
click at [367, 49] on div "En attente retour Cédric : Alain Simon : veut faire point - ok re Mélodie a rép…" at bounding box center [440, 63] width 147 height 62
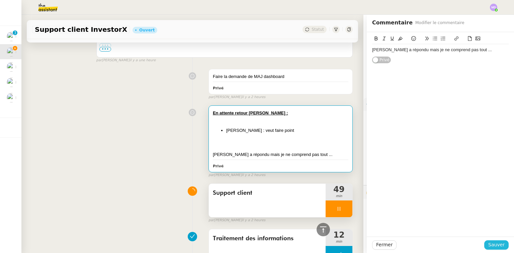
click at [494, 246] on span "Sauver" at bounding box center [497, 245] width 16 height 8
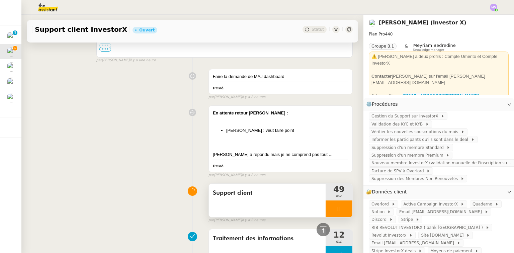
click at [333, 205] on div at bounding box center [339, 209] width 27 height 17
click at [341, 201] on div at bounding box center [339, 209] width 27 height 17
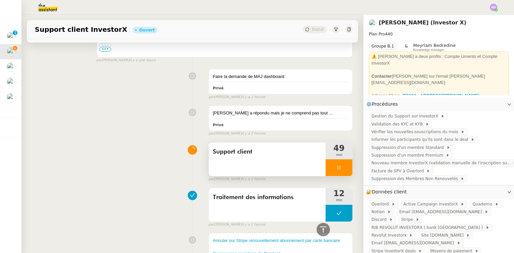
scroll to position [445, 0]
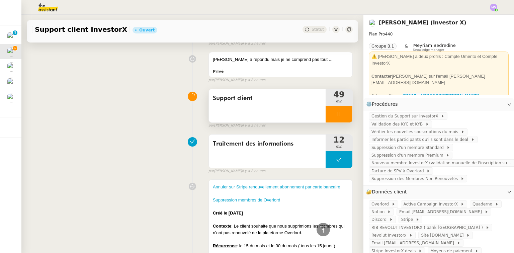
click at [338, 118] on div at bounding box center [339, 114] width 27 height 17
click at [339, 118] on button at bounding box center [345, 114] width 13 height 17
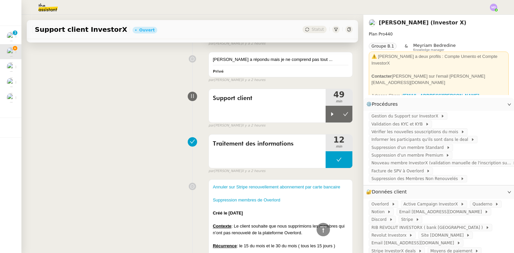
click at [343, 117] on icon at bounding box center [345, 114] width 5 height 5
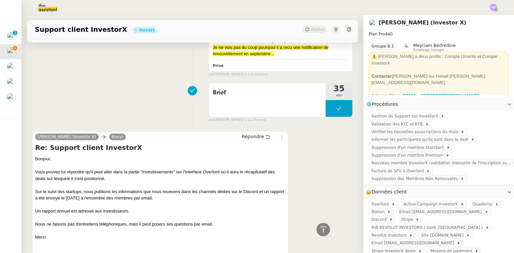
scroll to position [321, 0]
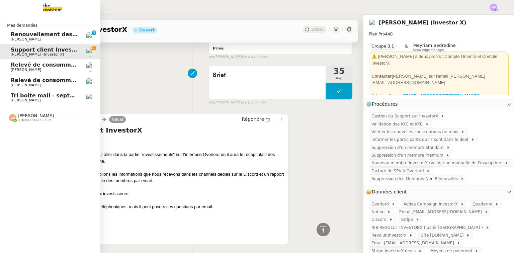
click at [27, 117] on span "[PERSON_NAME]" at bounding box center [36, 115] width 36 height 5
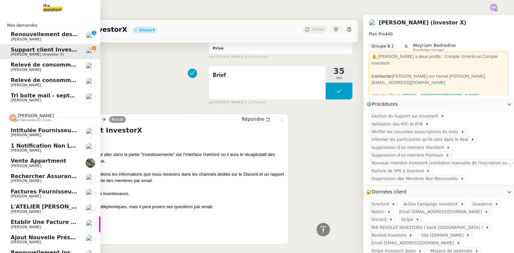
click at [29, 193] on span "Factures fournisseurs règlement par prélèvement, CB et espèces via Pennylane - …" at bounding box center [161, 192] width 300 height 6
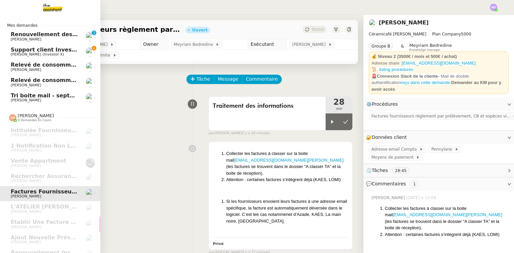
click at [40, 51] on span "Support client InvestorX" at bounding box center [48, 50] width 74 height 6
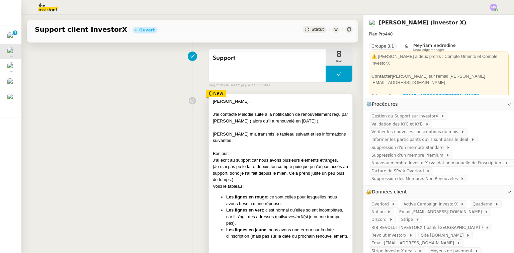
scroll to position [80, 0]
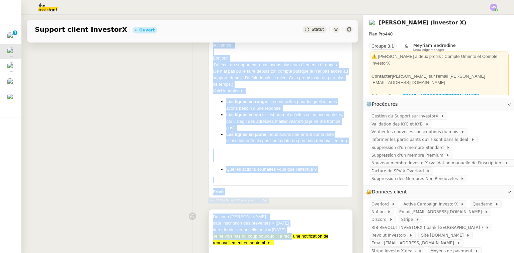
scroll to position [177, 0]
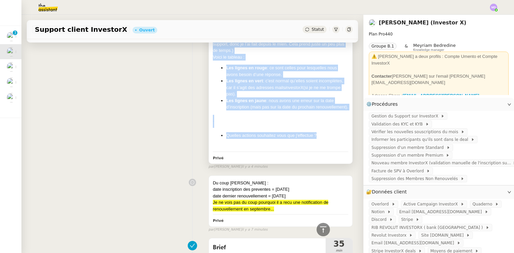
click at [315, 141] on div "[PERSON_NAME], J'ai contacté Mélodie suite à la notification de renouvellement …" at bounding box center [281, 59] width 136 height 181
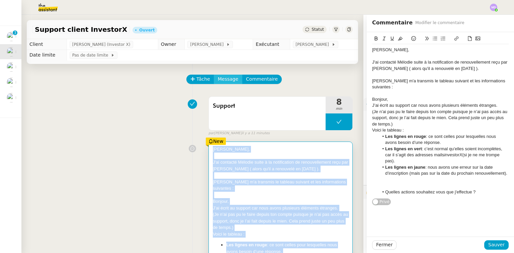
click at [223, 83] on span "Message" at bounding box center [228, 79] width 20 height 8
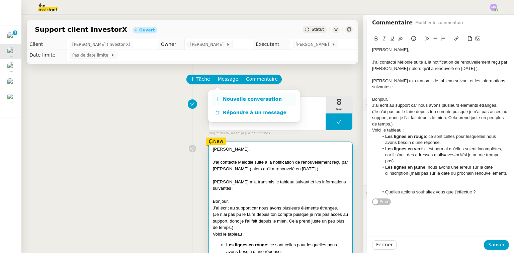
click at [224, 95] on link "Nouvelle conversation" at bounding box center [254, 99] width 84 height 13
click at [244, 99] on span "Nouvelle conversation" at bounding box center [252, 98] width 59 height 5
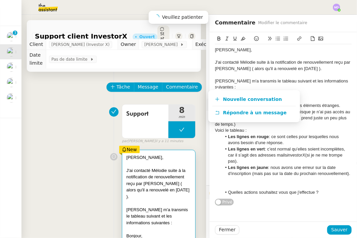
click at [110, 142] on div "Support 8 min false par [PERSON_NAME] il y a 11 minutes" at bounding box center [113, 122] width 163 height 43
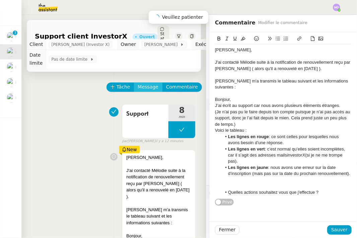
click at [141, 86] on span "Message" at bounding box center [148, 87] width 20 height 8
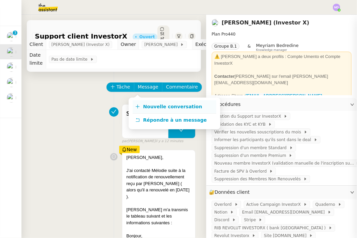
click at [148, 106] on span "Nouvelle conversation" at bounding box center [172, 106] width 59 height 5
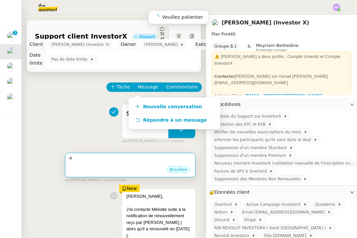
click at [192, 162] on div "•••" at bounding box center [130, 163] width 125 height 3
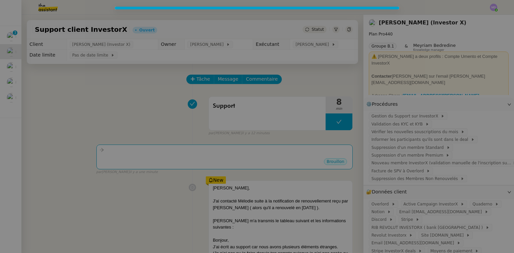
click at [227, 163] on nz-modal-container at bounding box center [257, 126] width 514 height 253
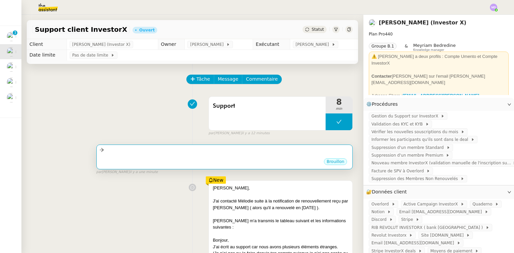
click at [216, 154] on div at bounding box center [224, 150] width 250 height 8
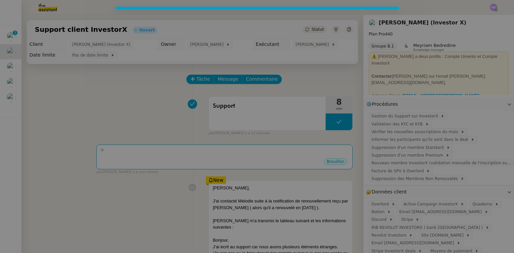
click at [402, 64] on nz-modal-container at bounding box center [257, 126] width 514 height 253
click at [225, 158] on nz-modal-container at bounding box center [257, 126] width 514 height 253
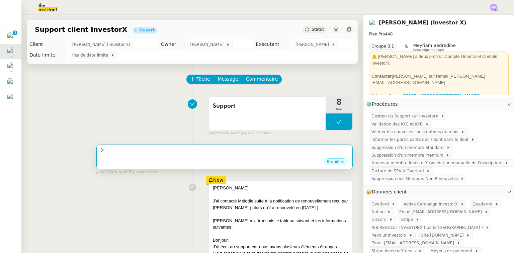
click at [225, 151] on div at bounding box center [224, 150] width 250 height 8
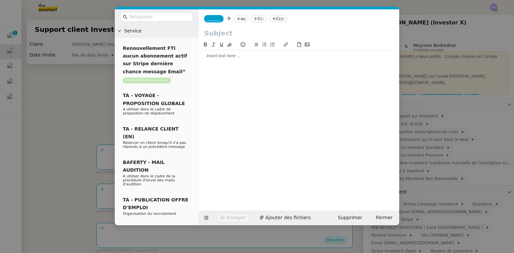
click at [211, 21] on span "_______" at bounding box center [214, 18] width 14 height 5
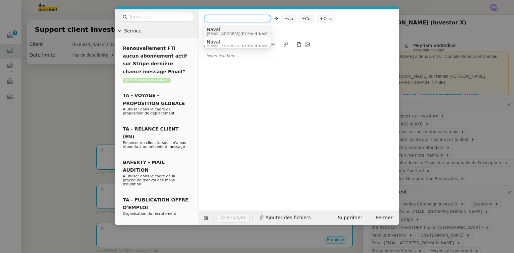
click at [214, 27] on span "Naval" at bounding box center [239, 29] width 64 height 5
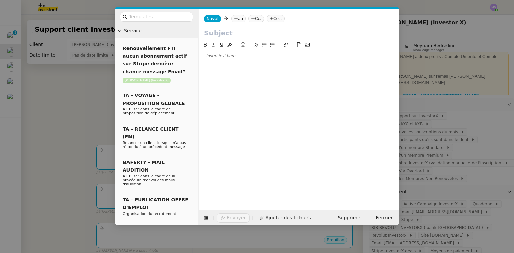
click at [239, 18] on nz-tag "au" at bounding box center [238, 18] width 14 height 7
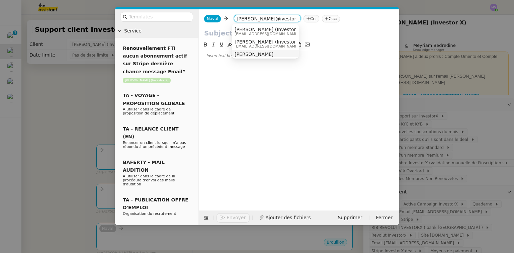
type input "[PERSON_NAME]@ivestor"
click at [253, 54] on span "[PERSON_NAME]" at bounding box center [282, 54] width 95 height 5
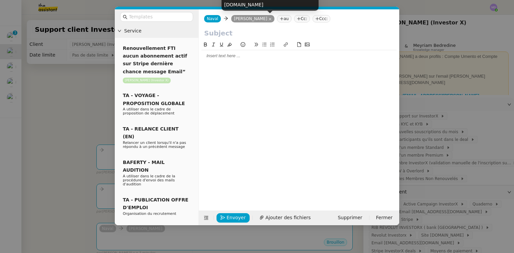
click at [233, 32] on input "text" at bounding box center [299, 33] width 190 height 10
click at [221, 58] on div at bounding box center [299, 56] width 195 height 6
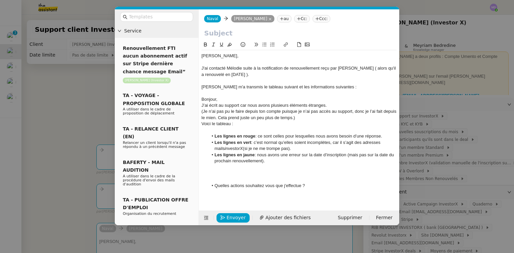
click at [218, 33] on input "text" at bounding box center [299, 33] width 190 height 10
click at [275, 220] on span "Ajouter des fichiers" at bounding box center [288, 218] width 45 height 8
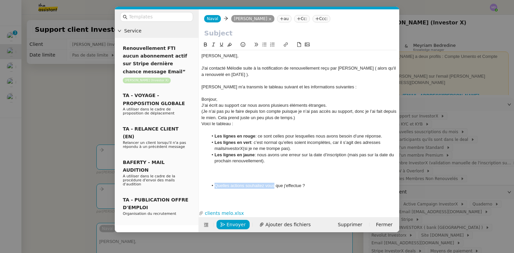
drag, startPoint x: 214, startPoint y: 186, endPoint x: 274, endPoint y: 186, distance: 59.3
click at [274, 186] on li "Quelles actions souhaitez vous que j'effectue ?" at bounding box center [302, 186] width 189 height 6
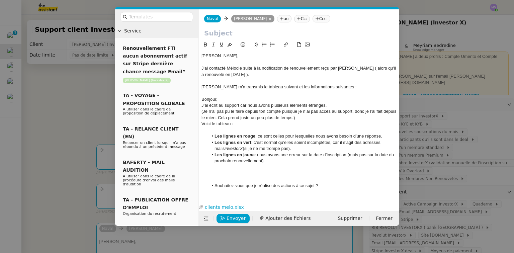
click at [218, 35] on input "text" at bounding box center [299, 33] width 190 height 10
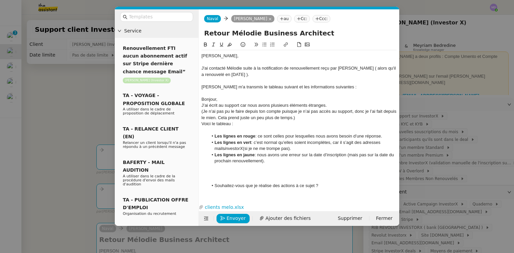
type input "Retour Mélodie Business Architect"
click at [375, 70] on div "J'ai contacté Mélodie suite à la notification de renouvellement reçu par [PERSO…" at bounding box center [299, 71] width 195 height 12
click at [374, 70] on div "J'ai contacté Mélodie suite à la notification de renouvellement reçu par [PERSO…" at bounding box center [299, 71] width 195 height 12
click at [248, 75] on div "J'ai contacté Mélodie suite à la notification de renouvellement reçu par [PERSO…" at bounding box center [299, 71] width 195 height 12
click at [240, 174] on div at bounding box center [299, 173] width 195 height 6
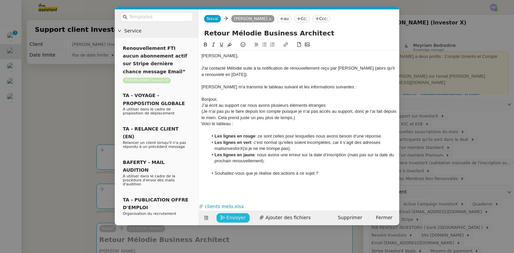
click at [231, 217] on span "Envoyer" at bounding box center [236, 218] width 19 height 8
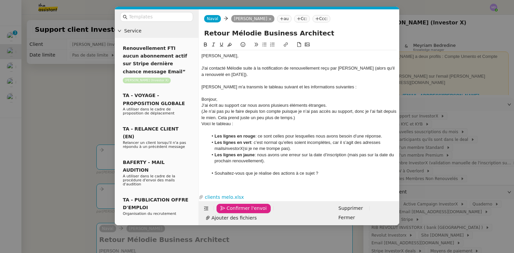
click at [231, 212] on span "Confirmer l'envoi" at bounding box center [247, 209] width 40 height 8
click at [231, 217] on div "Confirmer l'envoi Ajouter des fichiers Supprimer Fermer" at bounding box center [299, 213] width 201 height 24
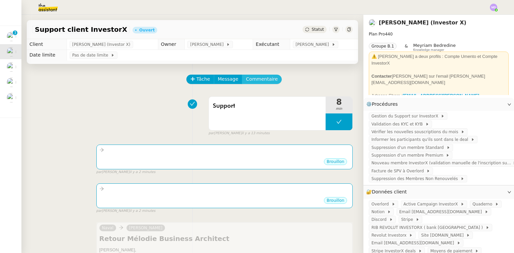
click at [253, 77] on span "Commentaire" at bounding box center [262, 79] width 32 height 8
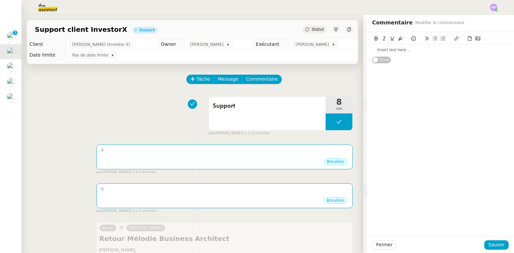
click at [415, 51] on div at bounding box center [440, 50] width 137 height 6
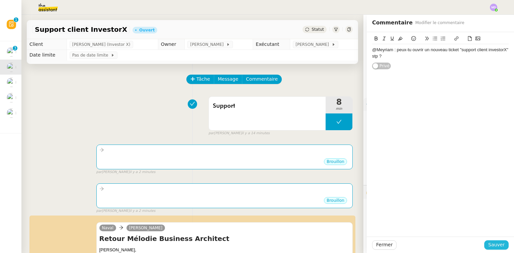
click at [493, 243] on span "Sauver" at bounding box center [497, 245] width 16 height 8
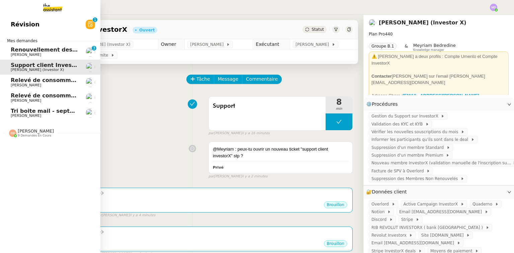
click at [15, 108] on span "Tri boite mail - septembre 2025" at bounding box center [58, 111] width 95 height 6
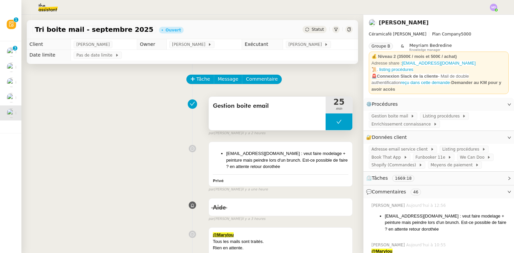
click at [328, 125] on button at bounding box center [339, 122] width 27 height 17
click at [330, 125] on icon at bounding box center [332, 121] width 5 height 5
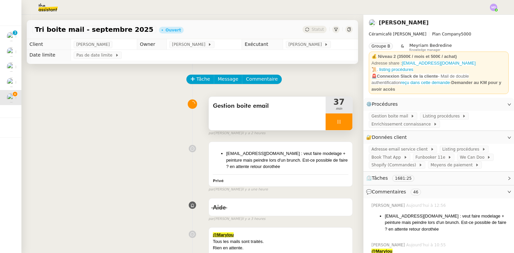
click at [345, 120] on div at bounding box center [339, 122] width 27 height 17
drag, startPoint x: 345, startPoint y: 121, endPoint x: 311, endPoint y: 128, distance: 34.9
click at [344, 121] on div at bounding box center [339, 122] width 27 height 17
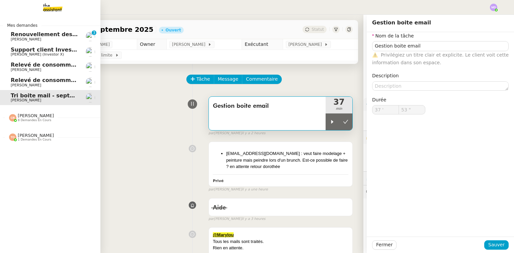
scroll to position [134, 0]
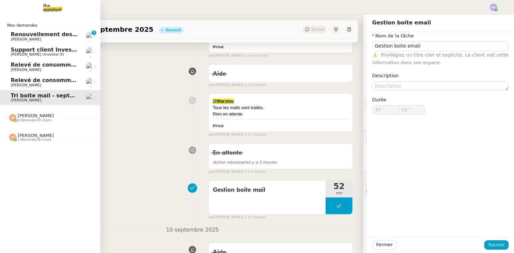
type input "Gestion boite email"
type input "37 '"
type input "53 ""
click at [31, 120] on span "8 demandes en cours" at bounding box center [34, 121] width 33 height 4
click at [48, 119] on span "[PERSON_NAME] 8 demandes en cours" at bounding box center [31, 117] width 53 height 9
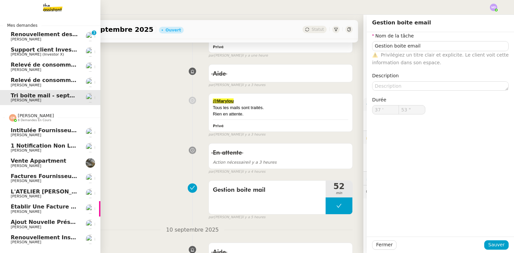
click at [33, 185] on link "Factures fournisseurs règlement par prélèvement, CB et espèces via Pennylane - …" at bounding box center [50, 178] width 100 height 15
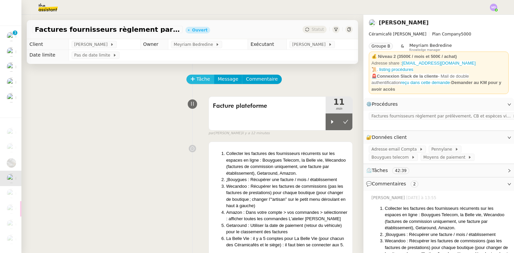
click at [197, 82] on span "Tâche" at bounding box center [204, 79] width 14 height 8
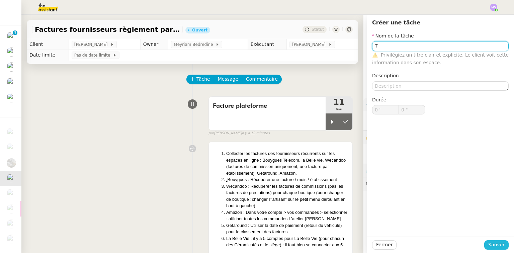
type input "T"
click at [489, 240] on button "Sauver" at bounding box center [497, 244] width 24 height 9
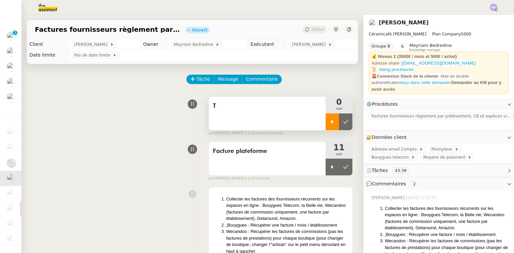
click at [330, 121] on icon at bounding box center [332, 121] width 5 height 5
click at [376, 113] on span "Factures fournisseurs règlement par prélèvement, CB et espèces via Pennylane" at bounding box center [442, 116] width 141 height 7
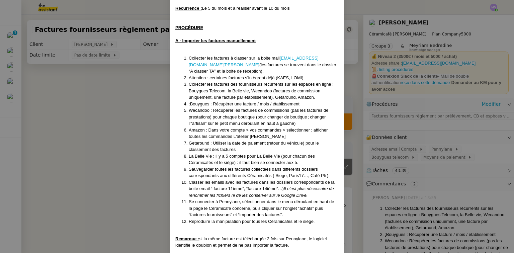
scroll to position [80, 0]
drag, startPoint x: 188, startPoint y: 90, endPoint x: 225, endPoint y: 92, distance: 37.9
click at [226, 92] on li "Collecter les factures des fournisseurs récurrents sur les espaces en ligne : B…" at bounding box center [264, 90] width 150 height 20
click at [211, 80] on li "Collecter les factures des fournisseurs récurrents sur les espaces en ligne : B…" at bounding box center [264, 90] width 150 height 20
click at [210, 86] on li "Collecter les factures des fournisseurs récurrents sur les espaces en ligne : B…" at bounding box center [264, 90] width 150 height 20
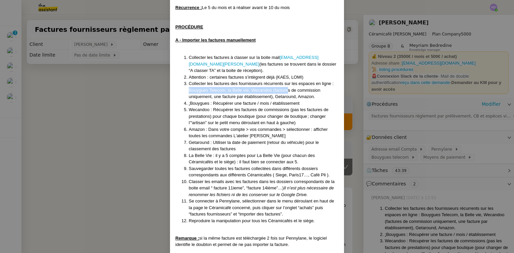
drag, startPoint x: 190, startPoint y: 91, endPoint x: 287, endPoint y: 91, distance: 96.4
click at [287, 91] on li "Collecter les factures des fournisseurs récurrents sur les espaces en ligne : B…" at bounding box center [264, 90] width 150 height 20
click at [130, 96] on nz-modal-container "Créée le [DATE] - MAJ le [DATE] Contexte : La comptabilité de toutes les entité…" at bounding box center [257, 126] width 514 height 253
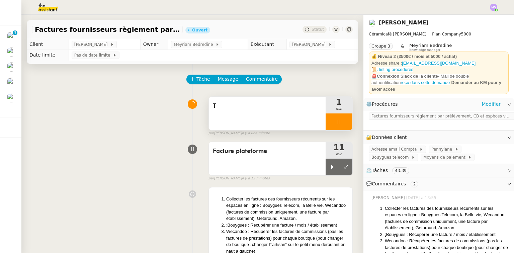
click at [49, 8] on img at bounding box center [43, 7] width 52 height 15
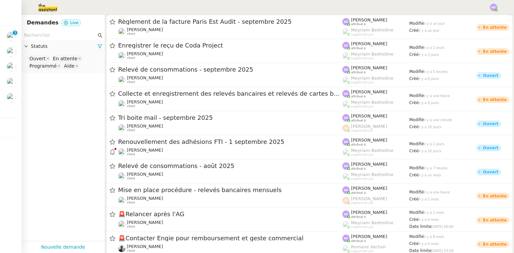
click at [81, 66] on nz-select-top-control "Ouvert En attente Programmé Aide" at bounding box center [63, 63] width 73 height 16
type input "ter"
click at [78, 78] on div "Terminé" at bounding box center [60, 78] width 63 height 6
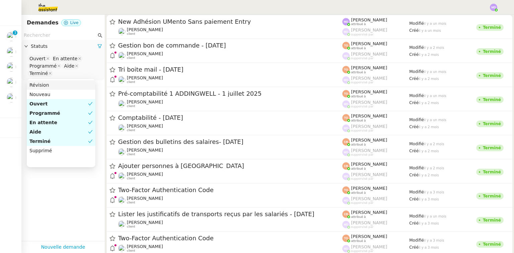
click at [46, 39] on nz-input-group at bounding box center [62, 35] width 83 height 9
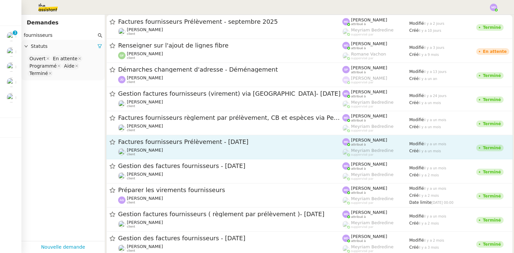
click at [206, 146] on div "Factures fournisseurs Prélèvement - [DATE]" at bounding box center [230, 142] width 224 height 8
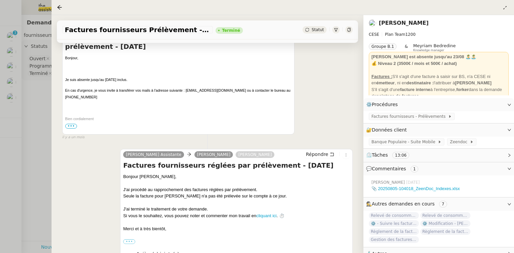
scroll to position [268, 0]
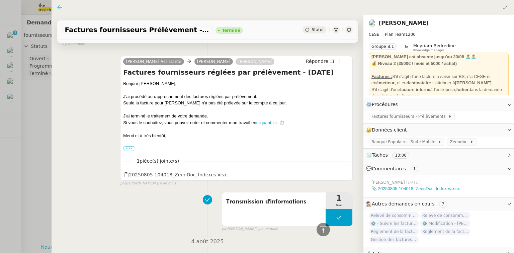
click at [59, 7] on icon at bounding box center [59, 7] width 5 height 5
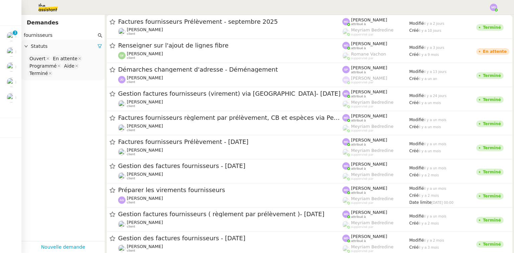
click at [61, 35] on input "fournisseurs" at bounding box center [60, 35] width 73 height 8
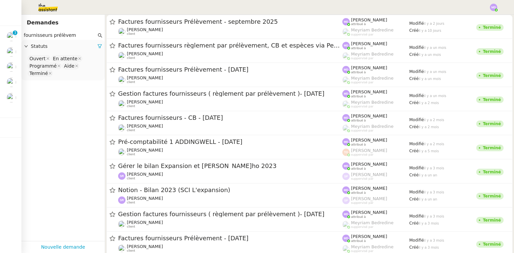
click at [55, 33] on input "fournisseurs prélèvem" at bounding box center [60, 35] width 73 height 8
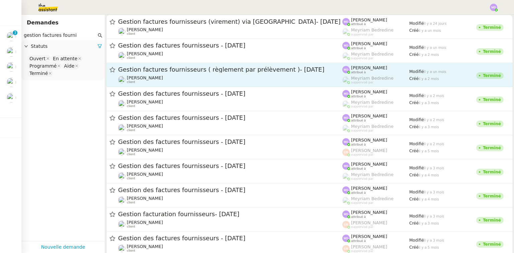
click at [176, 73] on div "Gestion factures fournisseurs ( règlement par prélèvement )- [DATE]" at bounding box center [230, 70] width 224 height 8
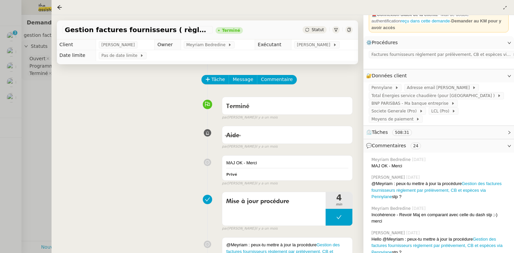
scroll to position [80, 0]
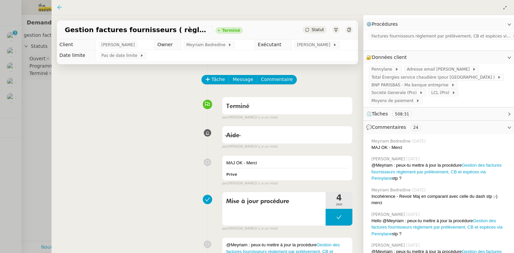
click at [58, 8] on icon at bounding box center [59, 7] width 5 height 5
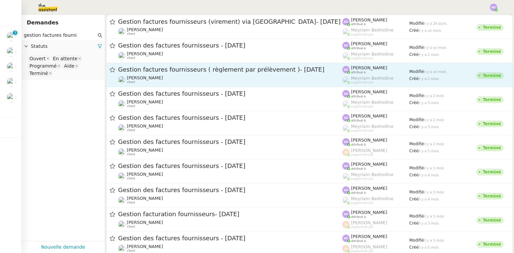
click at [203, 67] on span "Gestion factures fournisseurs ( règlement par prélèvement )- [DATE]" at bounding box center [230, 70] width 224 height 6
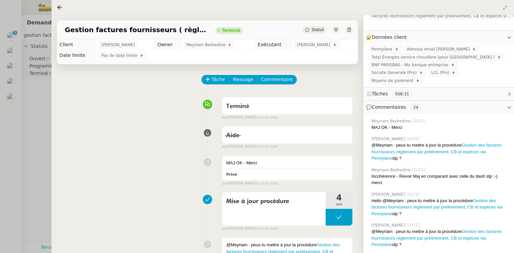
scroll to position [107, 0]
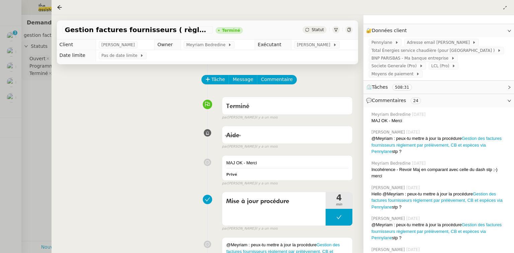
click at [42, 106] on div at bounding box center [257, 126] width 514 height 253
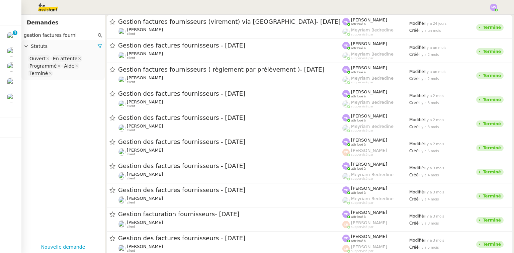
drag, startPoint x: 82, startPoint y: 35, endPoint x: 24, endPoint y: 39, distance: 58.1
click at [24, 39] on nz-input-group "gestion factures fourni" at bounding box center [62, 35] width 83 height 9
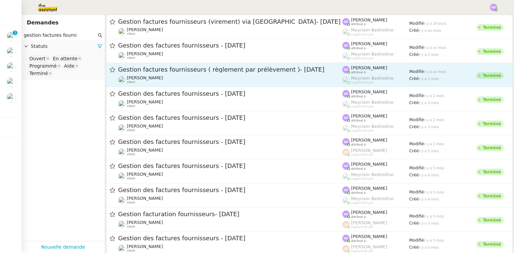
click at [162, 69] on span "Gestion factures fournisseurs ( règlement par prélèvement )- [DATE]" at bounding box center [230, 70] width 224 height 6
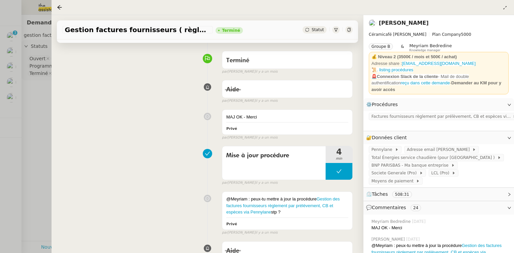
scroll to position [107, 0]
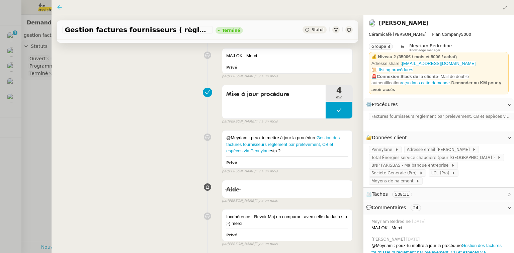
click at [57, 8] on icon at bounding box center [59, 7] width 5 height 5
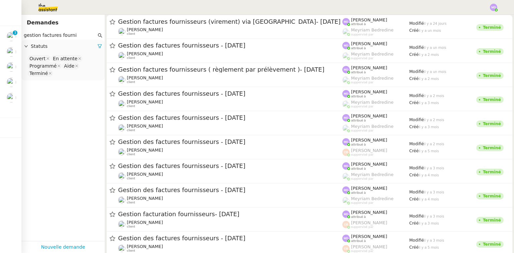
drag, startPoint x: 78, startPoint y: 36, endPoint x: 25, endPoint y: 31, distance: 53.2
click at [25, 30] on div "Demandes gestion factures fourni Statuts Ouvert En attente Programmé Aide Termi…" at bounding box center [62, 134] width 83 height 238
type input "g"
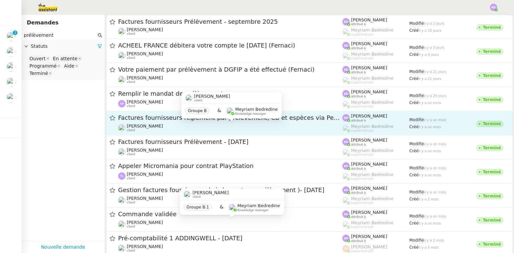
type input "prélèvement"
click at [245, 123] on body "Mes demandes Renouvellement des adhésions FTI - [DATE] [PERSON_NAME] 0 1 2 3 4 …" at bounding box center [257, 126] width 514 height 253
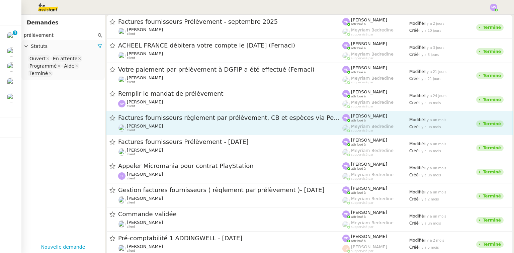
click at [245, 123] on div "Factures fournisseurs règlement par prélèvement, CB et espèces via Pennylane - …" at bounding box center [230, 123] width 224 height 18
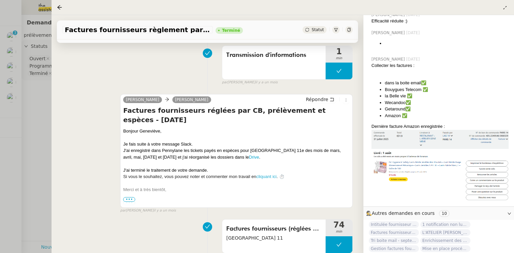
scroll to position [356, 0]
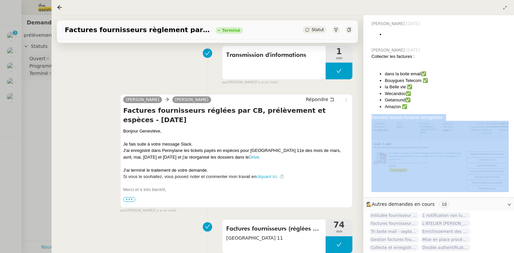
drag, startPoint x: 372, startPoint y: 99, endPoint x: 449, endPoint y: 153, distance: 93.3
click at [449, 153] on div "Collecter les factures : dans la boite email✅ Bouygues Telecom ✅ la Belle vie ✅…" at bounding box center [440, 122] width 137 height 139
copy div "Dernière facture Amazon enregistrée :"
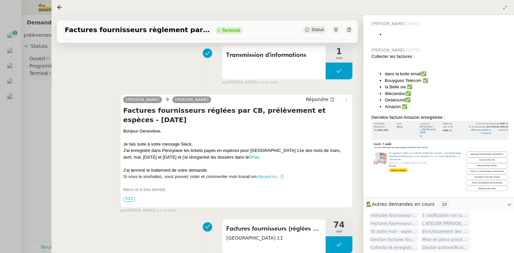
drag, startPoint x: 25, startPoint y: 96, endPoint x: 19, endPoint y: 106, distance: 11.4
click at [24, 97] on div at bounding box center [257, 126] width 514 height 253
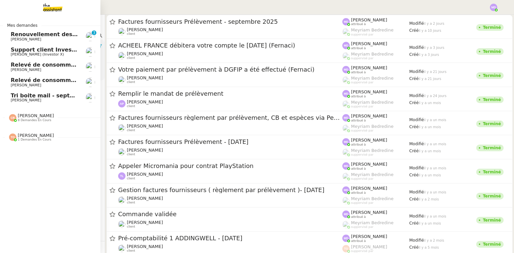
click at [32, 135] on span "[PERSON_NAME]" at bounding box center [36, 135] width 36 height 5
click at [40, 116] on span "[PERSON_NAME]" at bounding box center [36, 115] width 36 height 5
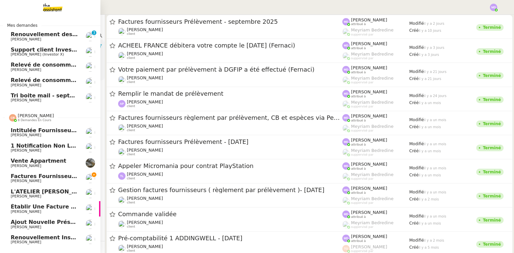
click at [57, 176] on span "Factures fournisseurs règlement par prélèvement, CB et espèces via Pennylane - …" at bounding box center [161, 176] width 300 height 6
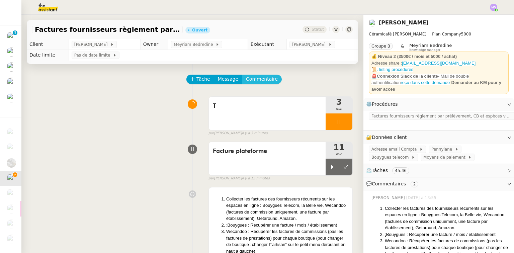
click at [263, 80] on span "Commentaire" at bounding box center [262, 79] width 32 height 8
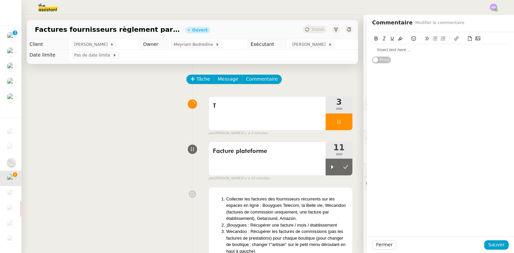
click at [403, 50] on div at bounding box center [440, 50] width 137 height 6
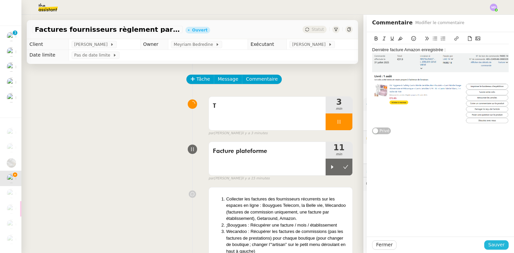
click at [492, 248] on span "Sauver" at bounding box center [497, 245] width 16 height 8
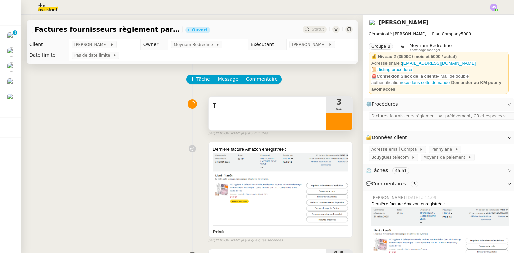
click at [244, 108] on span "T" at bounding box center [267, 106] width 109 height 10
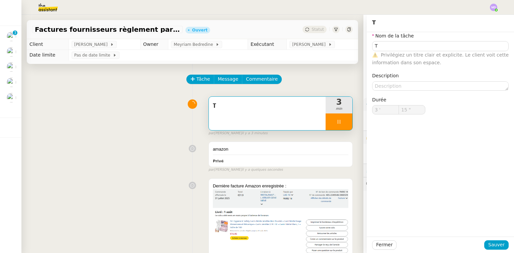
type input "T"
type input "3 '"
type input "15 ""
type input "T"
type input "3 '"
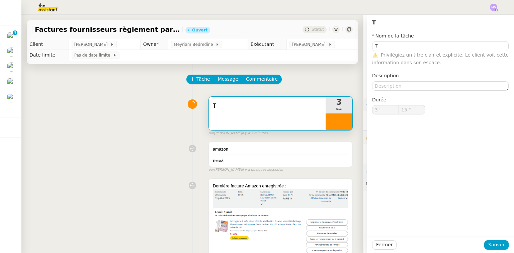
type input "15 ""
click at [382, 44] on input "T" at bounding box center [440, 46] width 137 height 10
type input "Tr"
type input "16 ""
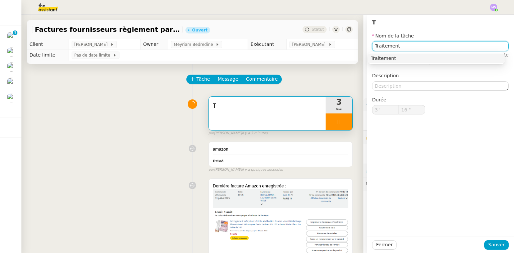
type input "Traitement d"
type input "17 ""
type input "Traitement des ifnirm"
type input "18 ""
type input "Traitement des inf"
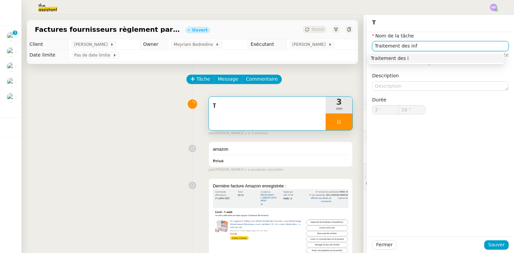
type input "19 ""
type input "Traitement des informations"
drag, startPoint x: 394, startPoint y: 63, endPoint x: 393, endPoint y: 59, distance: 3.5
click at [394, 62] on nz-auto-option "Traitement des informations" at bounding box center [436, 58] width 137 height 9
type input "21 ""
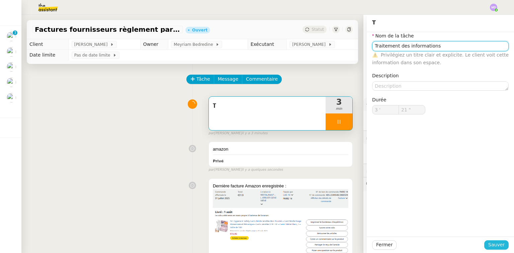
type input "Traitement des informations"
click at [496, 241] on span "Sauver" at bounding box center [497, 245] width 16 height 8
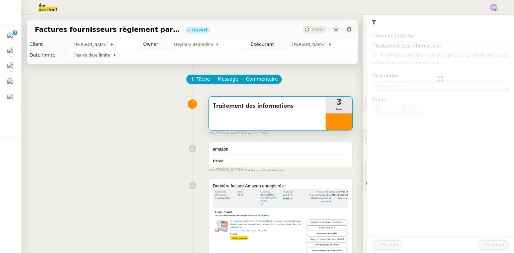
type input "22 ""
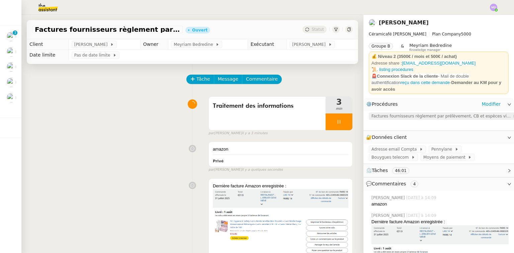
click at [400, 113] on span "Factures fournisseurs règlement par prélèvement, CB et espèces via Pennylane" at bounding box center [442, 116] width 141 height 7
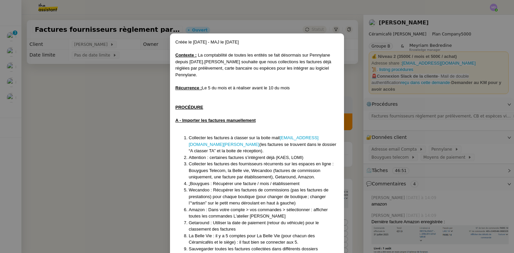
click at [35, 107] on nz-modal-container "Créée le [DATE] - MAJ le [DATE] Contexte : La comptabilité de toutes les entité…" at bounding box center [257, 126] width 514 height 253
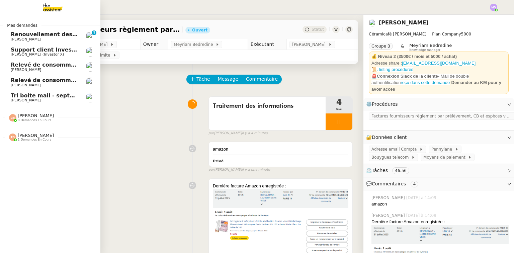
click at [32, 122] on span "8 demandes en cours" at bounding box center [34, 121] width 33 height 4
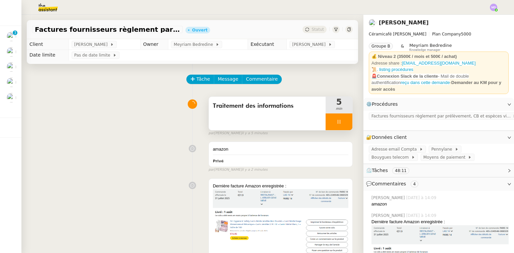
click at [336, 126] on div at bounding box center [339, 122] width 27 height 17
click at [340, 126] on button at bounding box center [345, 122] width 13 height 17
click at [285, 79] on div "Tâche Message Commentaire" at bounding box center [270, 83] width 166 height 16
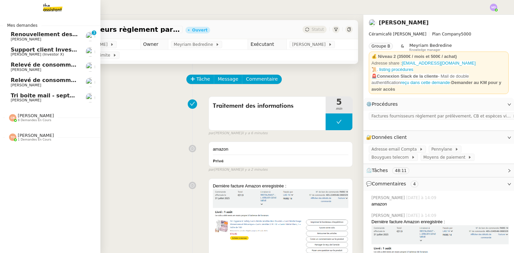
click at [29, 97] on span "Tri boite mail - septembre 2025" at bounding box center [58, 95] width 95 height 6
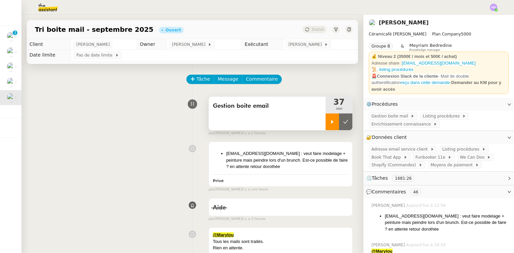
click at [330, 124] on icon at bounding box center [332, 121] width 5 height 5
click at [308, 86] on div "Tâche Message Commentaire" at bounding box center [270, 83] width 166 height 16
click at [294, 157] on li "[EMAIL_ADDRESS][DOMAIN_NAME] : veut faire modelage + peinture mais peindre lors…" at bounding box center [287, 160] width 122 height 20
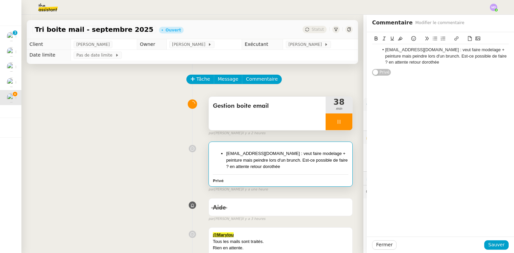
click at [374, 51] on ul "[EMAIL_ADDRESS][DOMAIN_NAME] : veut faire modelage + peinture mais peindre lors…" at bounding box center [440, 56] width 137 height 18
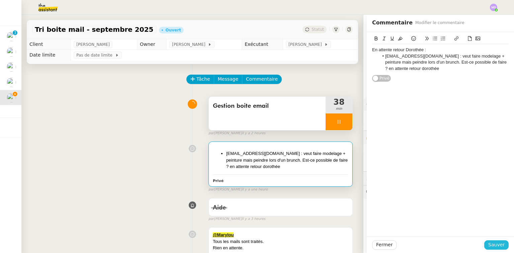
click at [494, 243] on span "Sauver" at bounding box center [497, 245] width 16 height 8
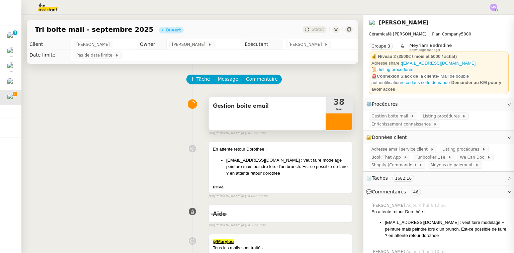
click at [340, 124] on div at bounding box center [339, 122] width 27 height 17
click at [343, 124] on icon at bounding box center [345, 121] width 5 height 5
click at [308, 42] on div "[PERSON_NAME]" at bounding box center [308, 44] width 45 height 7
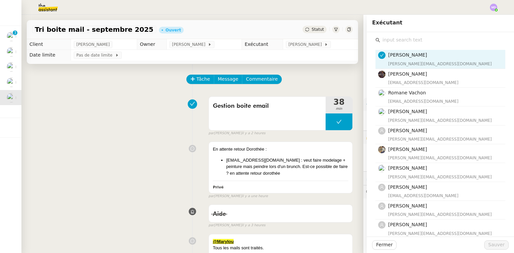
click at [396, 41] on input "text" at bounding box center [442, 39] width 125 height 9
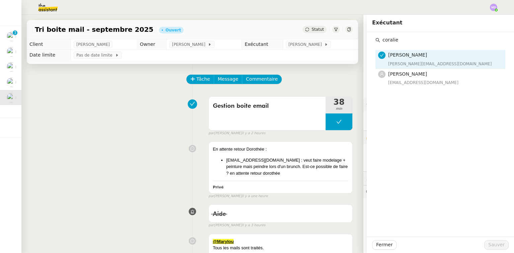
type input "coralie"
click at [403, 78] on div "Coralie Bordas coralie@team.theassistant.com" at bounding box center [444, 78] width 113 height 16
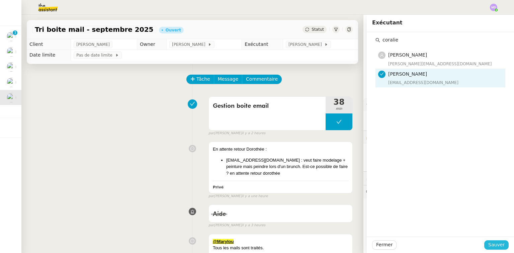
click at [492, 242] on span "Sauver" at bounding box center [497, 245] width 16 height 8
